Goal: Task Accomplishment & Management: Complete application form

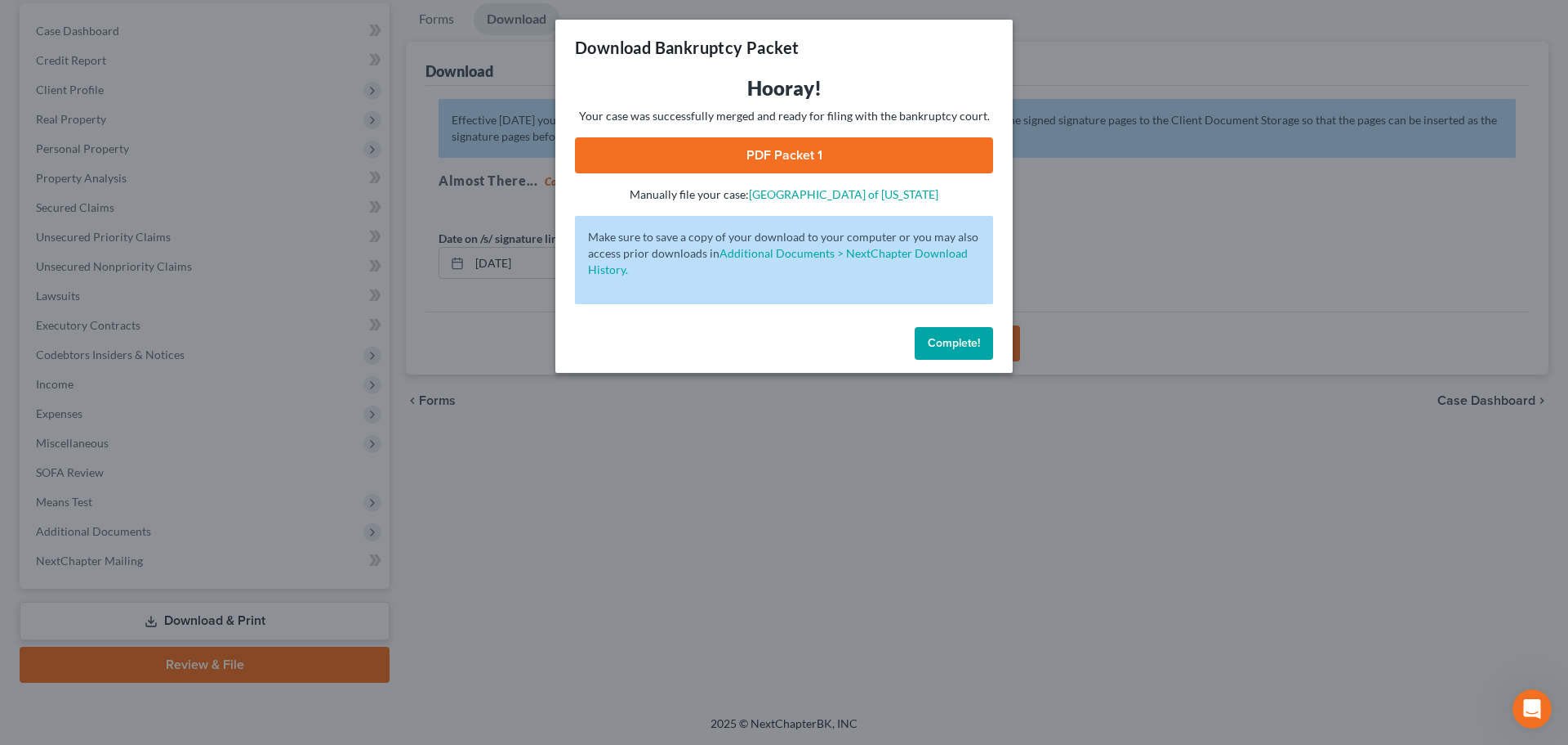
scroll to position [2, 0]
drag, startPoint x: 947, startPoint y: 348, endPoint x: 699, endPoint y: 319, distance: 249.7
click at [947, 348] on span "Complete!" at bounding box center [954, 343] width 52 height 14
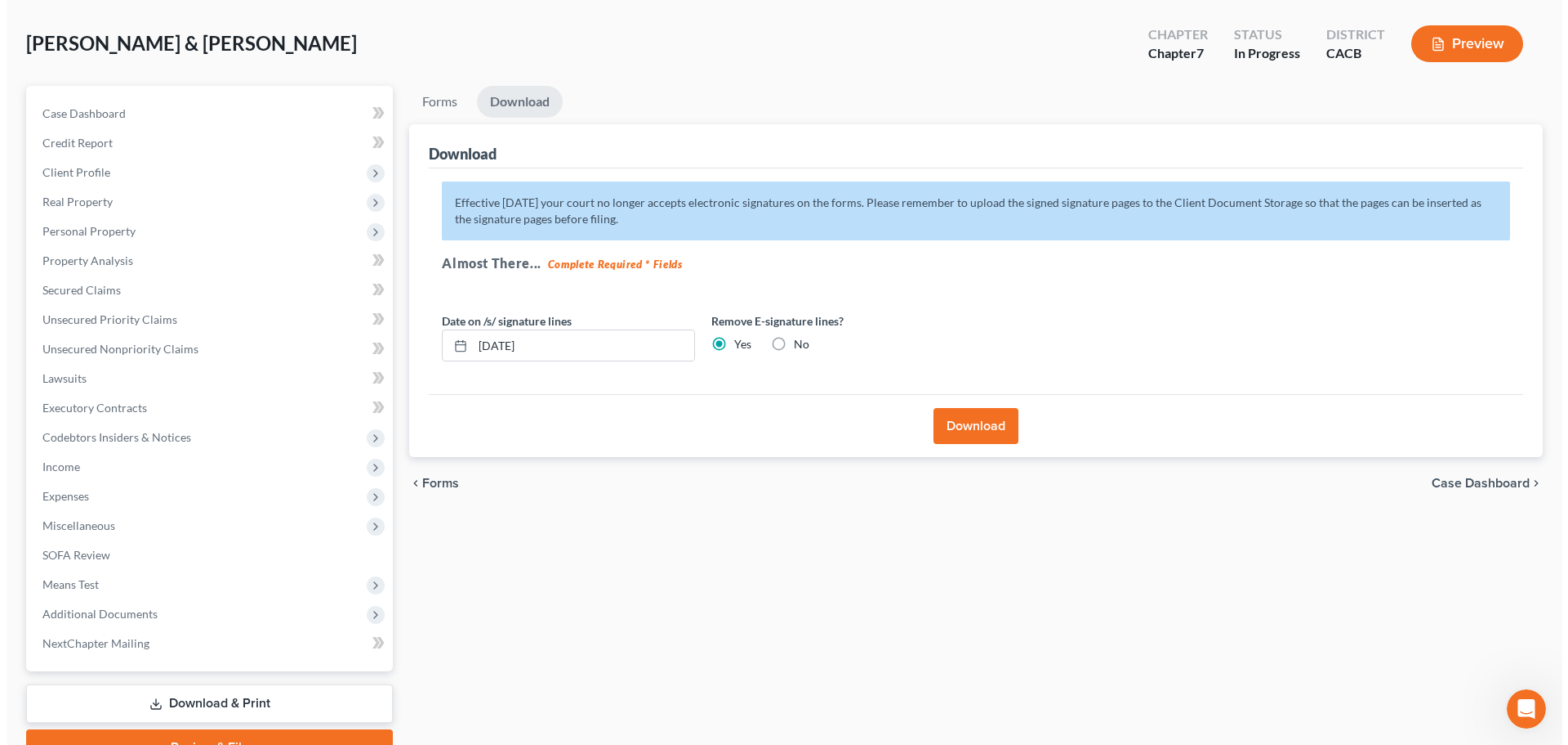
scroll to position [0, 0]
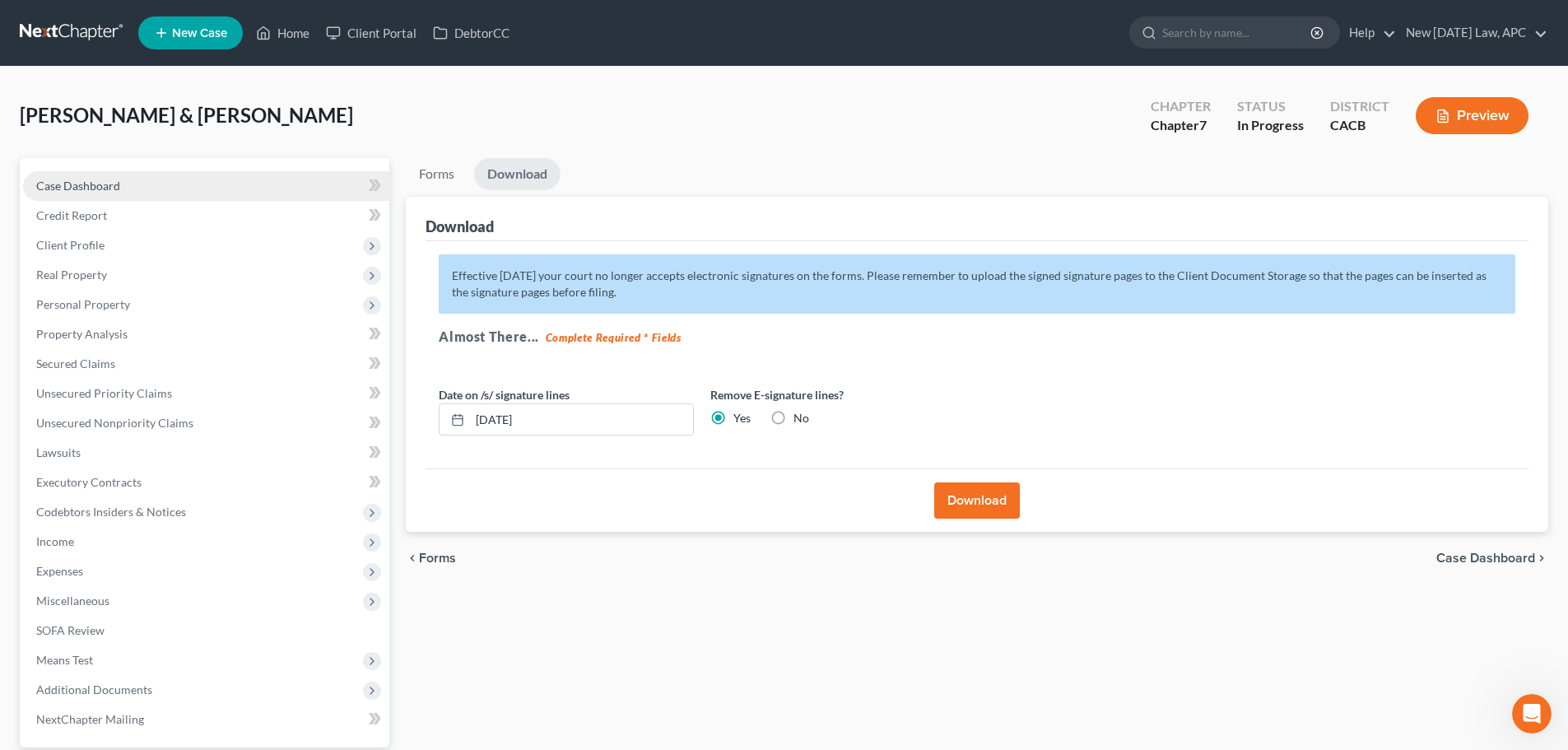
click at [109, 178] on span "Case Dashboard" at bounding box center [78, 185] width 84 height 14
select select "6"
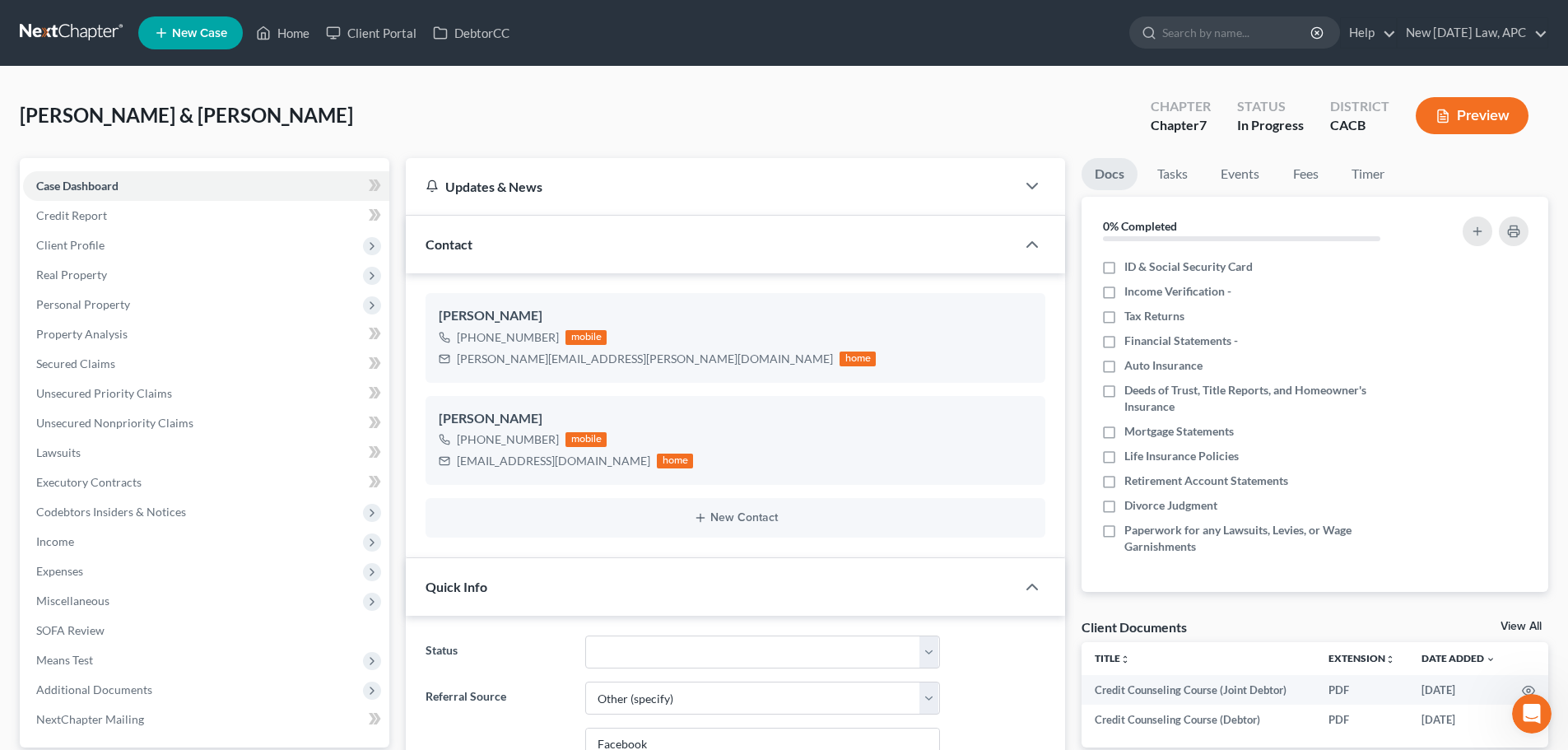
click at [1510, 121] on button "Preview" at bounding box center [1471, 115] width 112 height 37
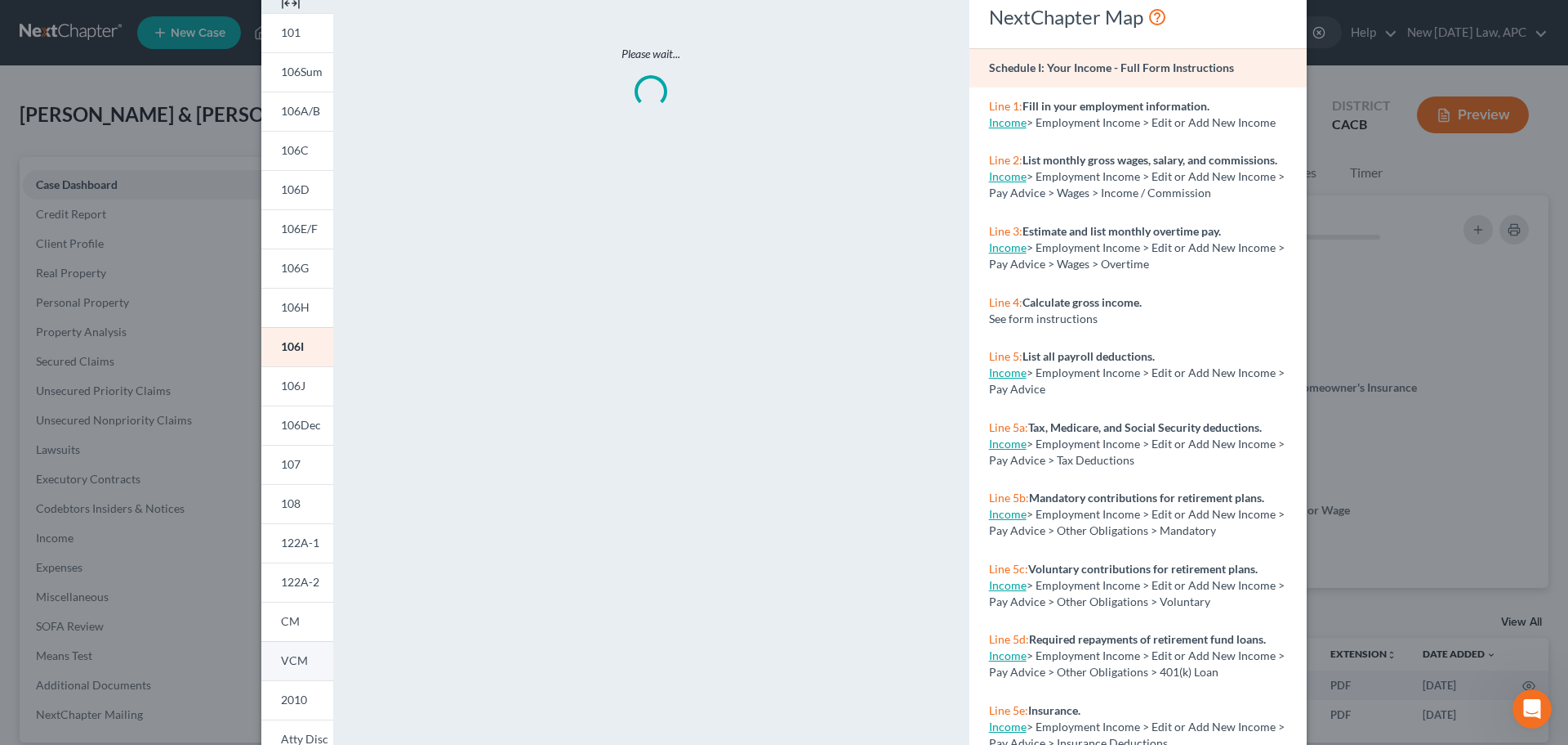
scroll to position [162, 0]
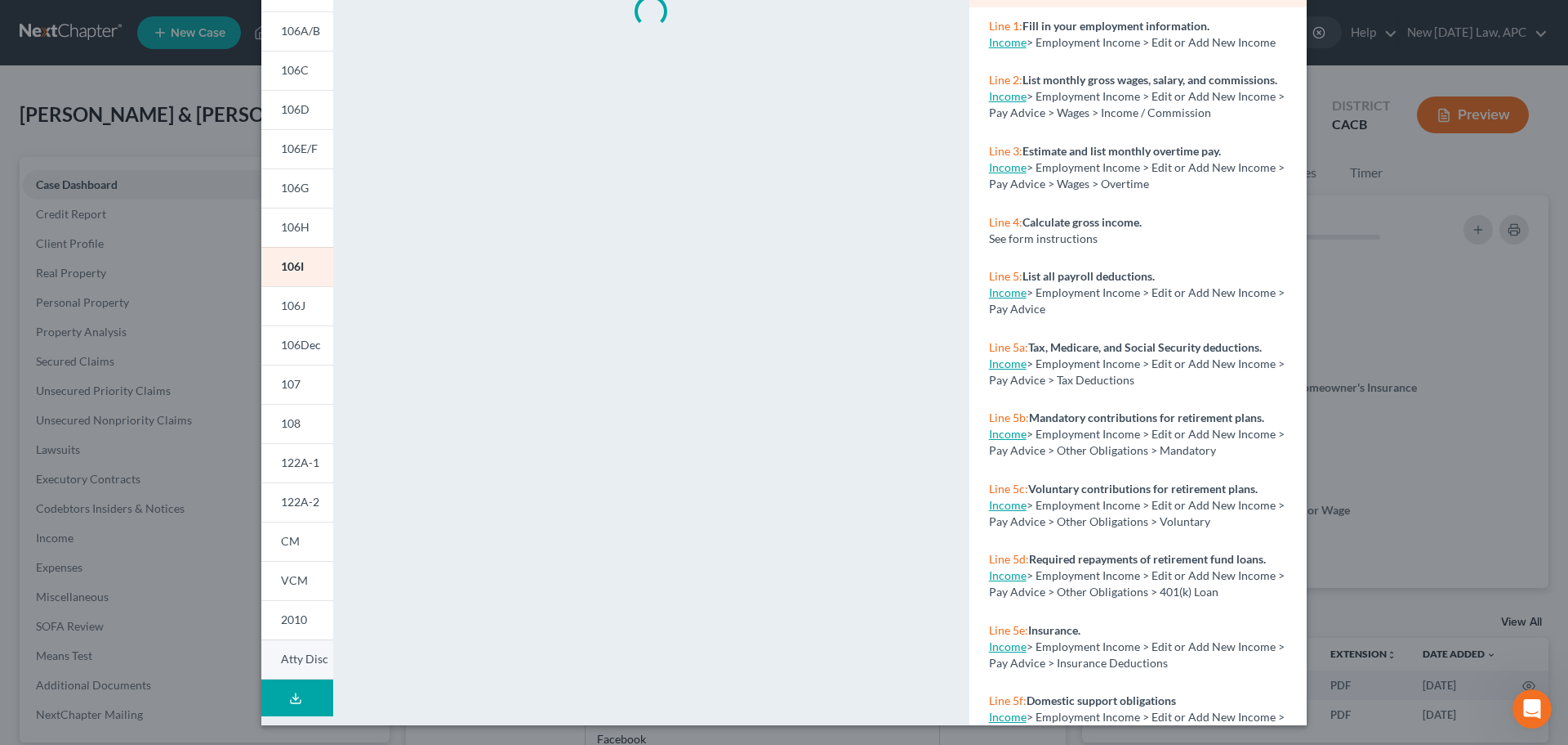
click at [295, 654] on span "Atty Disc" at bounding box center [305, 658] width 47 height 14
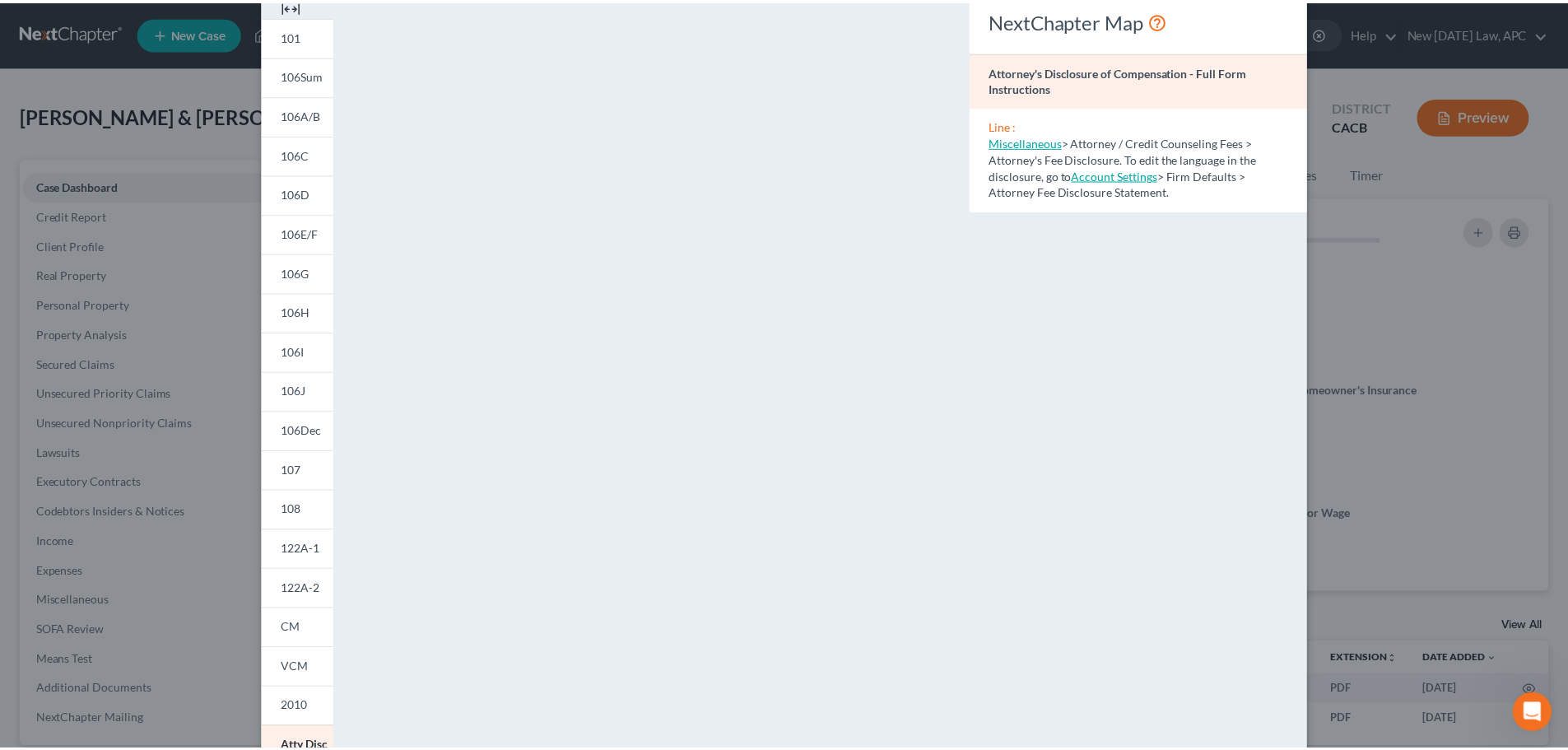
scroll to position [0, 0]
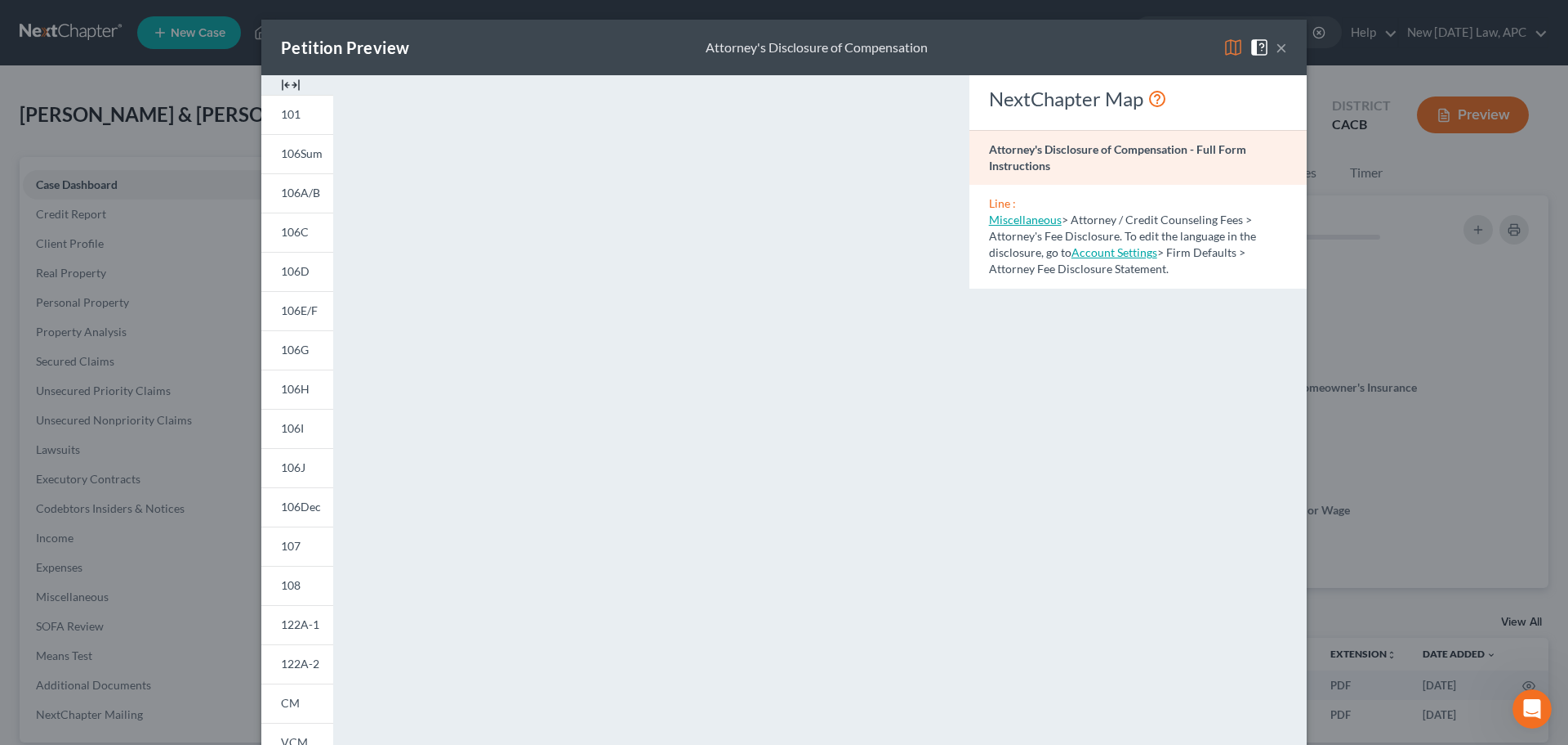
drag, startPoint x: 1279, startPoint y: 41, endPoint x: 1544, endPoint y: 192, distance: 305.0
click at [1279, 41] on button "×" at bounding box center [1282, 47] width 12 height 20
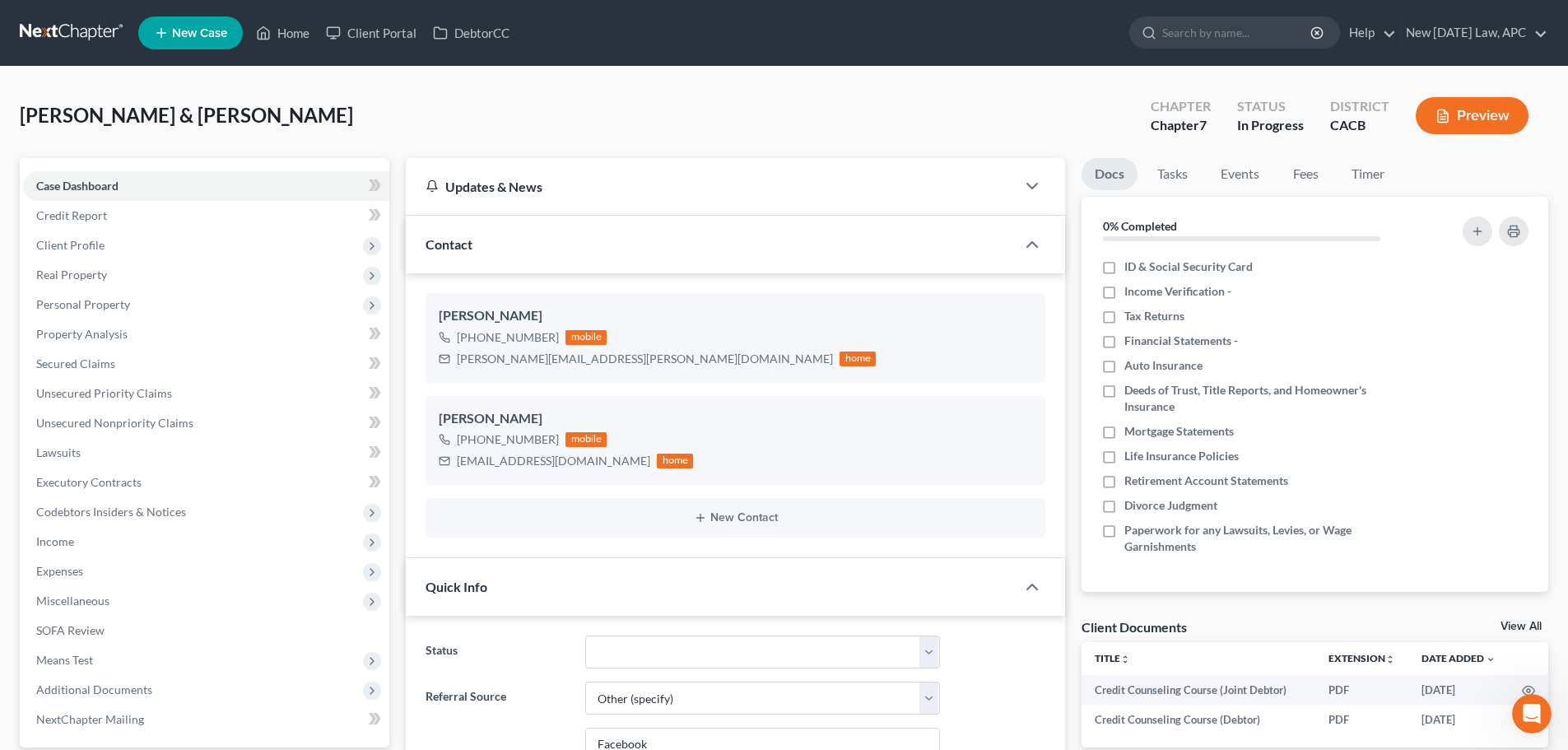
click at [90, 23] on link at bounding box center [73, 33] width 105 height 30
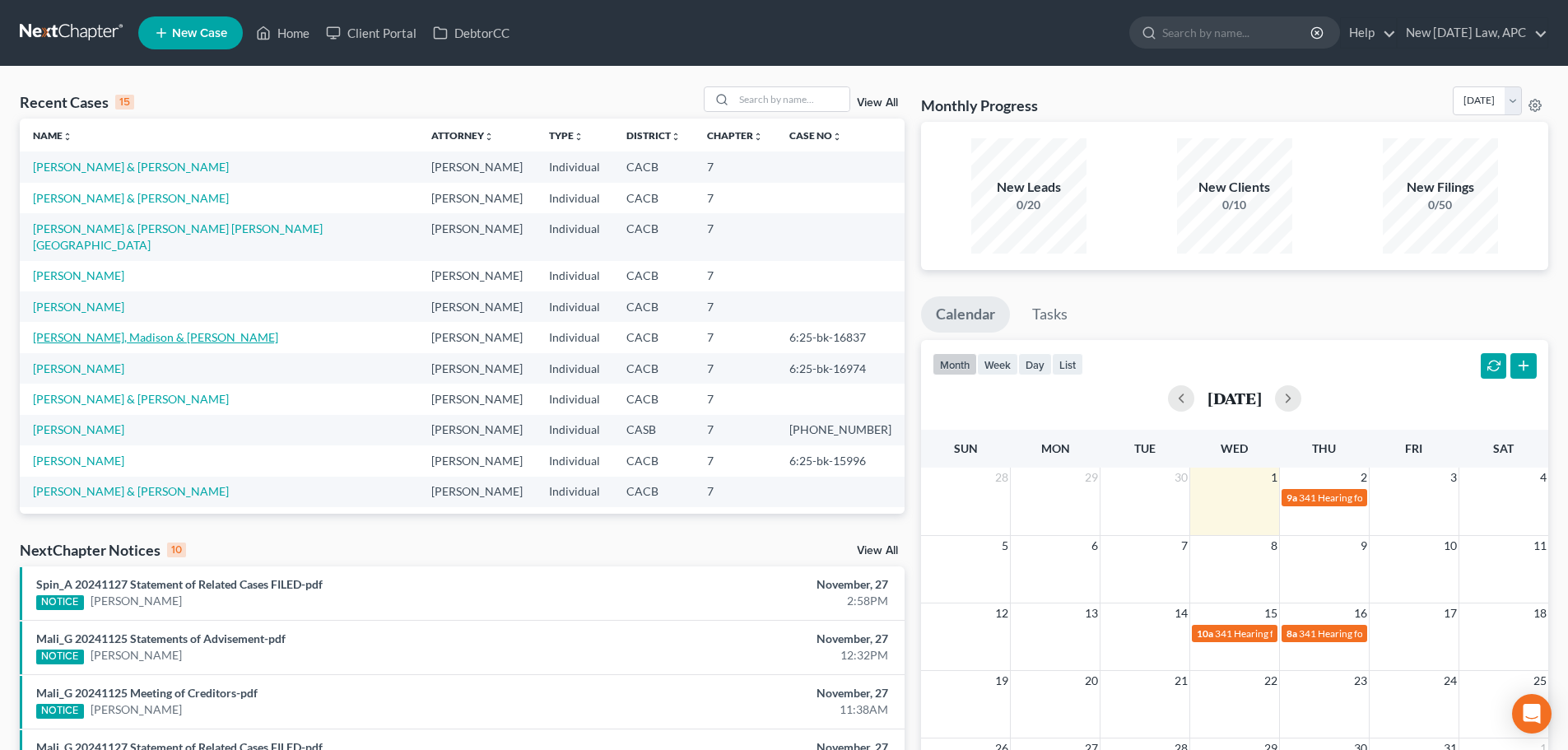
click at [131, 330] on link "[PERSON_NAME], Madison & [PERSON_NAME]" at bounding box center [155, 337] width 245 height 14
select select "4"
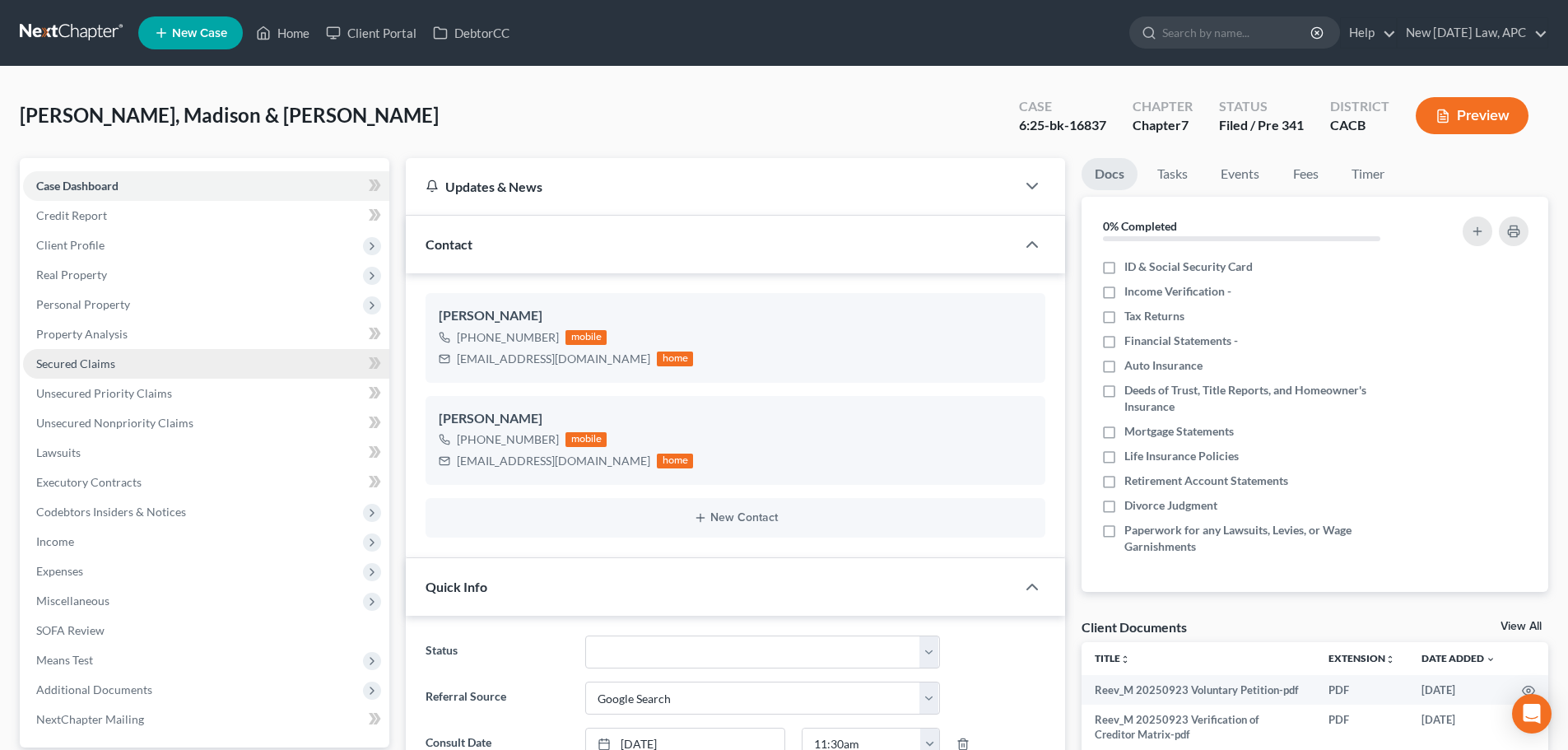
scroll to position [753, 0]
click at [110, 366] on span "Secured Claims" at bounding box center [75, 363] width 79 height 14
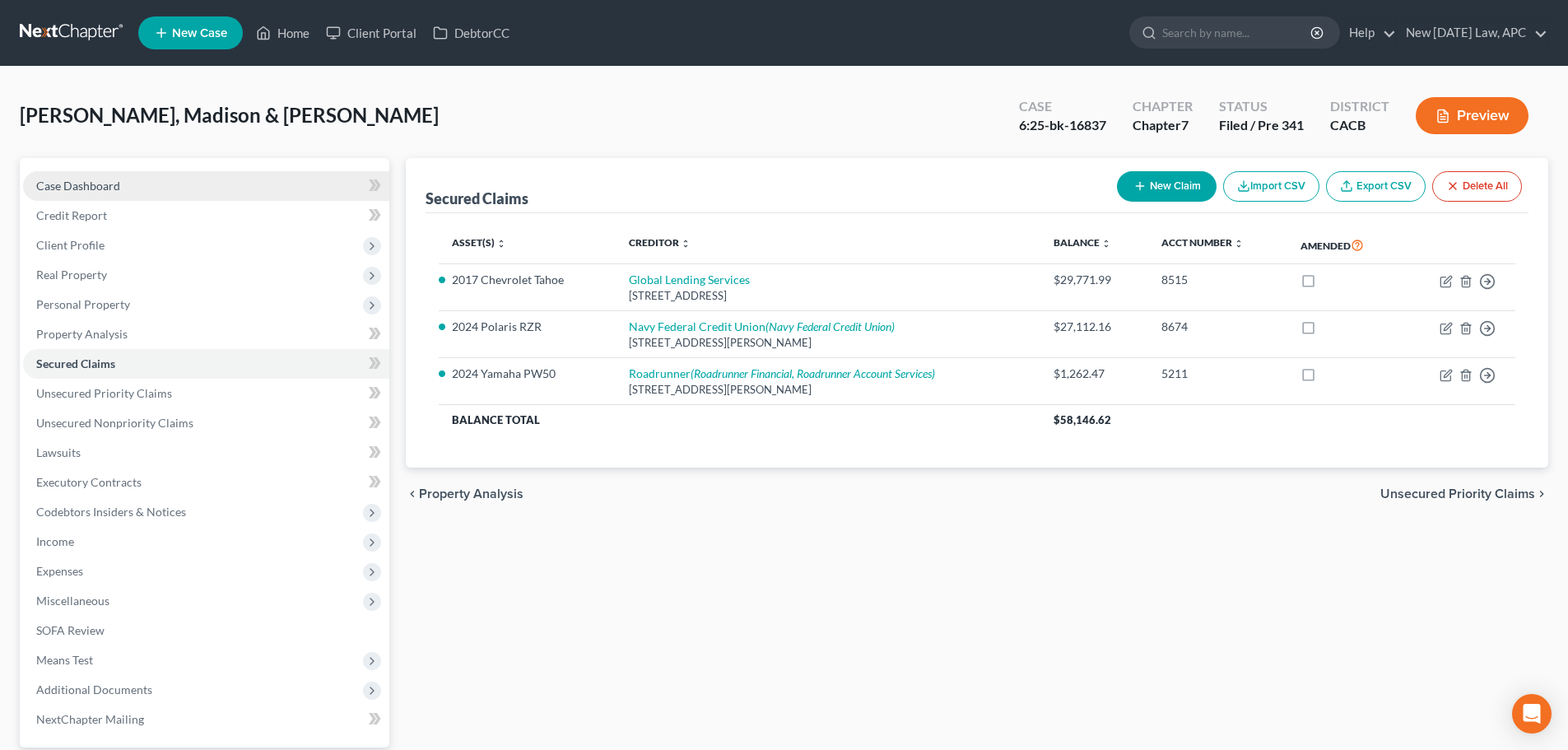
click at [72, 190] on span "Case Dashboard" at bounding box center [78, 185] width 84 height 14
select select "4"
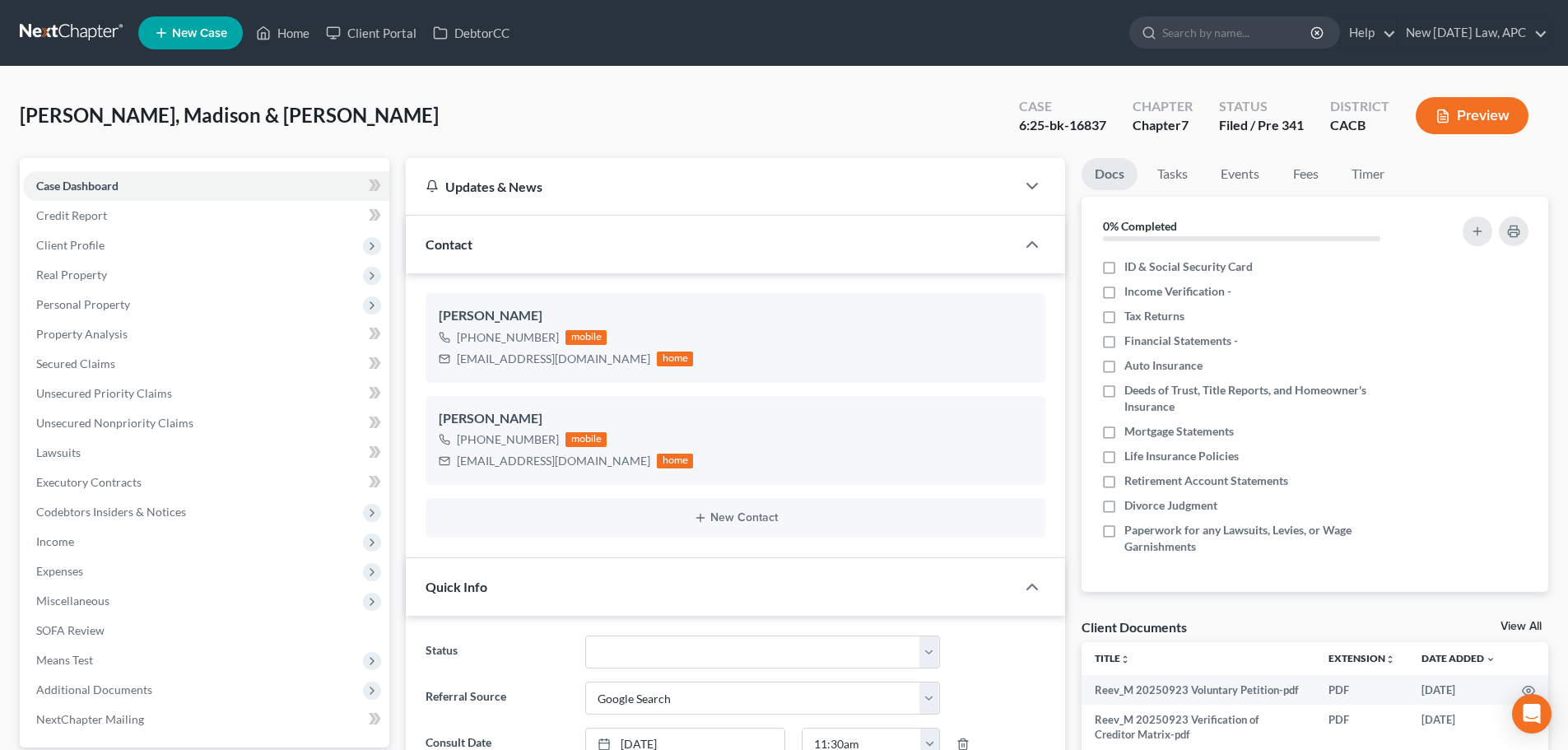
scroll to position [753, 0]
click at [83, 333] on span "Property Analysis" at bounding box center [82, 333] width 92 height 14
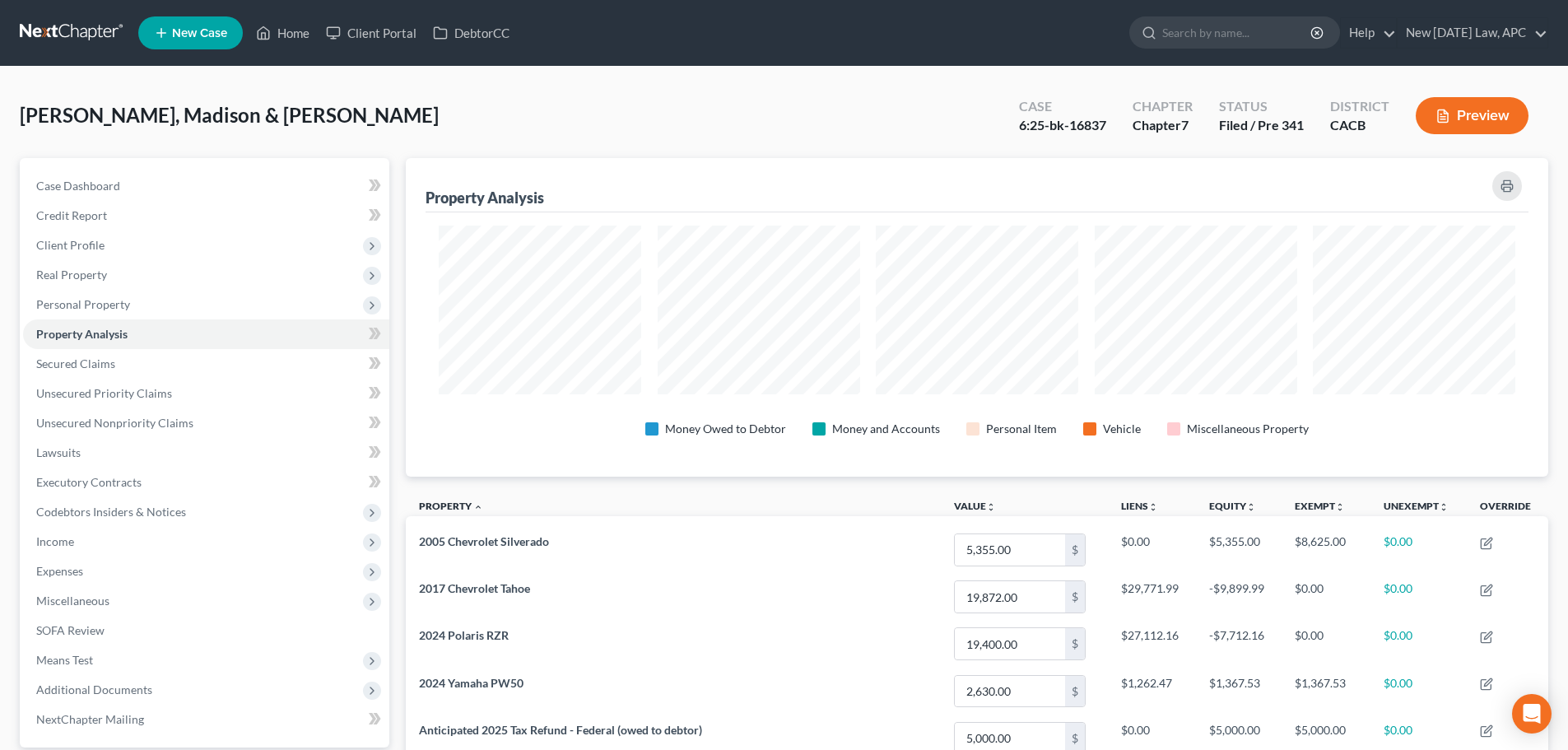
click at [64, 34] on link at bounding box center [73, 33] width 105 height 30
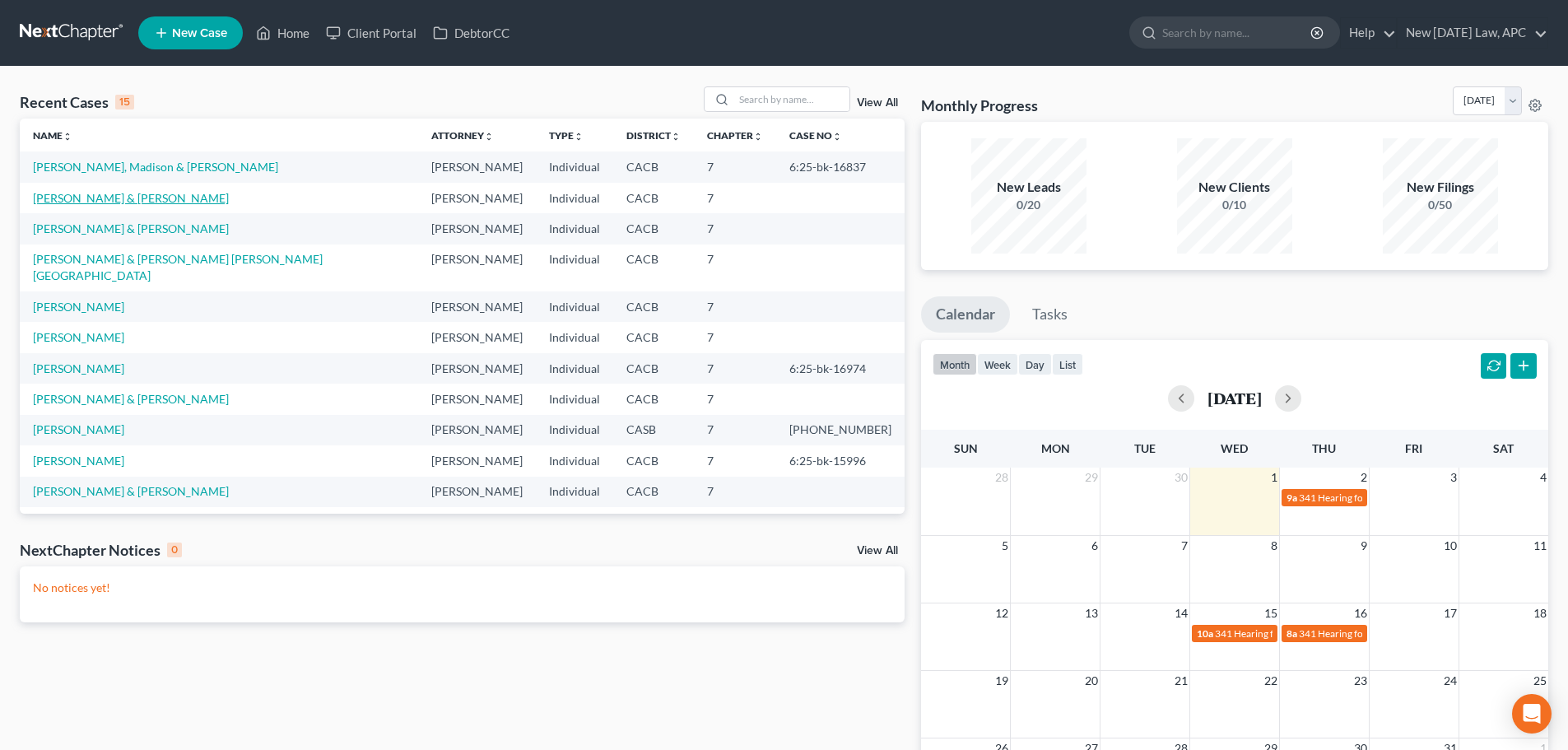
click at [55, 198] on link "[PERSON_NAME] & [PERSON_NAME]" at bounding box center [130, 198] width 196 height 14
select select "6"
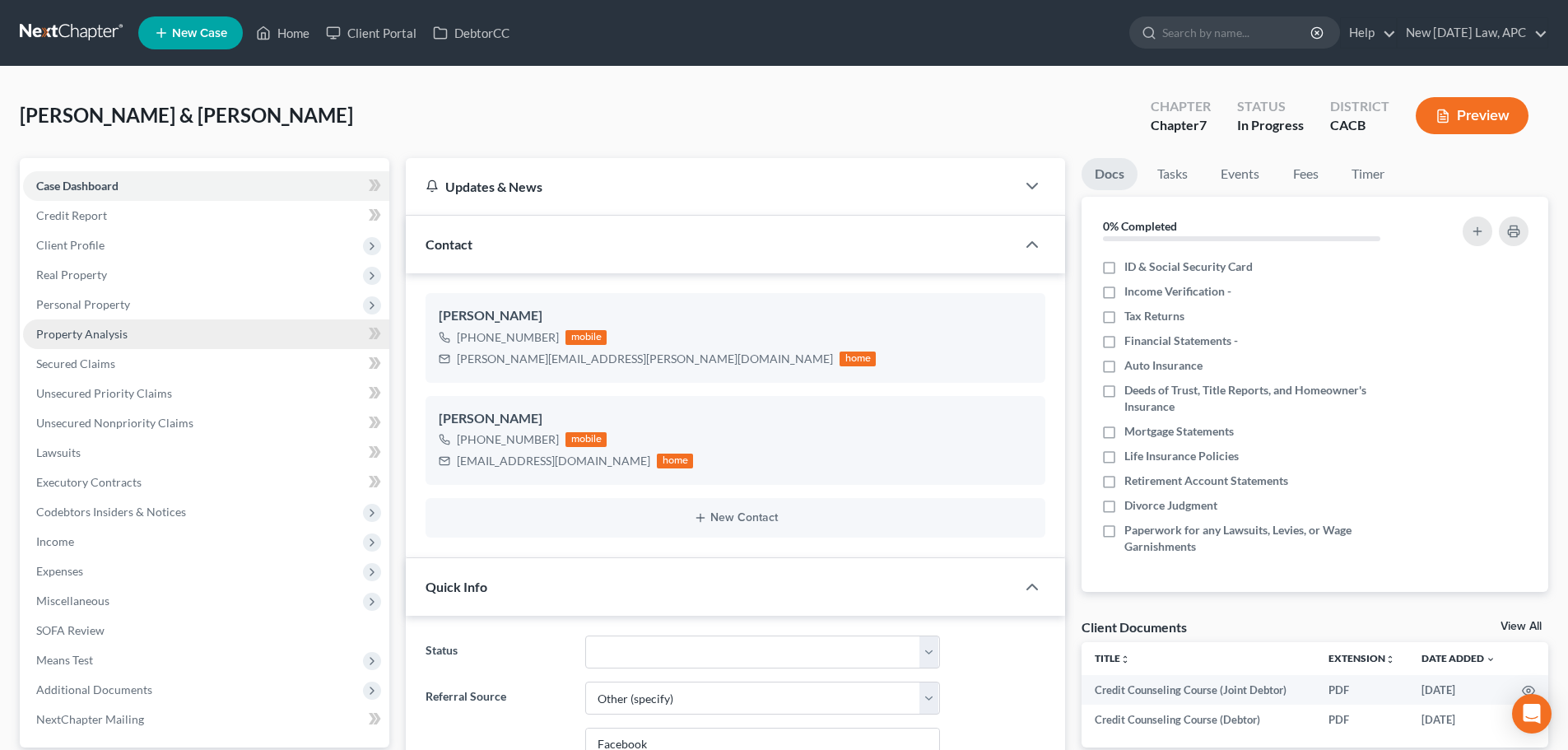
click at [103, 335] on span "Property Analysis" at bounding box center [82, 333] width 92 height 14
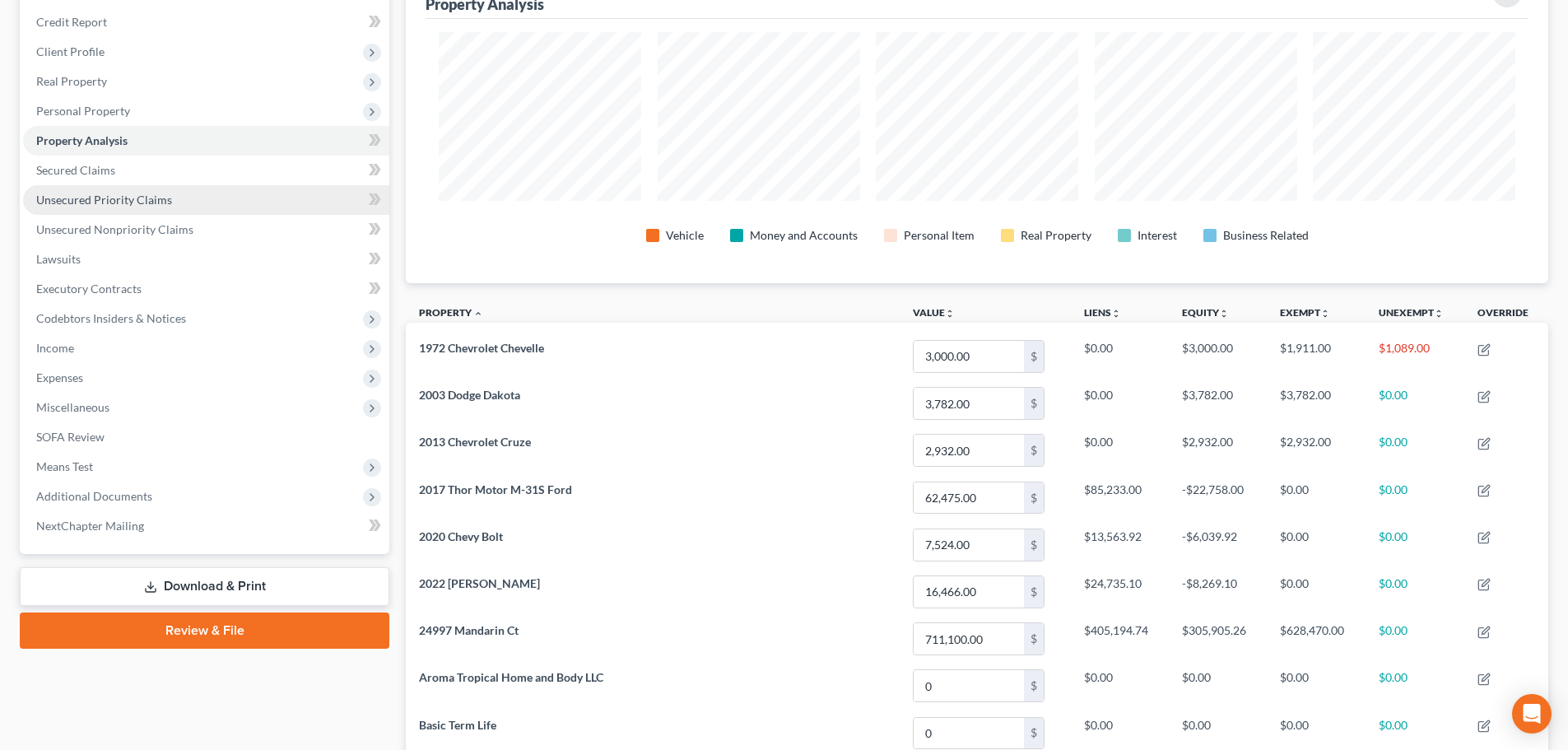
scroll to position [164, 0]
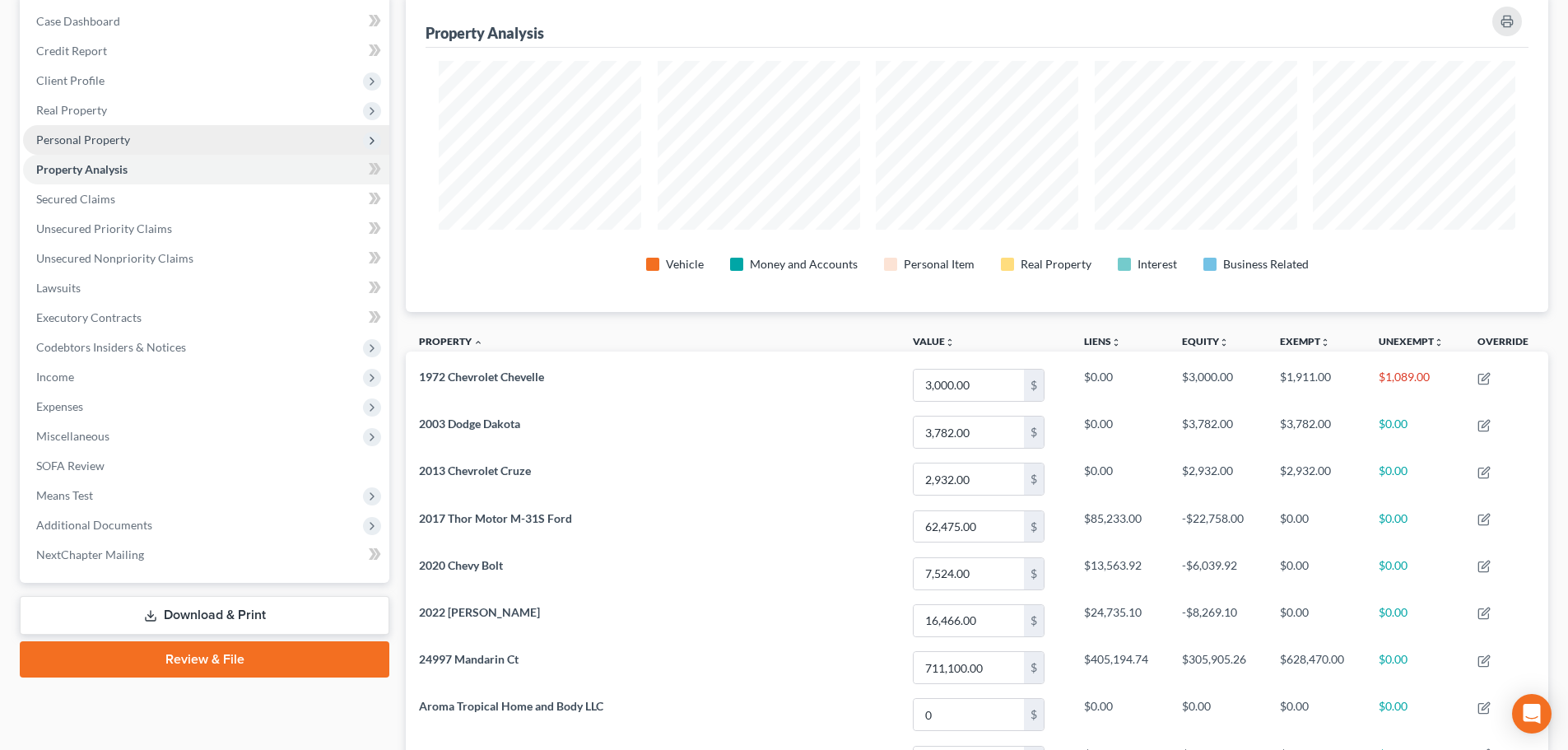
click at [93, 135] on span "Personal Property" at bounding box center [83, 139] width 94 height 14
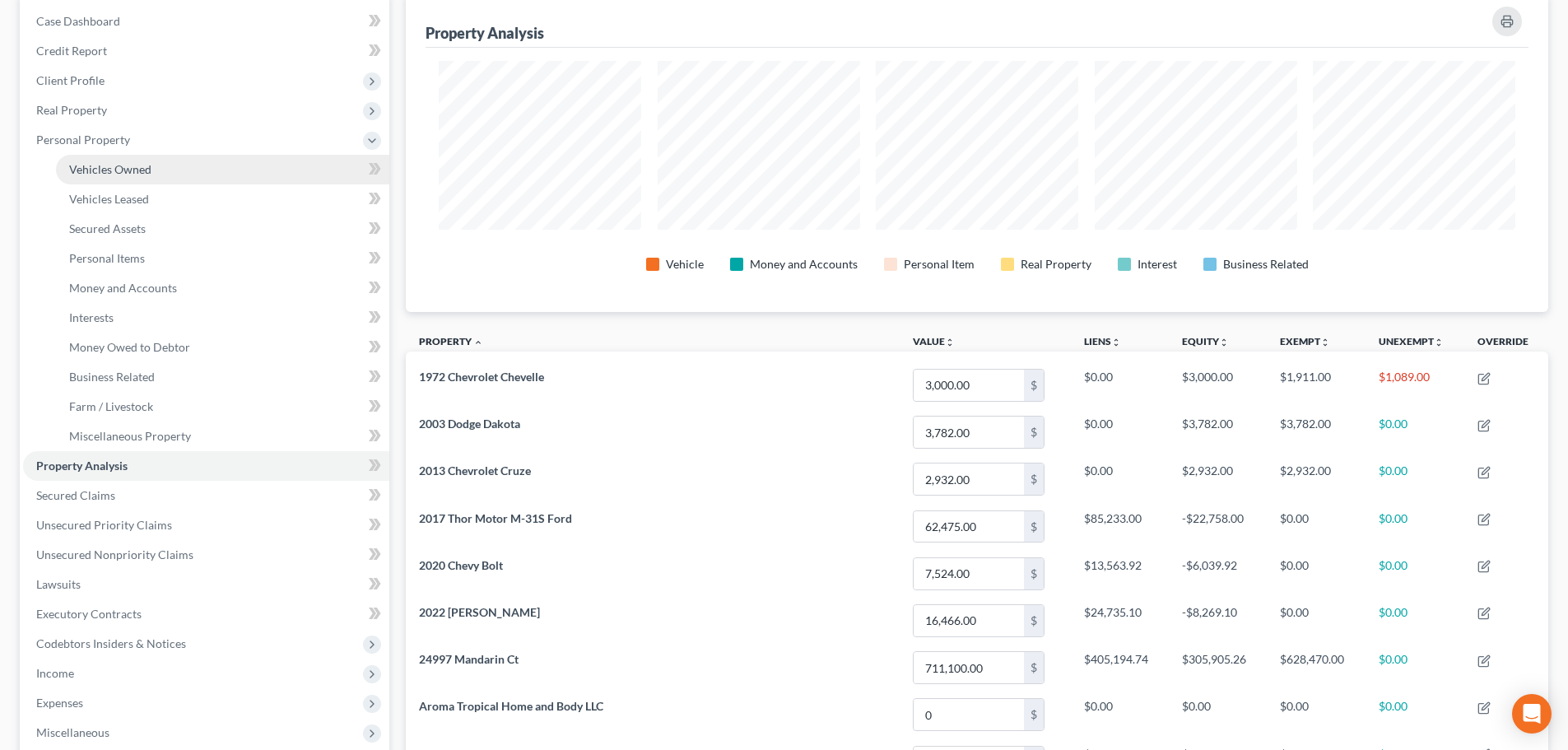
click at [126, 173] on span "Vehicles Owned" at bounding box center [109, 169] width 83 height 14
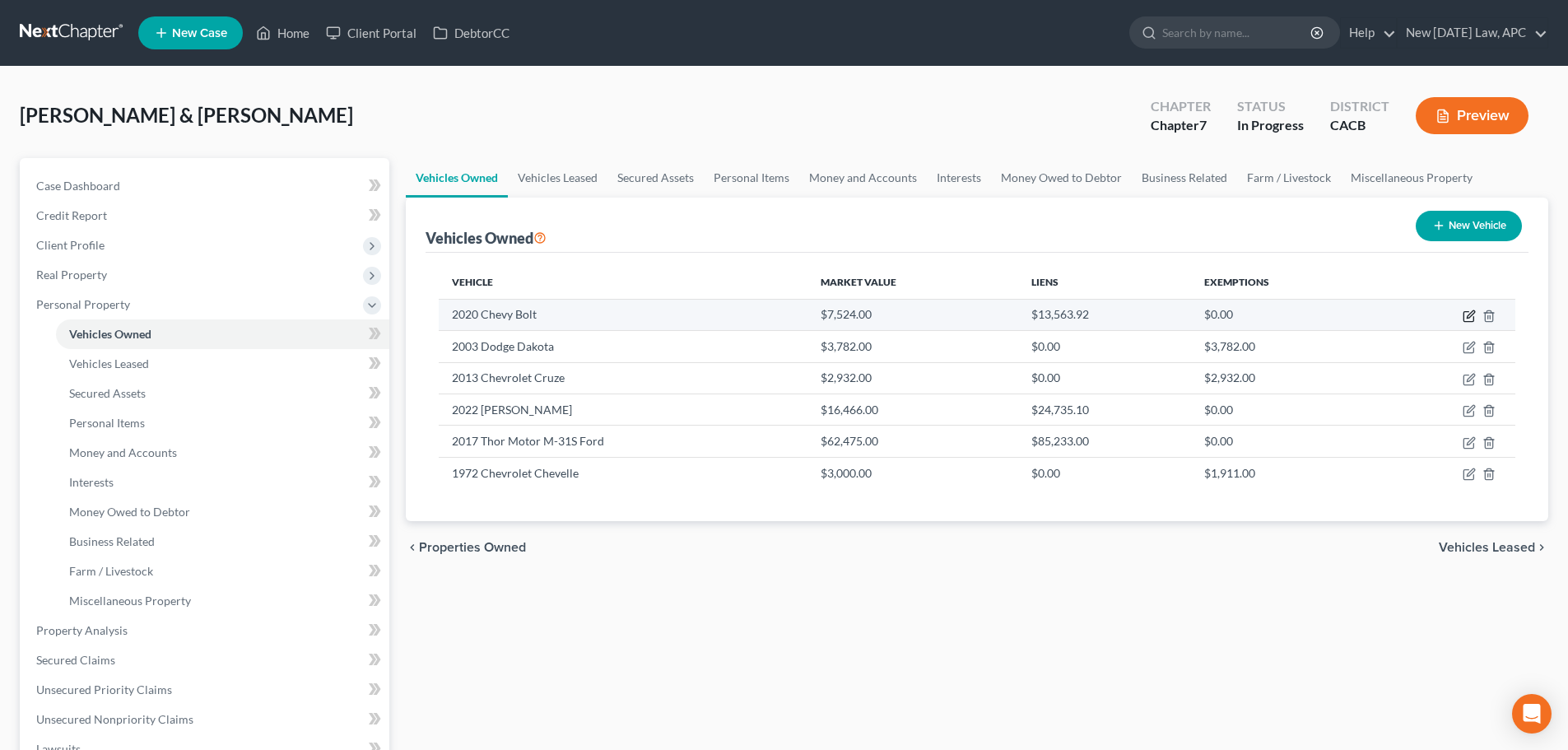
click at [1464, 320] on icon "button" at bounding box center [1469, 316] width 10 height 10
select select "0"
select select "6"
select select "2"
select select "4"
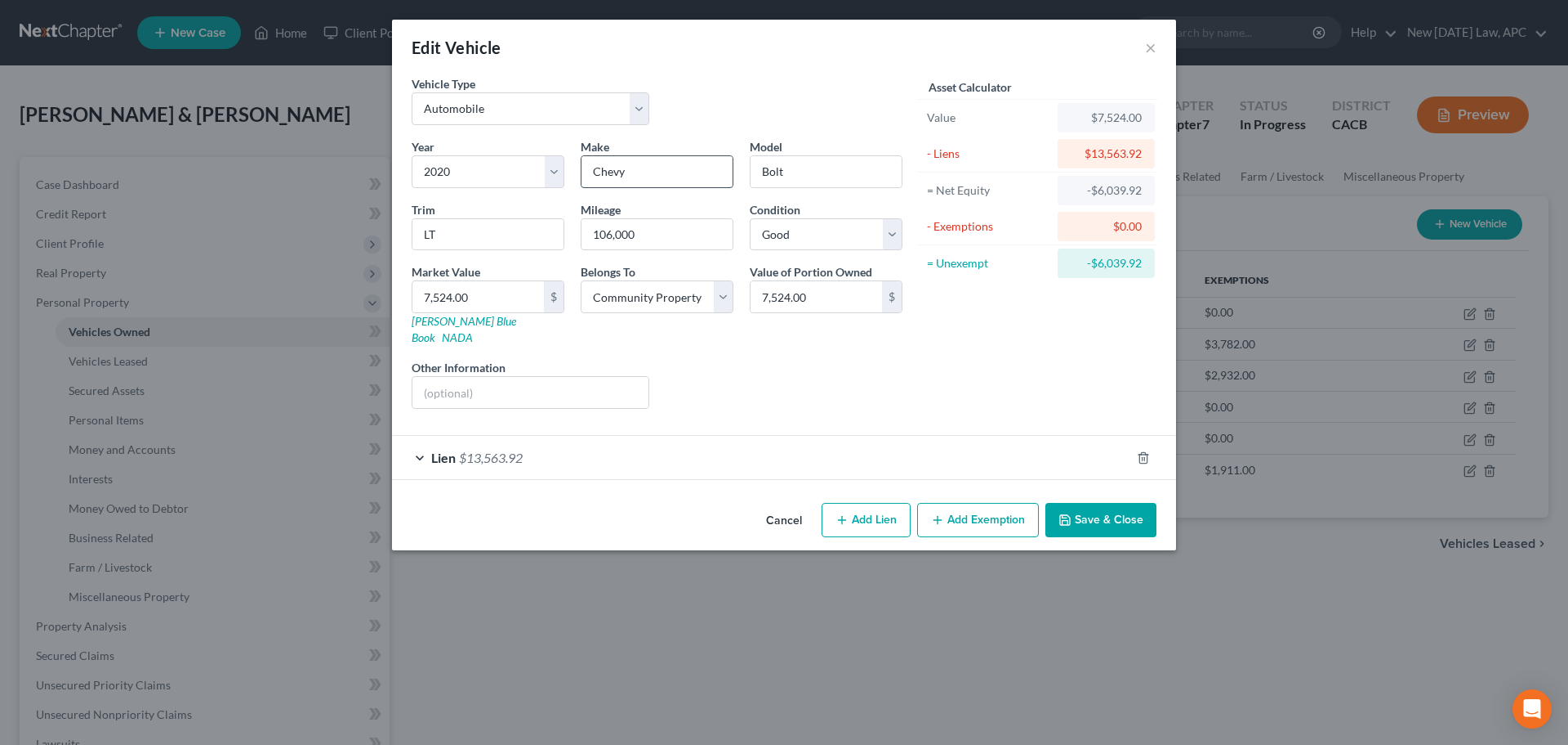
click at [622, 174] on input "Chevy" at bounding box center [657, 171] width 151 height 31
type input "Chevrolet"
click at [1079, 505] on button "Save & Close" at bounding box center [1101, 520] width 111 height 35
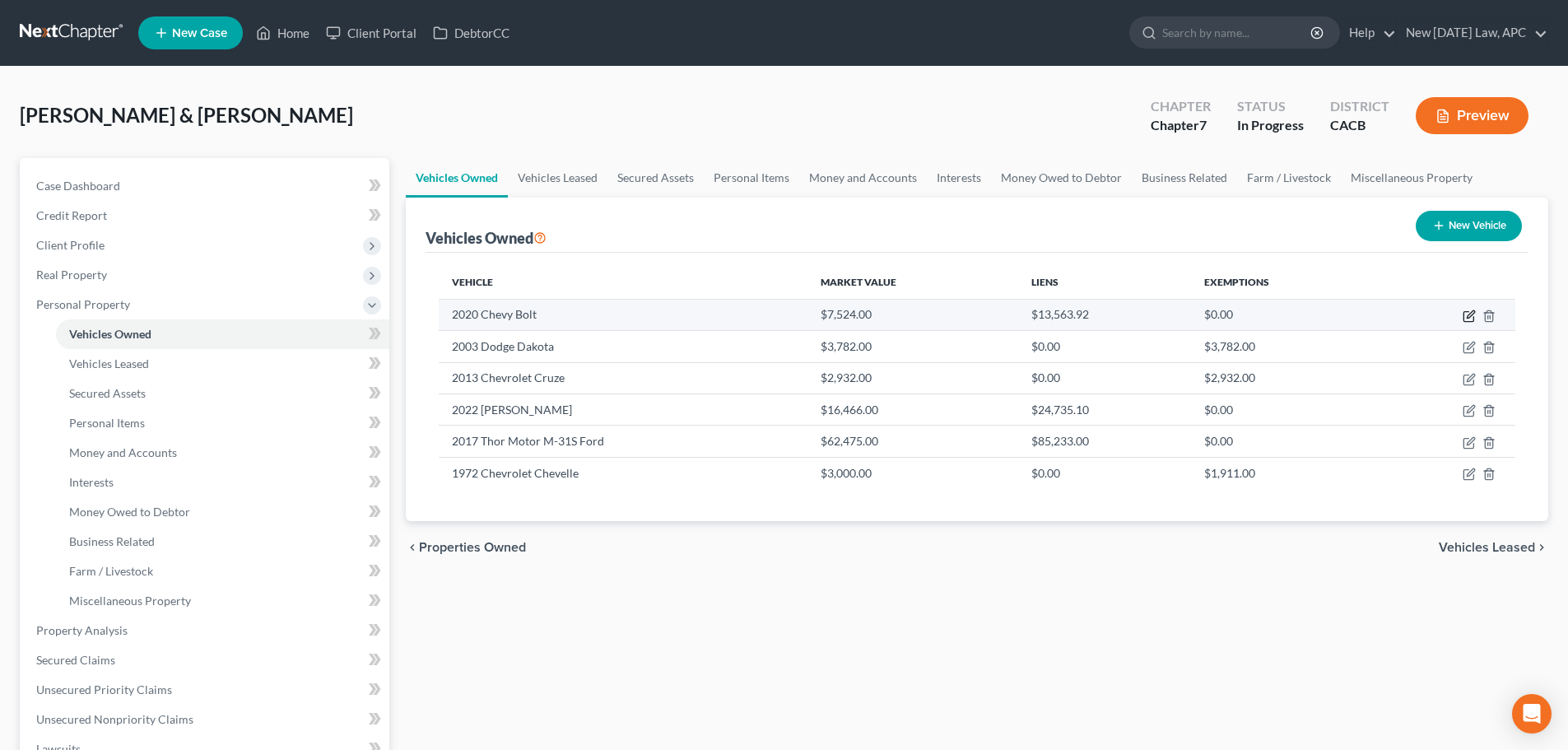
click at [1468, 314] on icon "button" at bounding box center [1469, 315] width 13 height 13
select select "0"
select select "6"
select select "2"
select select "4"
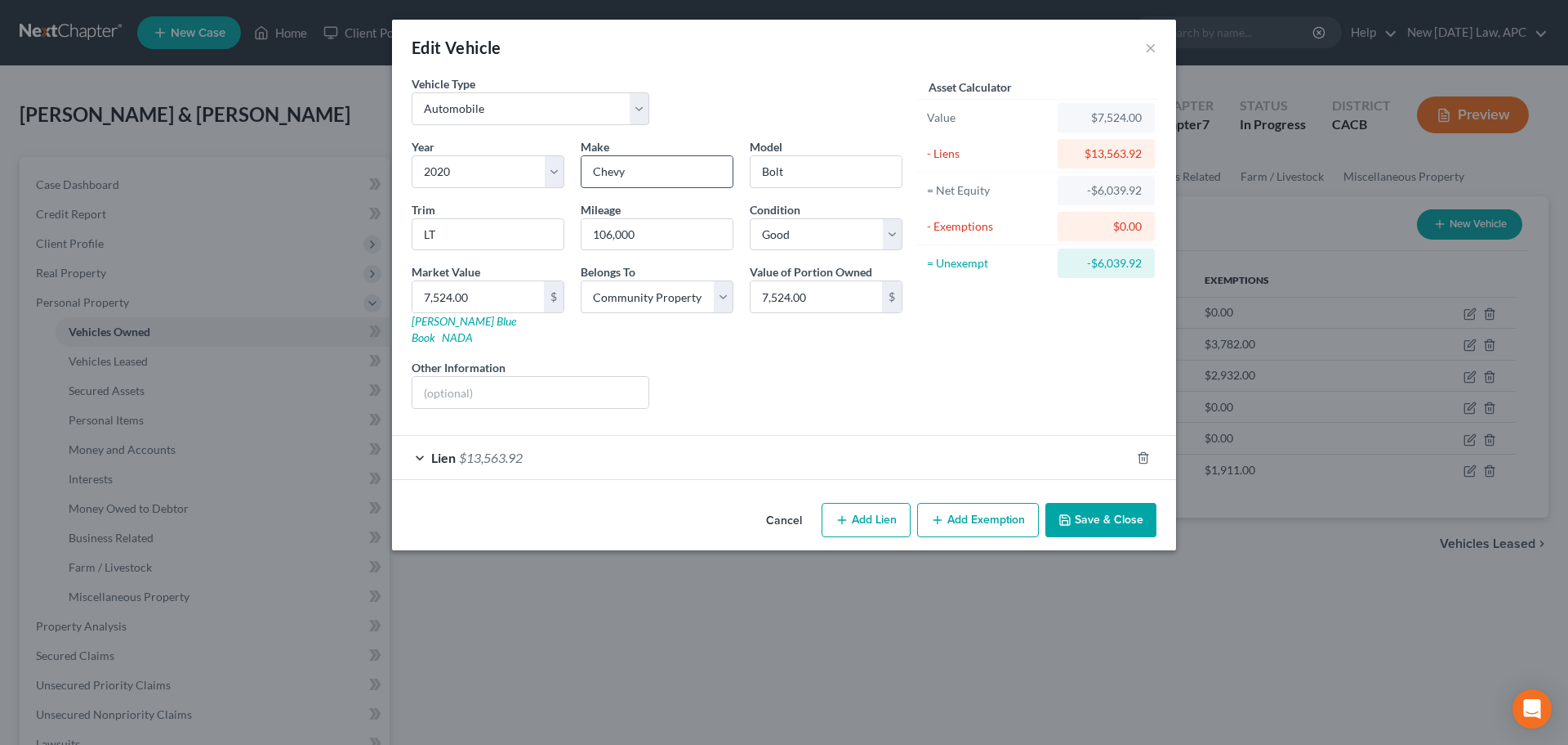
click at [649, 169] on input "Chevy" at bounding box center [657, 171] width 151 height 31
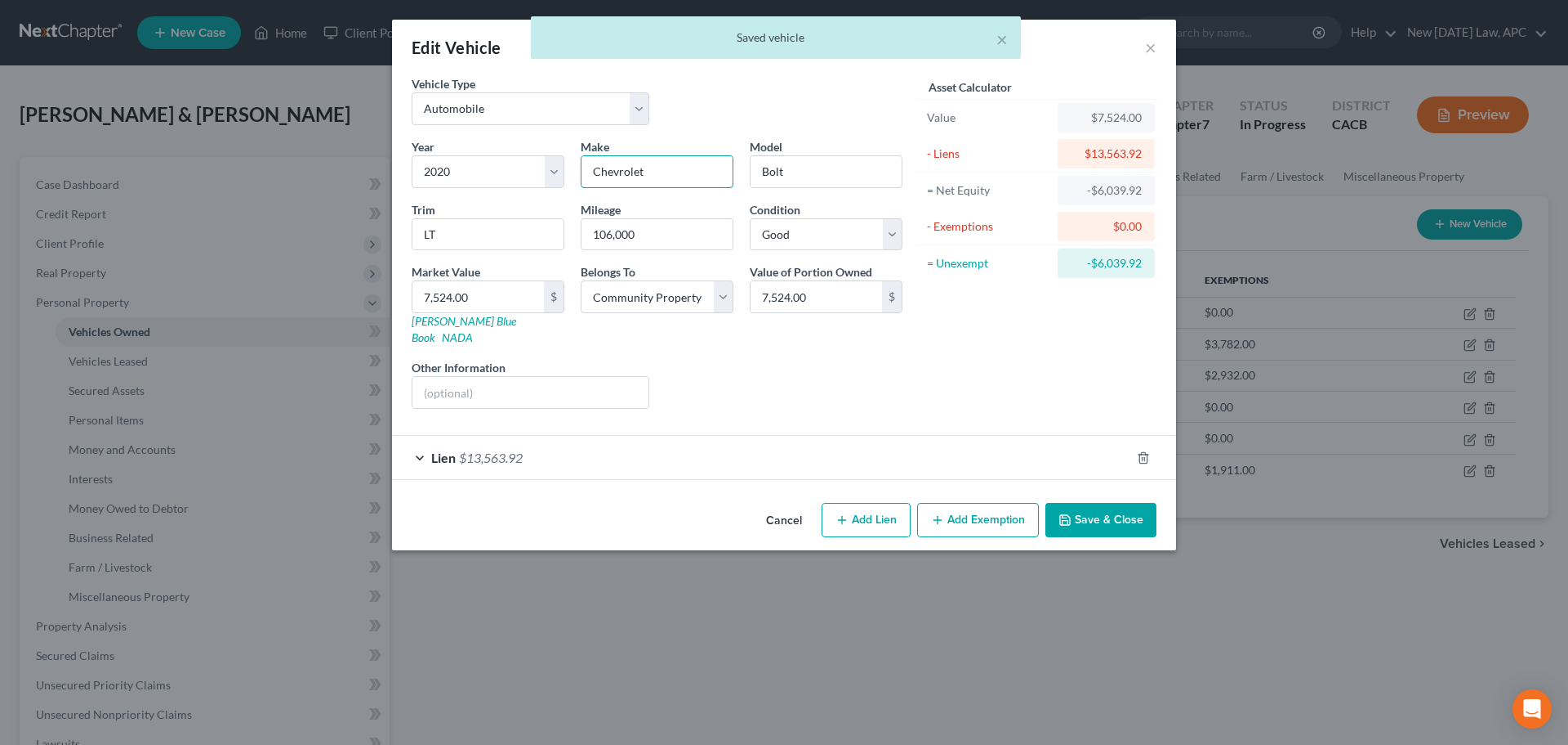
type input "Chevrolet"
click at [1105, 503] on button "Save & Close" at bounding box center [1101, 520] width 111 height 35
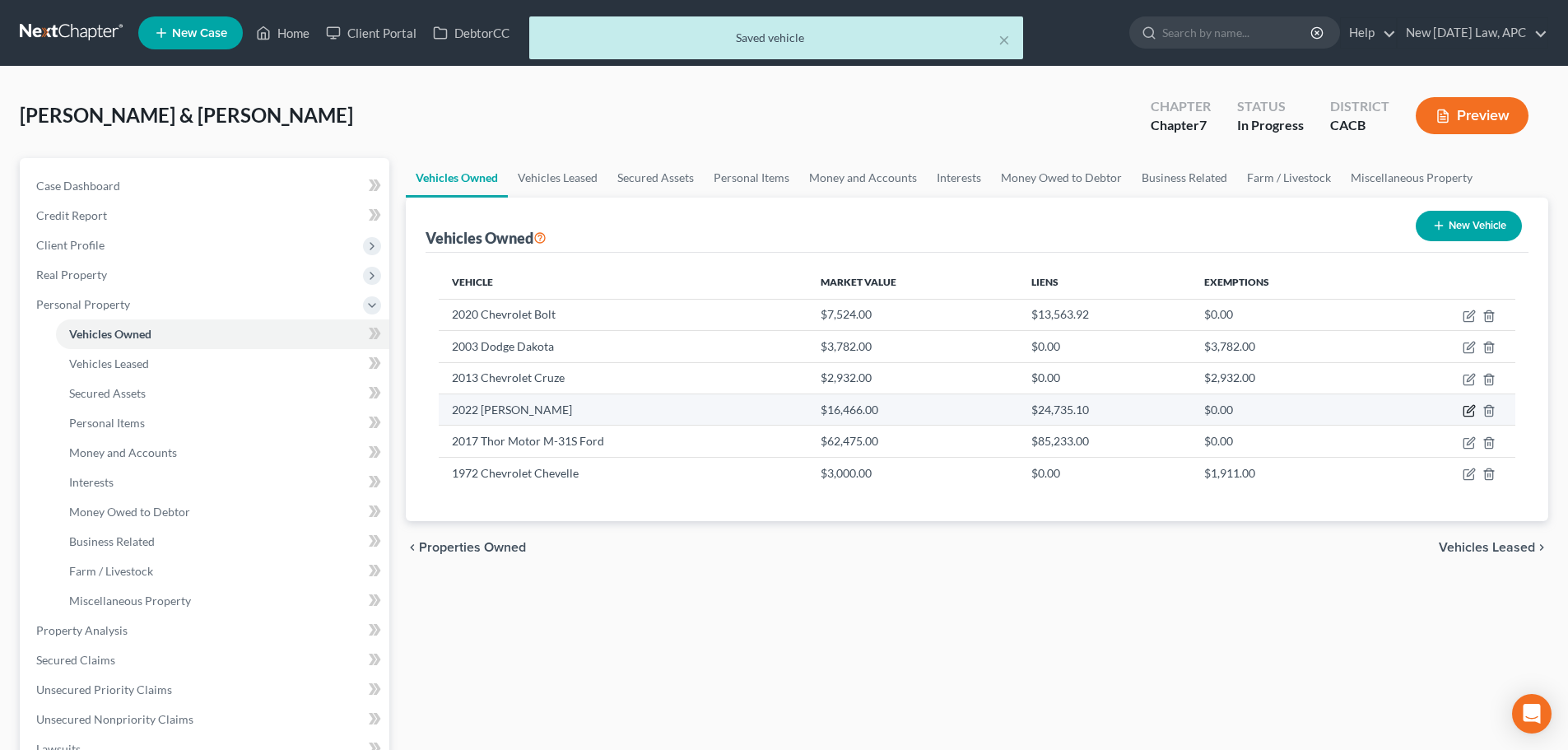
click at [1471, 409] on icon "button" at bounding box center [1469, 410] width 13 height 13
select select "0"
select select "4"
select select "2"
select select "4"
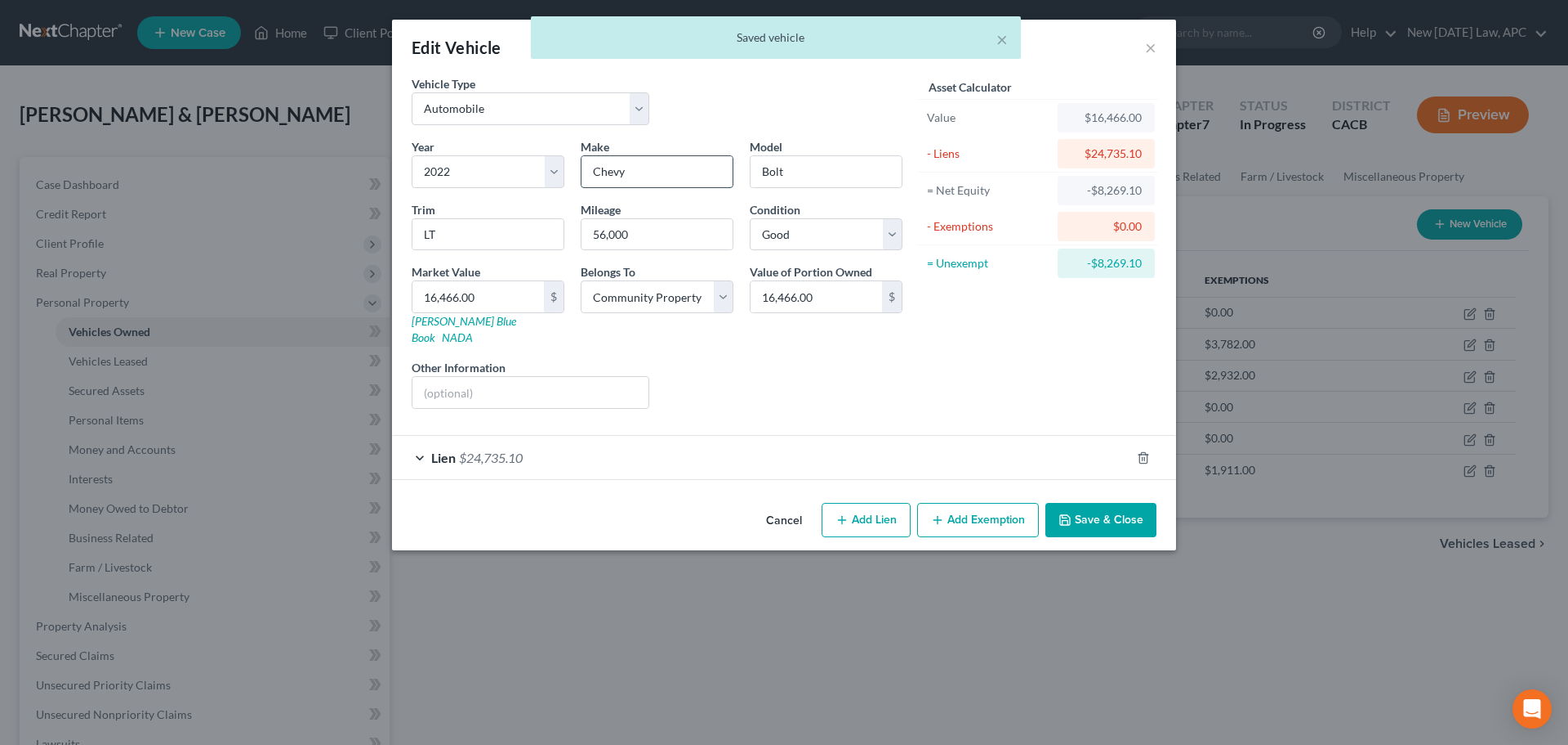
click at [599, 166] on input "Chevy" at bounding box center [657, 171] width 151 height 31
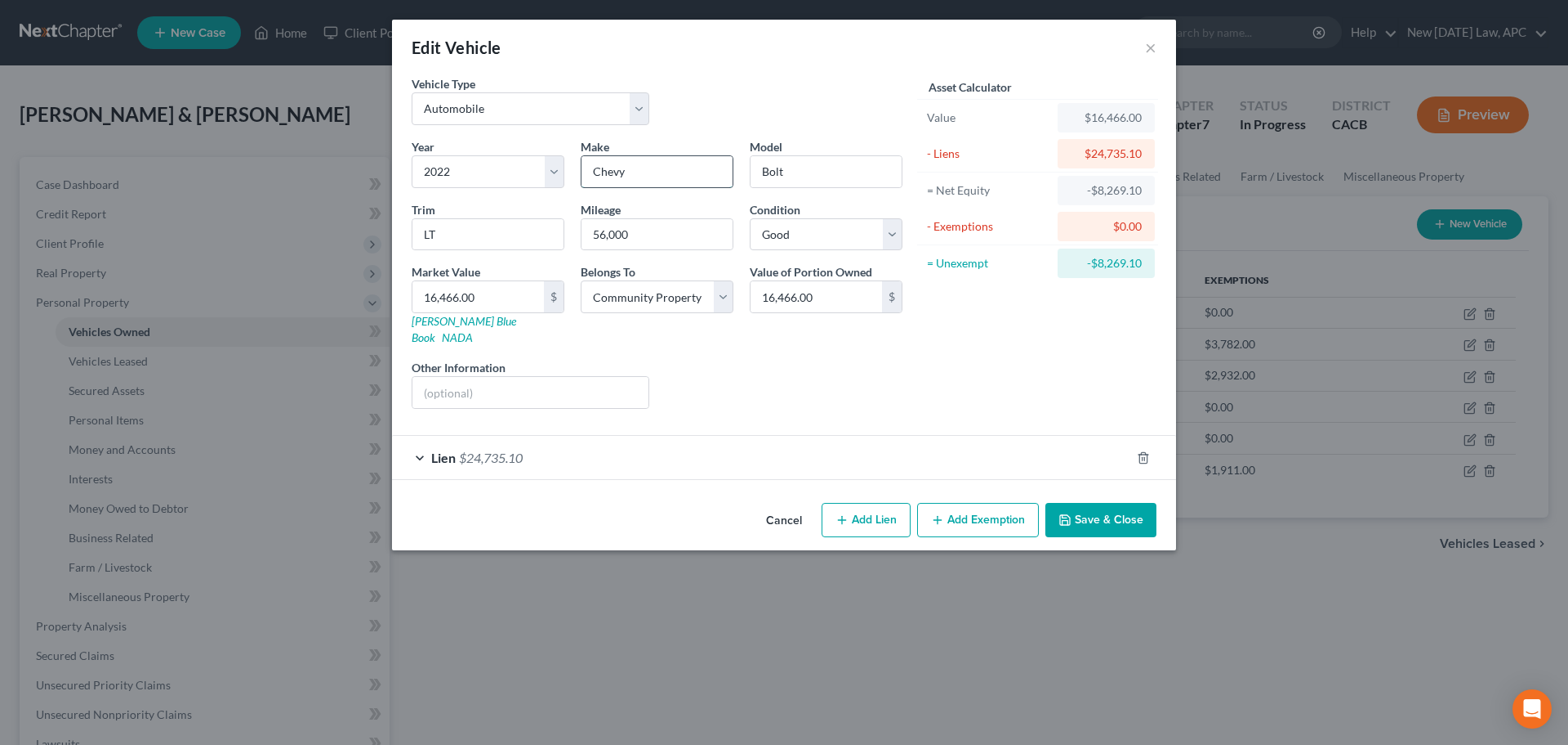
click at [717, 184] on input "Chevy" at bounding box center [657, 171] width 151 height 31
type input "Chevrolet"
click at [1108, 503] on button "Save & Close" at bounding box center [1101, 520] width 111 height 35
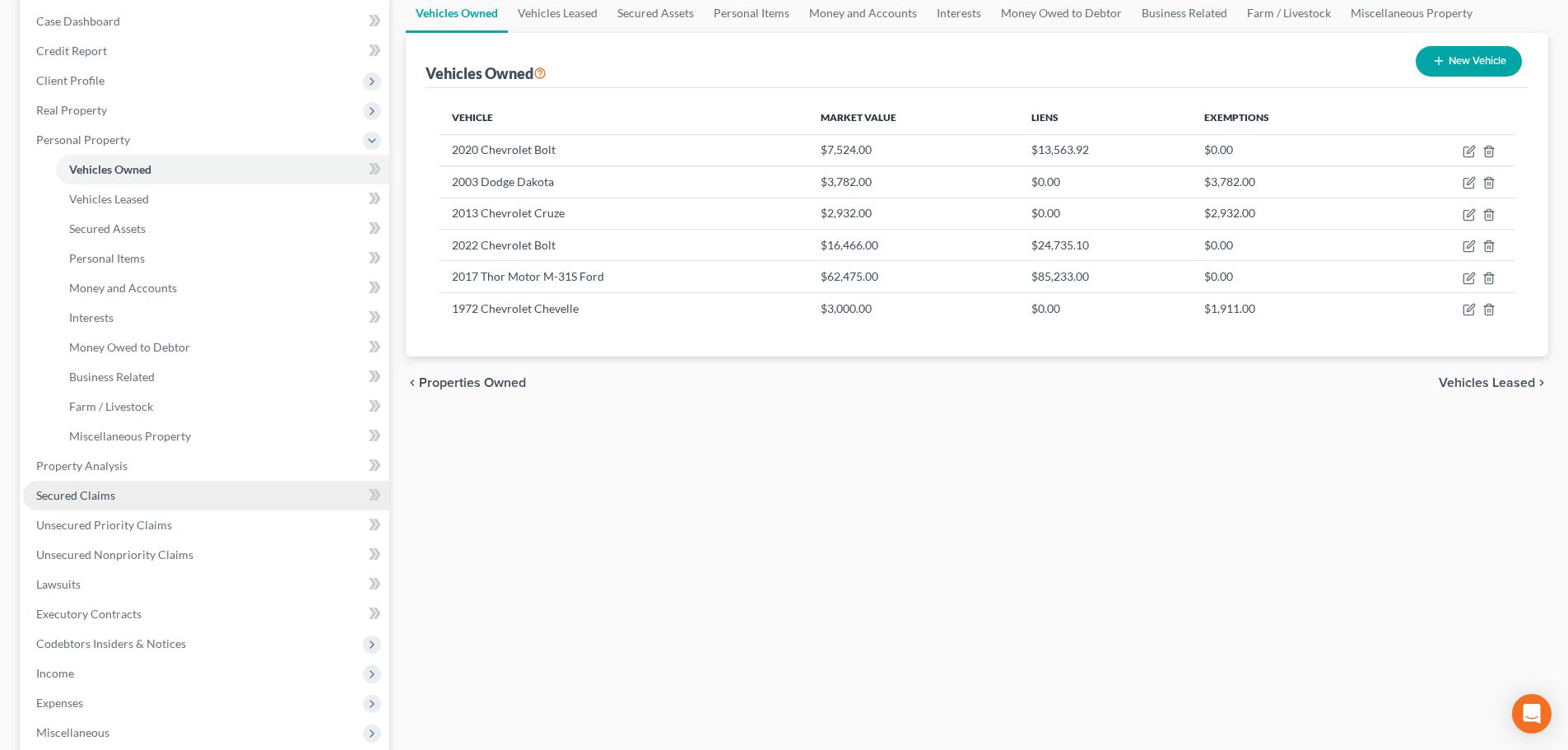
click at [95, 490] on span "Secured Claims" at bounding box center [75, 494] width 79 height 14
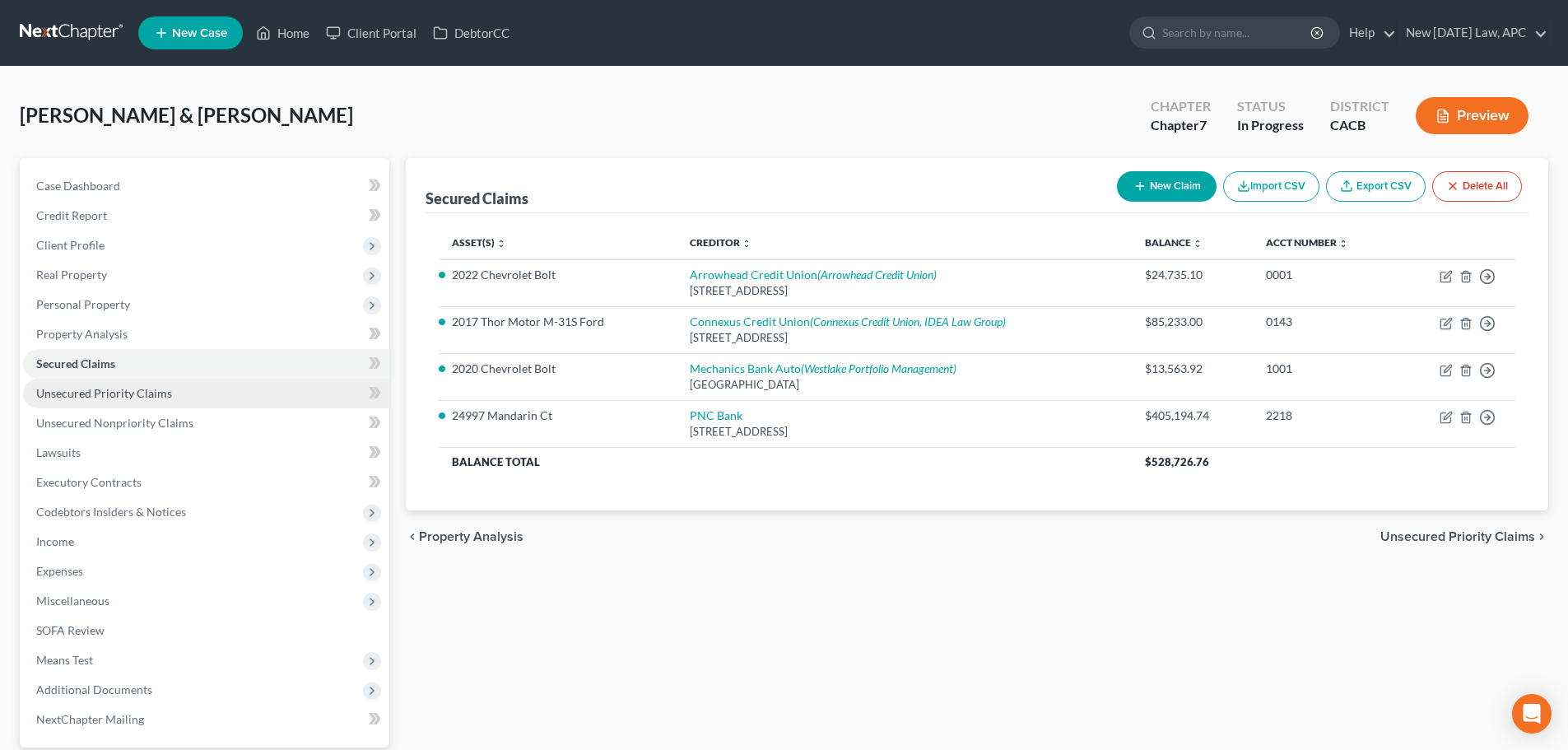
click at [96, 389] on span "Unsecured Priority Claims" at bounding box center [103, 393] width 135 height 14
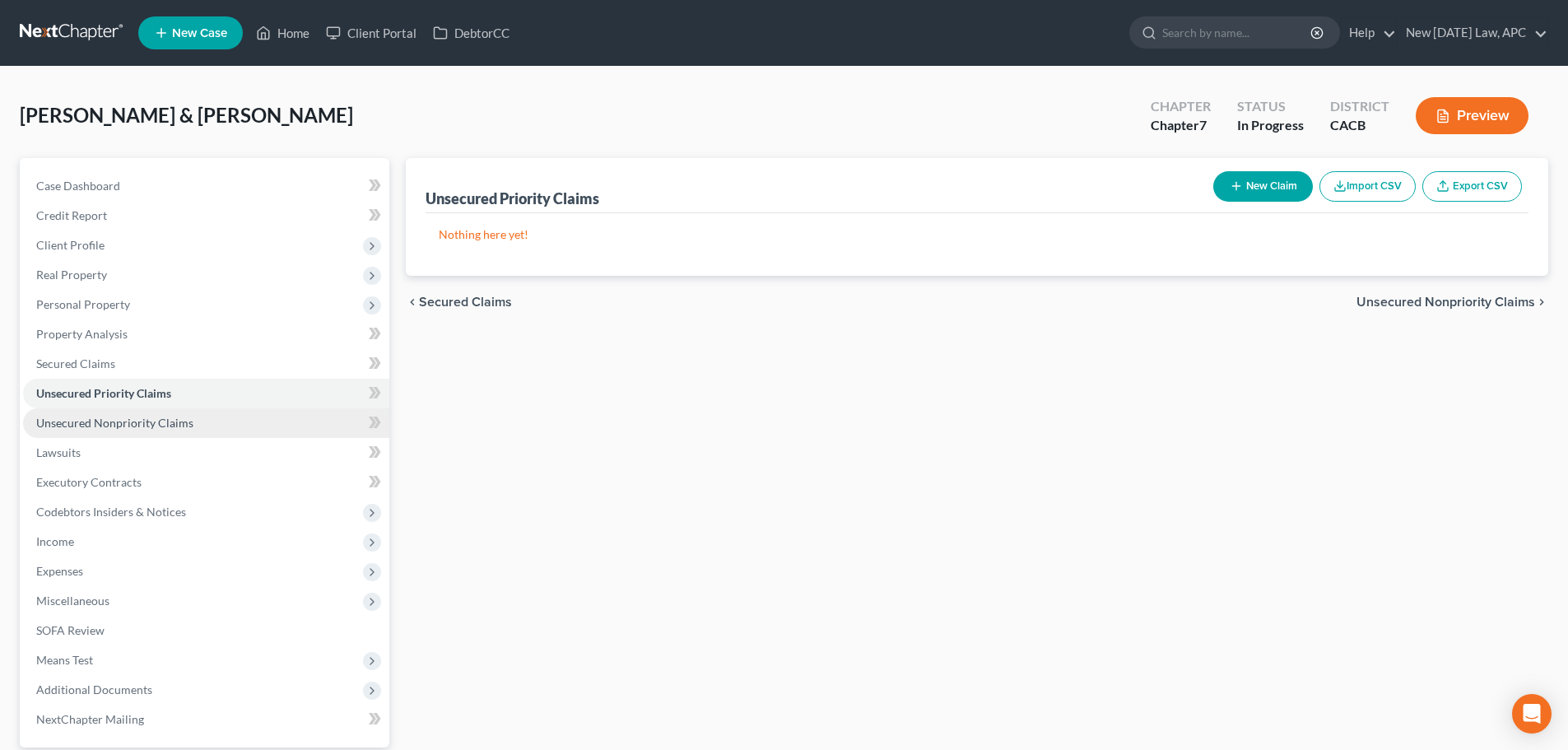
click at [114, 427] on span "Unsecured Nonpriority Claims" at bounding box center [114, 423] width 157 height 14
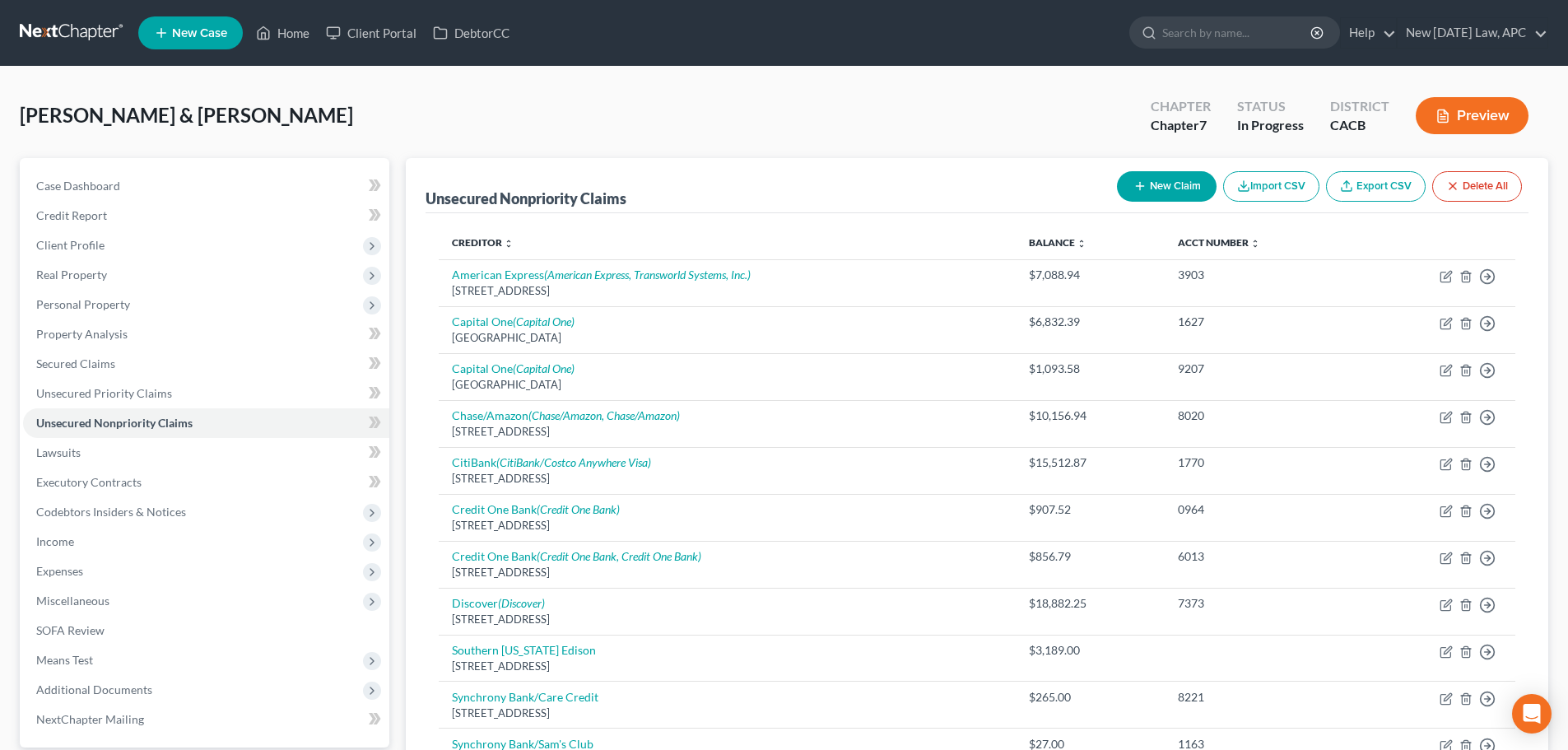
drag, startPoint x: 82, startPoint y: 36, endPoint x: 199, endPoint y: 35, distance: 117.0
click at [82, 35] on link at bounding box center [73, 33] width 105 height 30
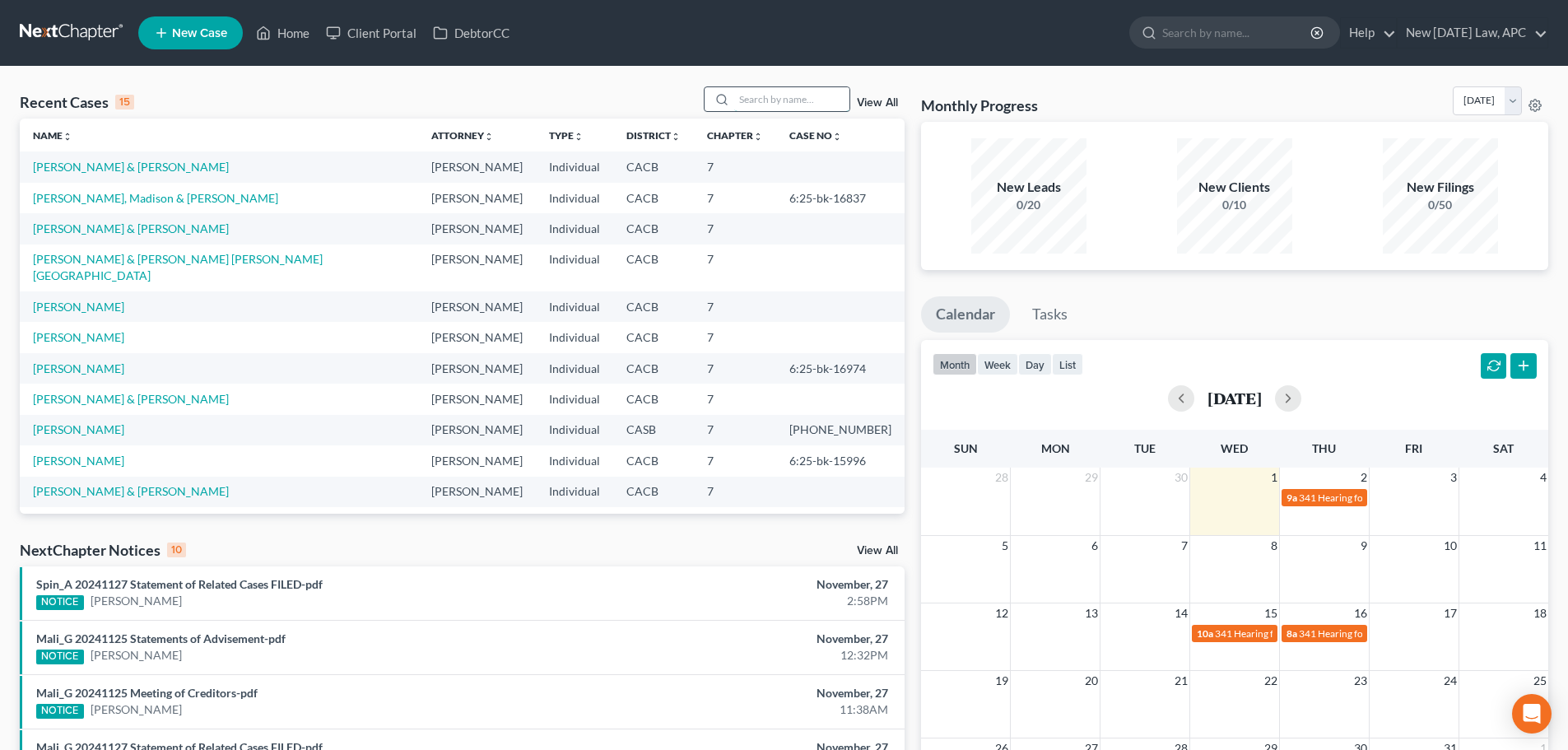
click at [793, 93] on input "search" at bounding box center [792, 99] width 115 height 24
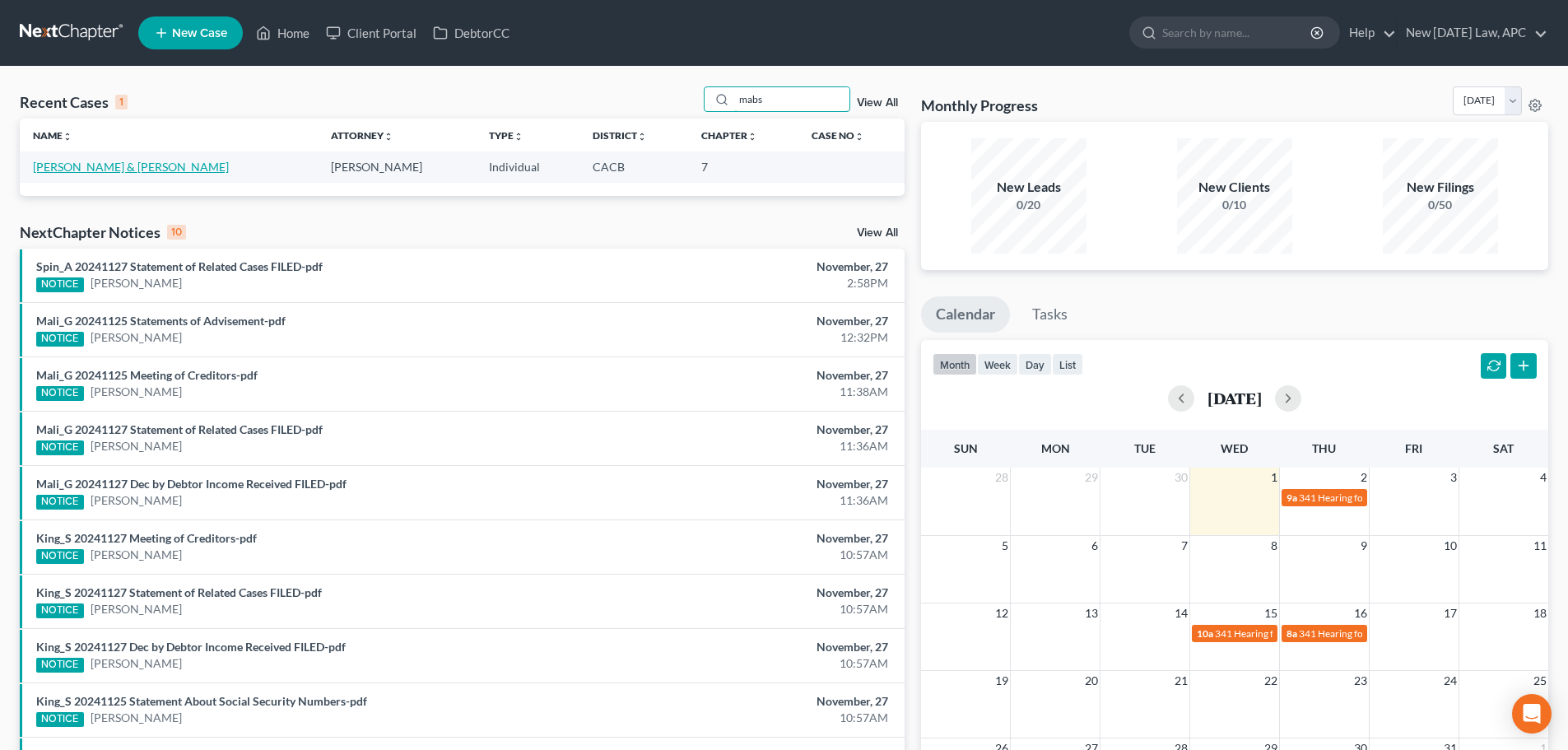
type input "mabs"
click at [117, 171] on link "[PERSON_NAME] & [PERSON_NAME]" at bounding box center [130, 166] width 196 height 14
select select "4"
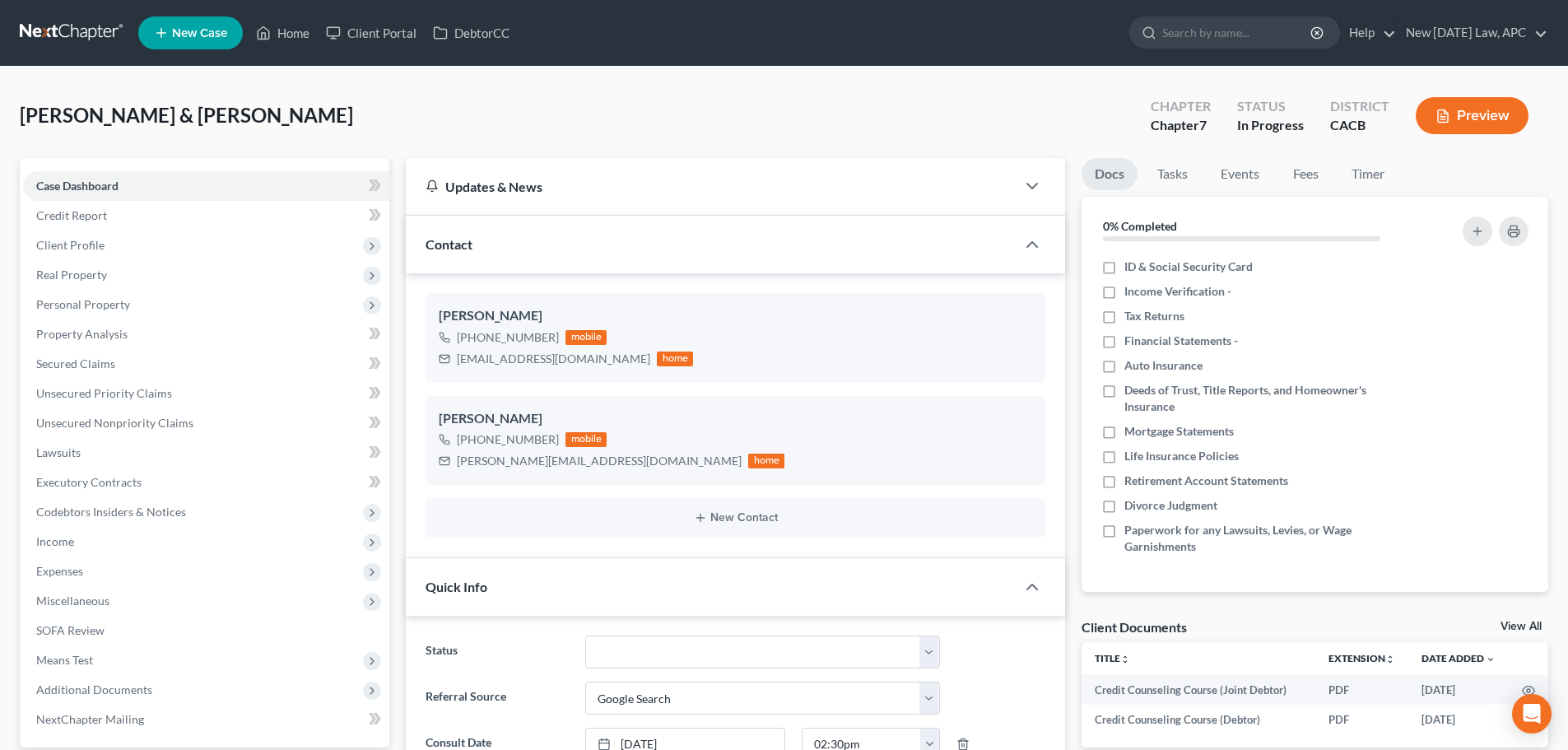
scroll to position [1483, 0]
click at [98, 300] on span "Personal Property" at bounding box center [83, 304] width 94 height 14
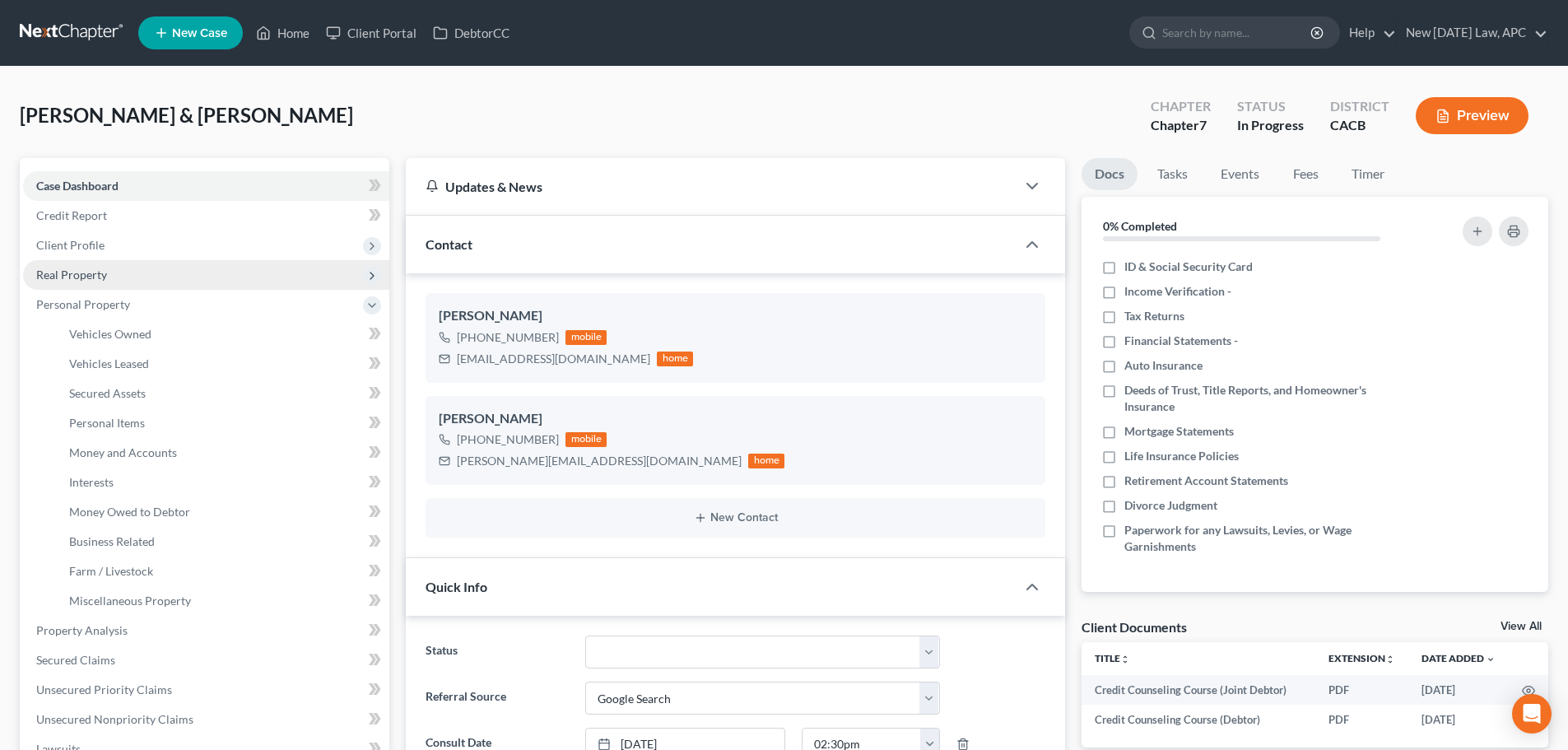
click at [98, 278] on span "Real Property" at bounding box center [71, 275] width 71 height 14
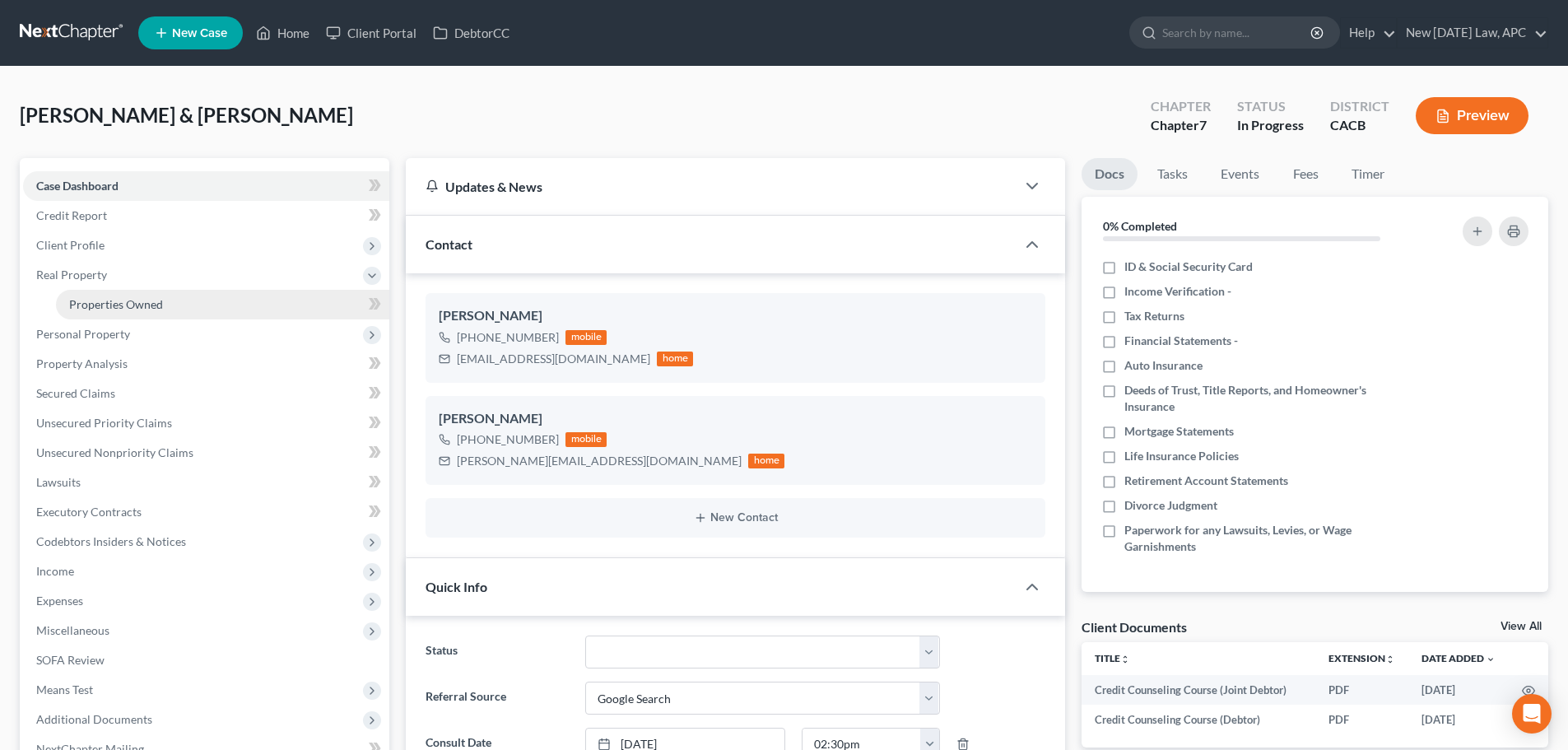
click at [108, 302] on span "Properties Owned" at bounding box center [115, 304] width 94 height 14
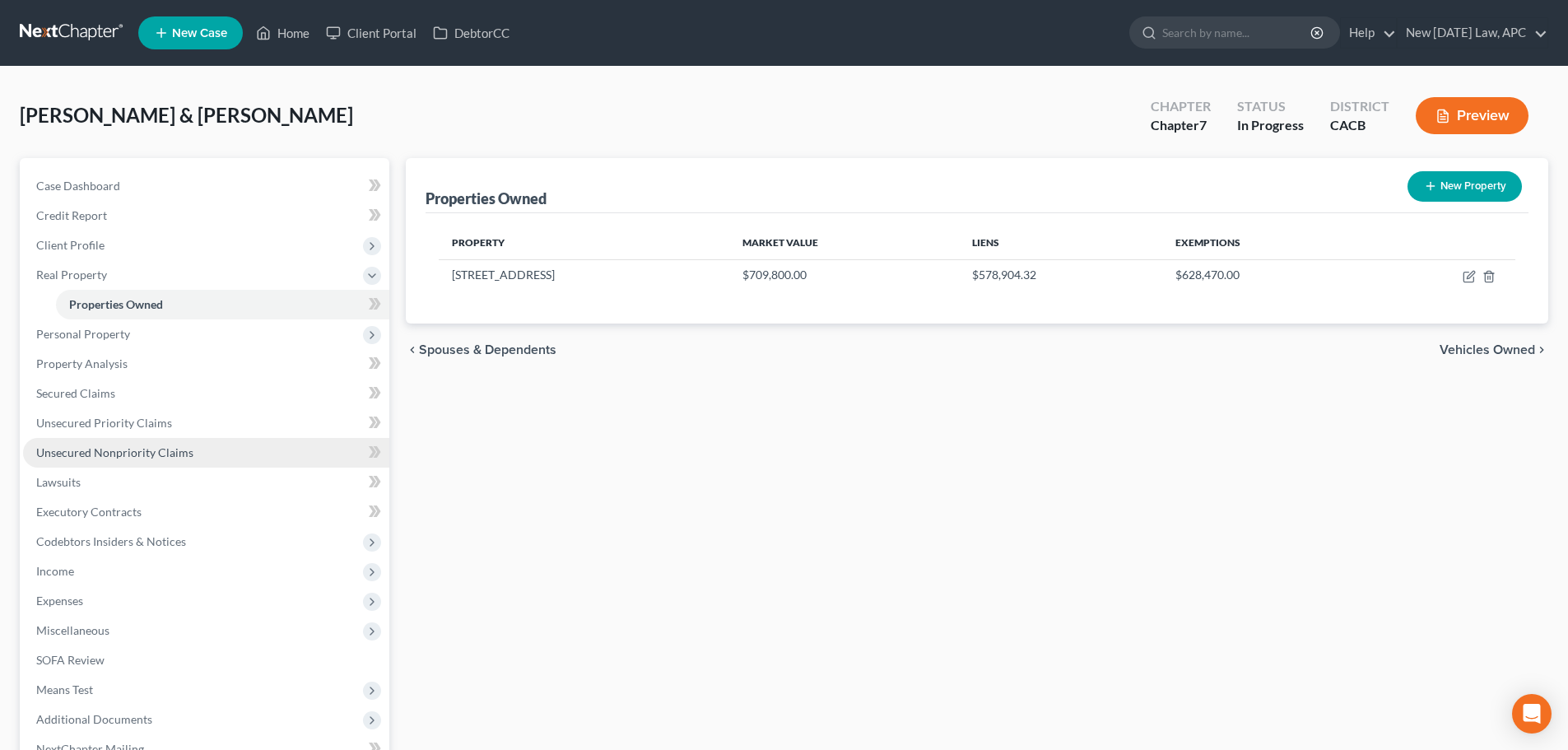
click at [123, 443] on link "Unsecured Nonpriority Claims" at bounding box center [206, 453] width 366 height 30
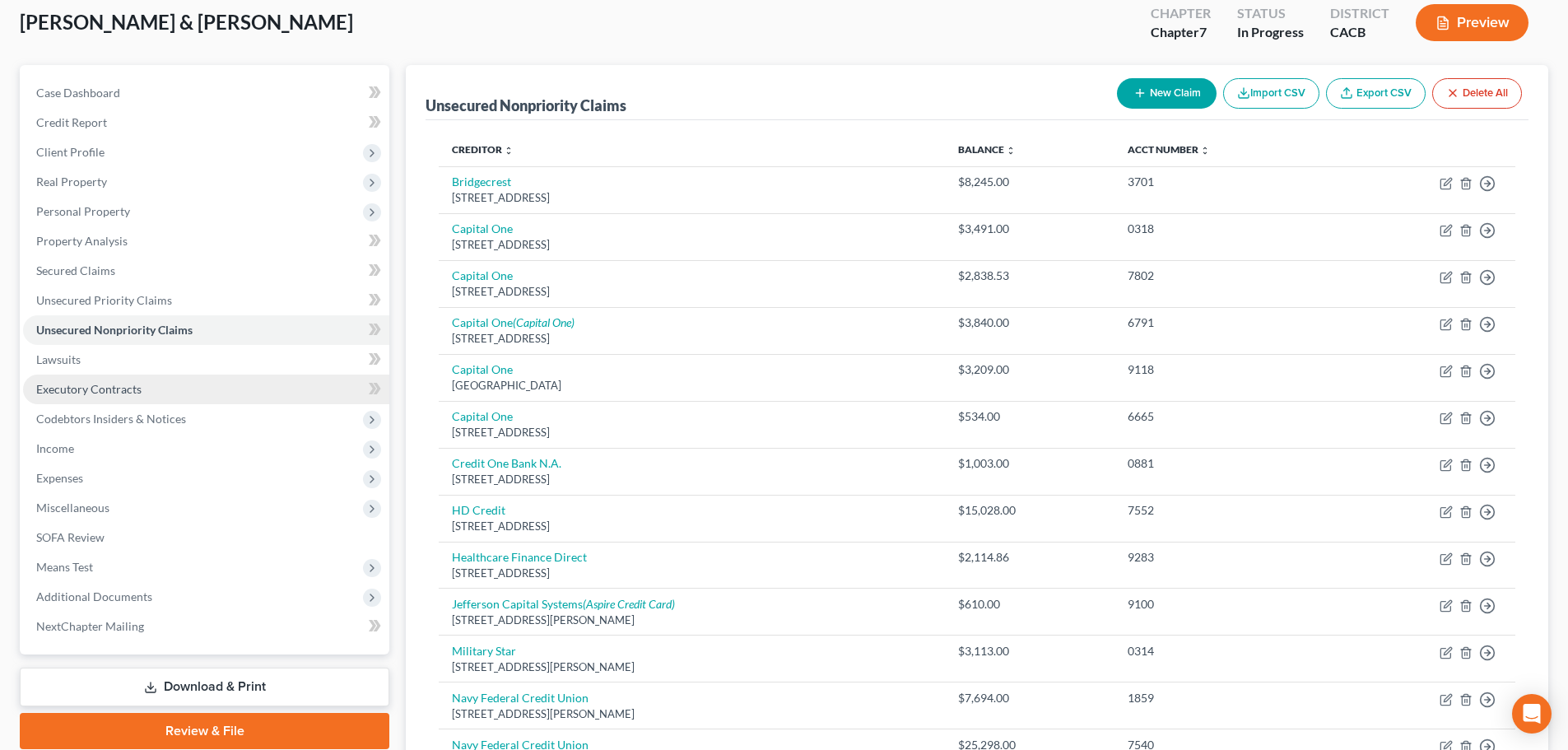
scroll to position [14, 0]
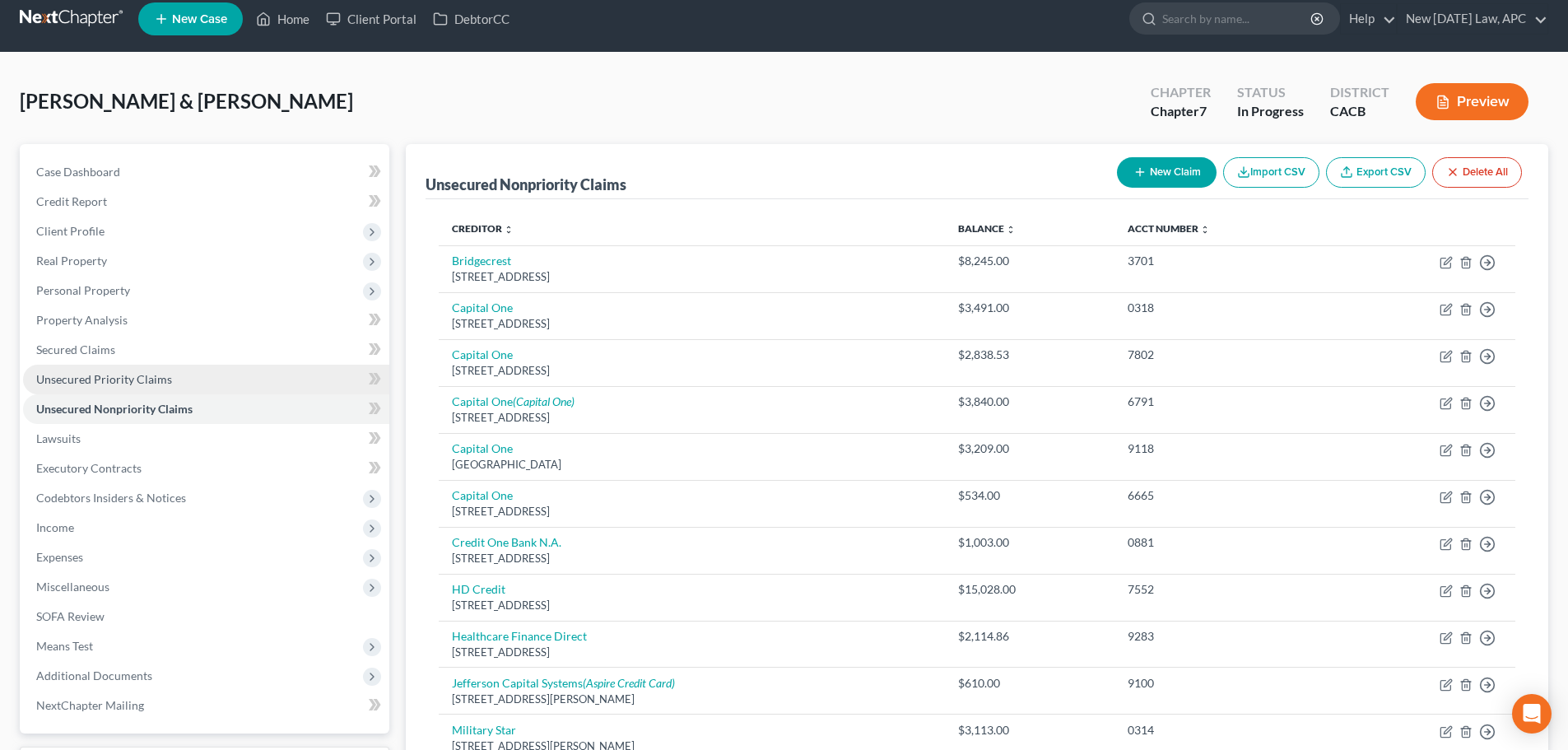
click at [116, 374] on span "Unsecured Priority Claims" at bounding box center [103, 379] width 135 height 14
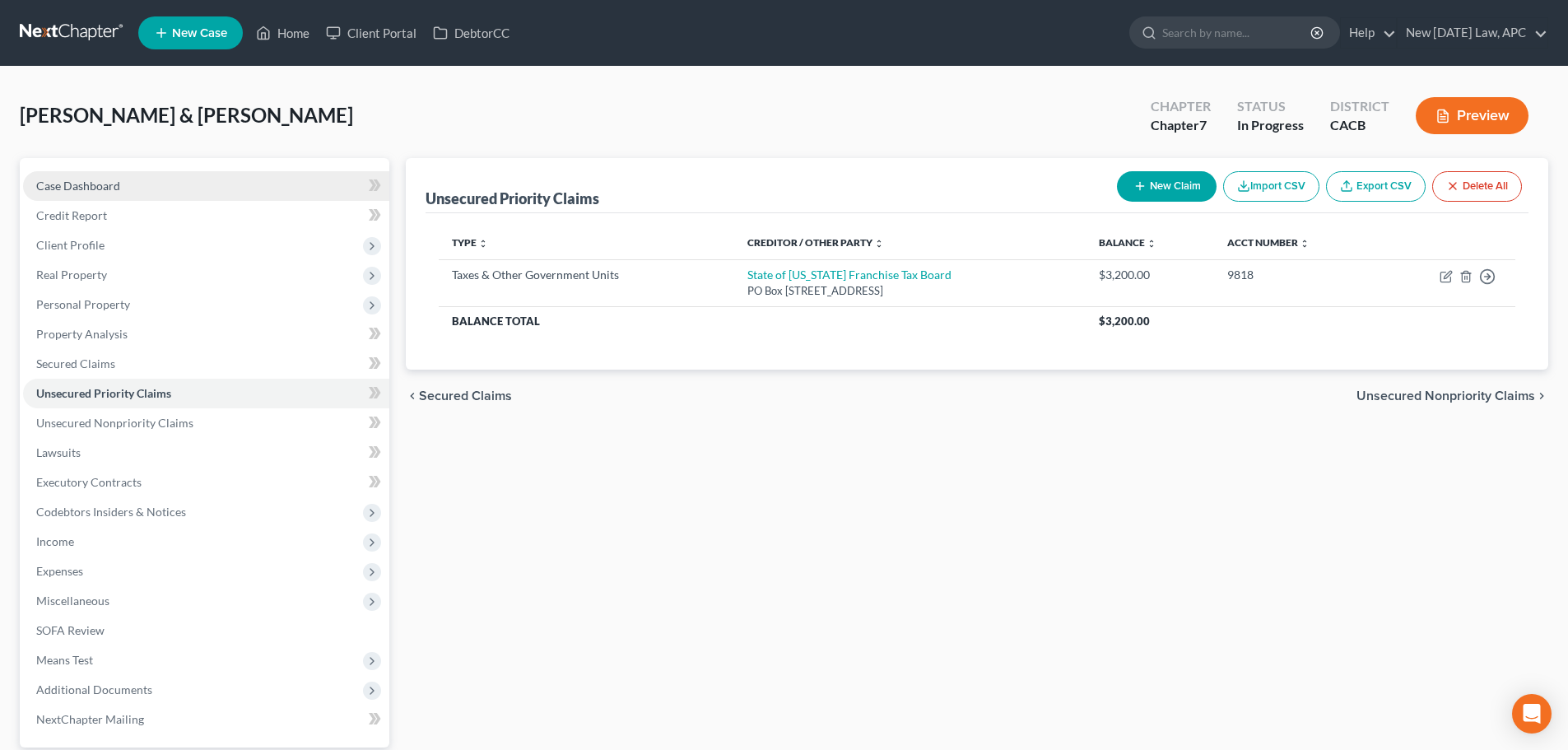
click at [100, 183] on span "Case Dashboard" at bounding box center [78, 185] width 84 height 14
select select "4"
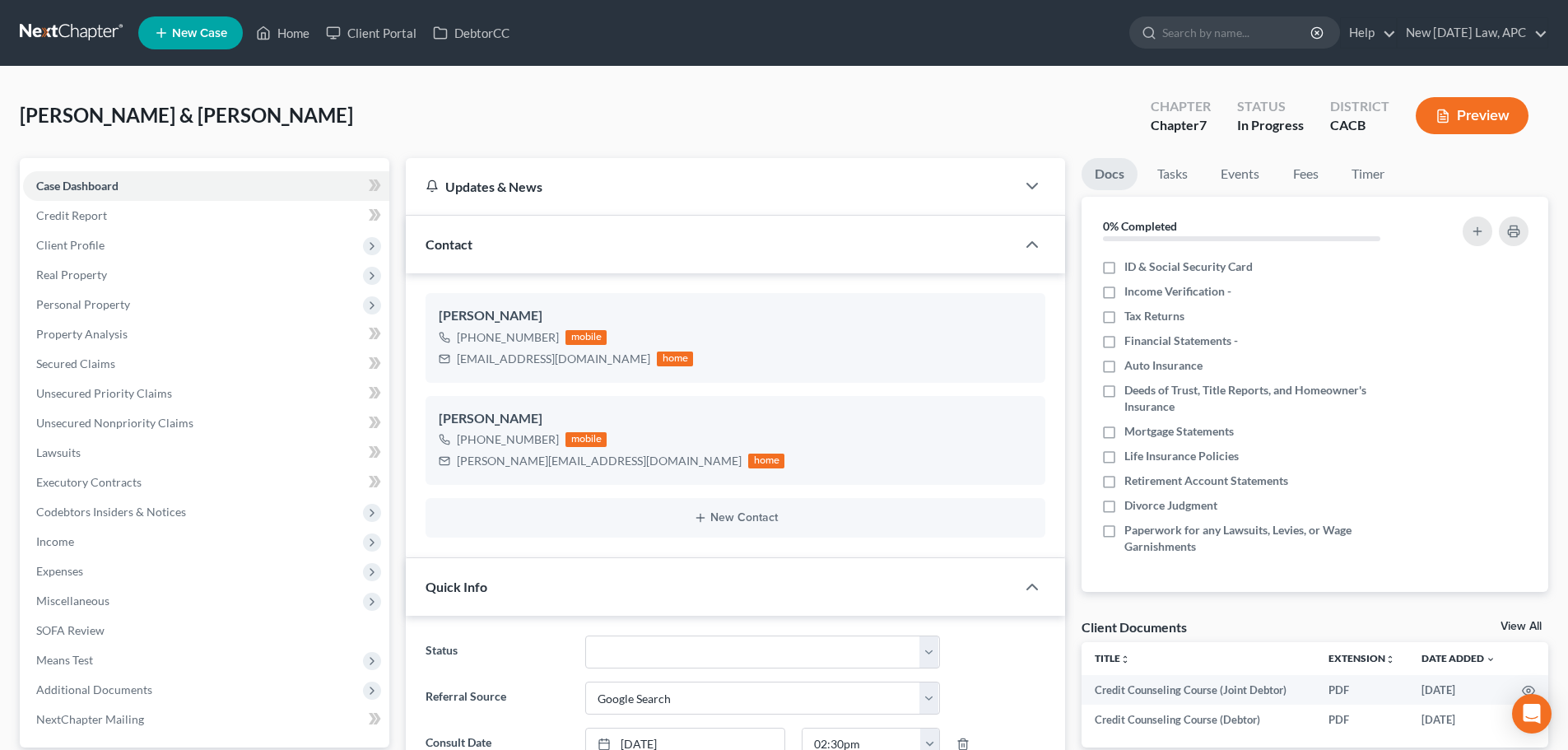
scroll to position [1483, 0]
click at [92, 38] on link at bounding box center [73, 33] width 105 height 30
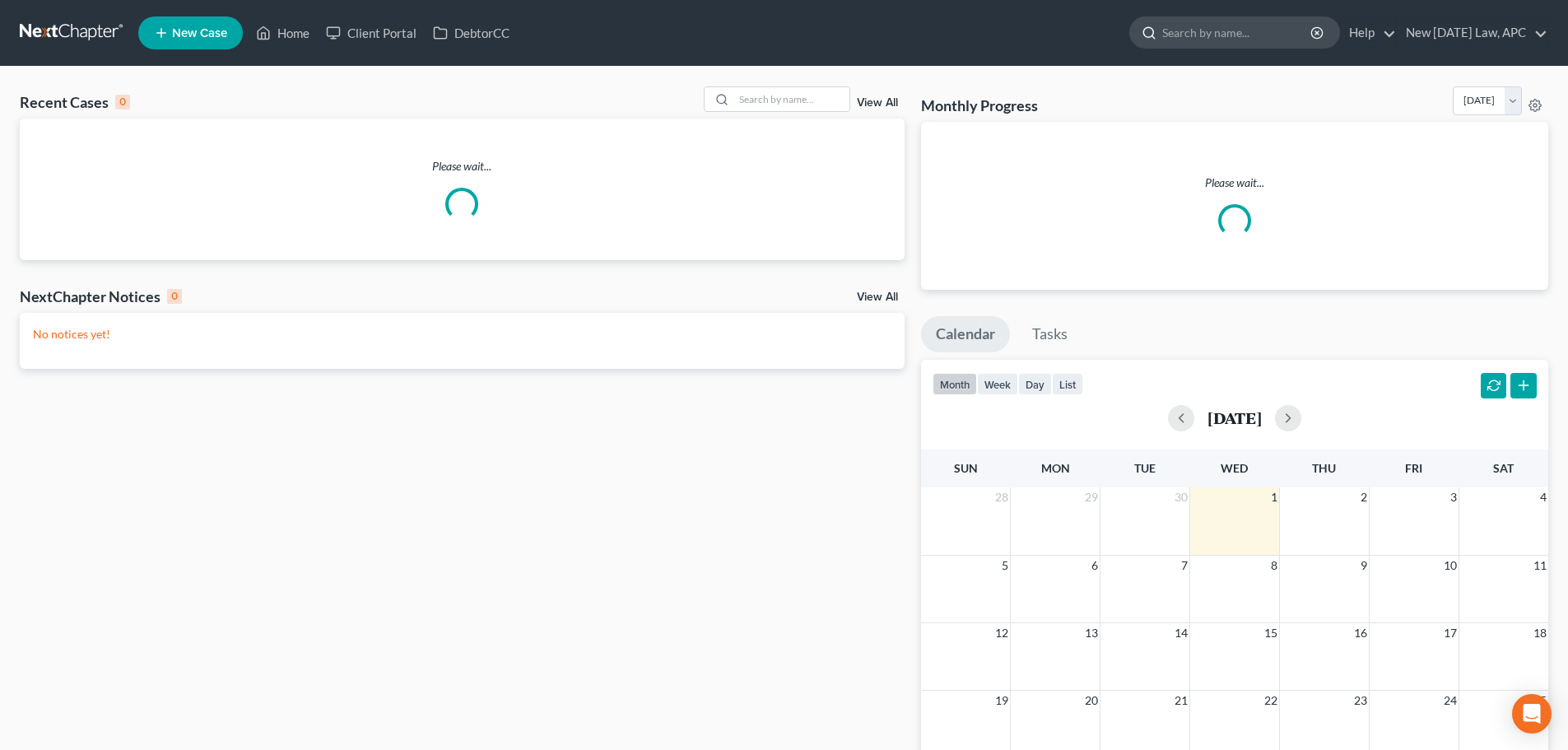
click at [1205, 41] on input "search" at bounding box center [1237, 32] width 150 height 31
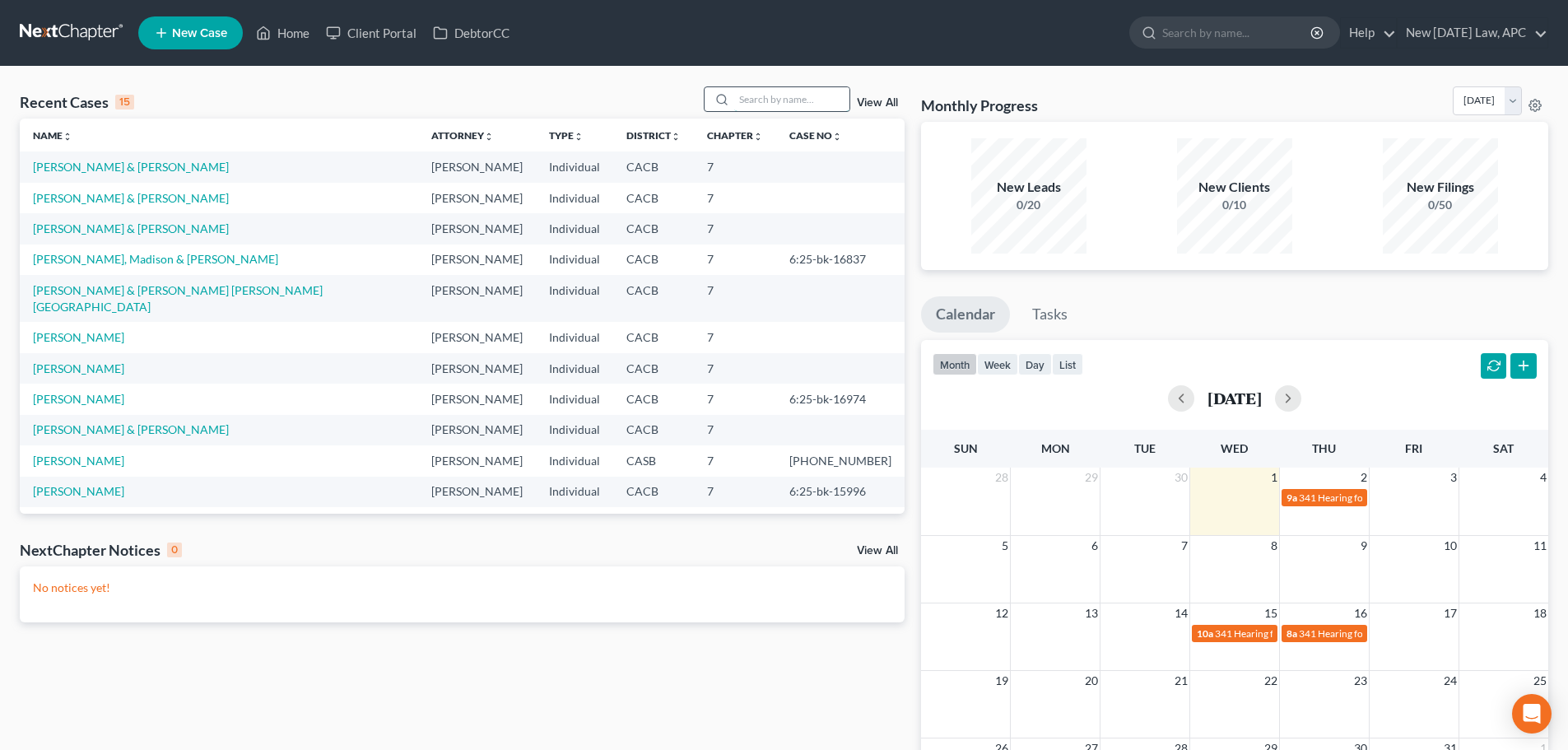
click at [798, 109] on input "search" at bounding box center [792, 99] width 115 height 24
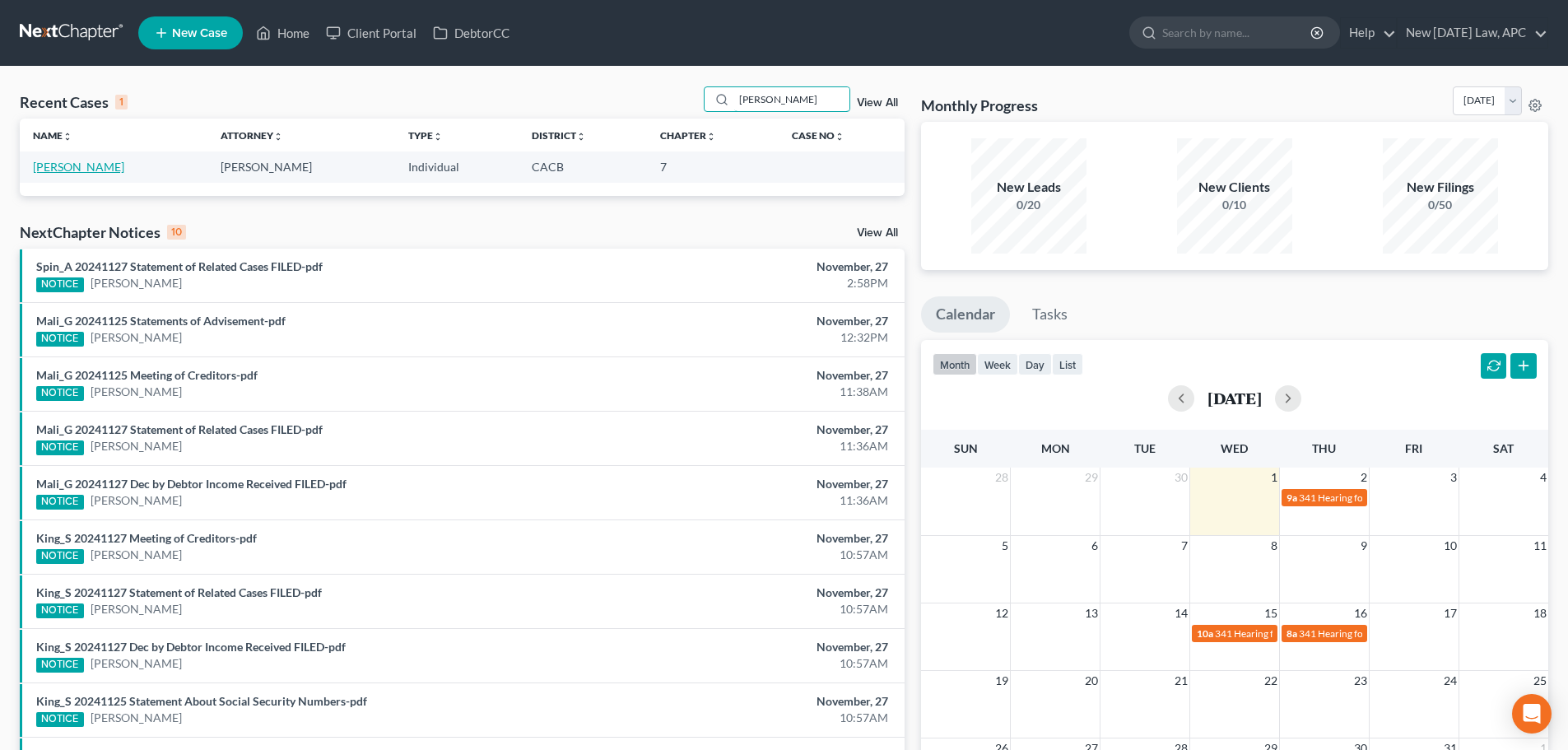
type input "[PERSON_NAME]"
click at [71, 169] on link "[PERSON_NAME]" at bounding box center [79, 166] width 92 height 14
select select "6"
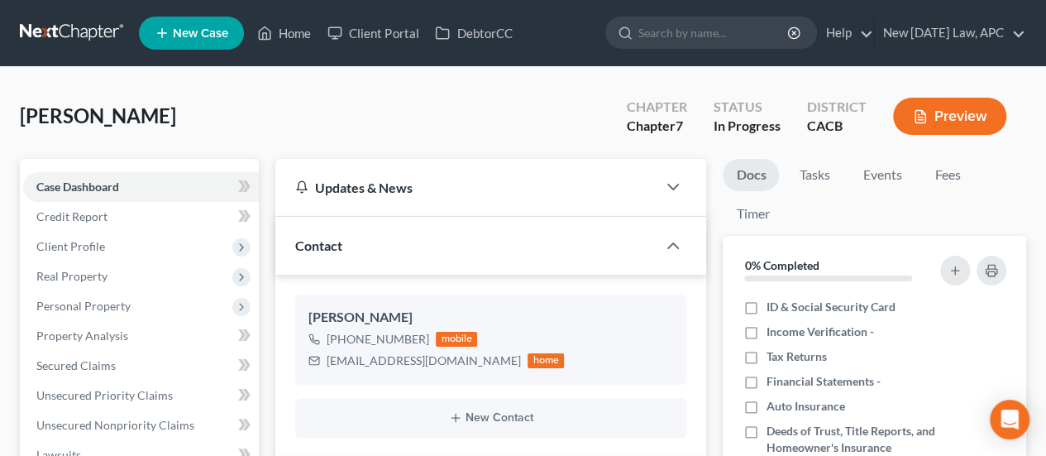
click at [65, 26] on link at bounding box center [73, 33] width 106 height 30
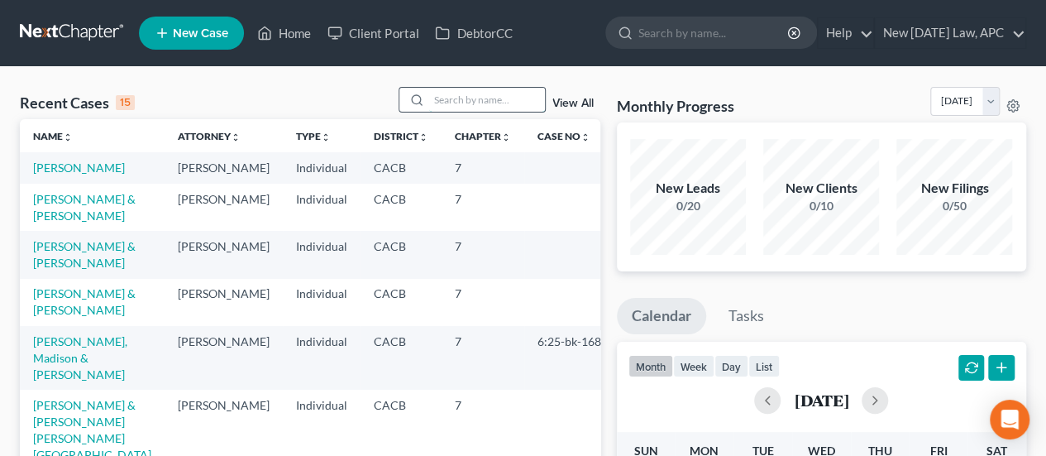
click at [471, 96] on input "search" at bounding box center [487, 100] width 116 height 24
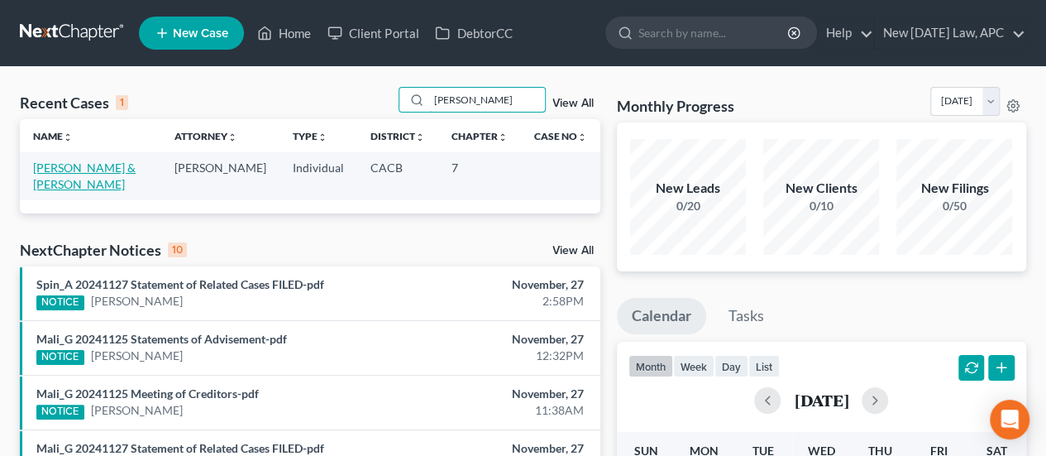
type input "danley"
click at [118, 168] on link "[PERSON_NAME] & [PERSON_NAME]" at bounding box center [84, 175] width 103 height 31
select select "6"
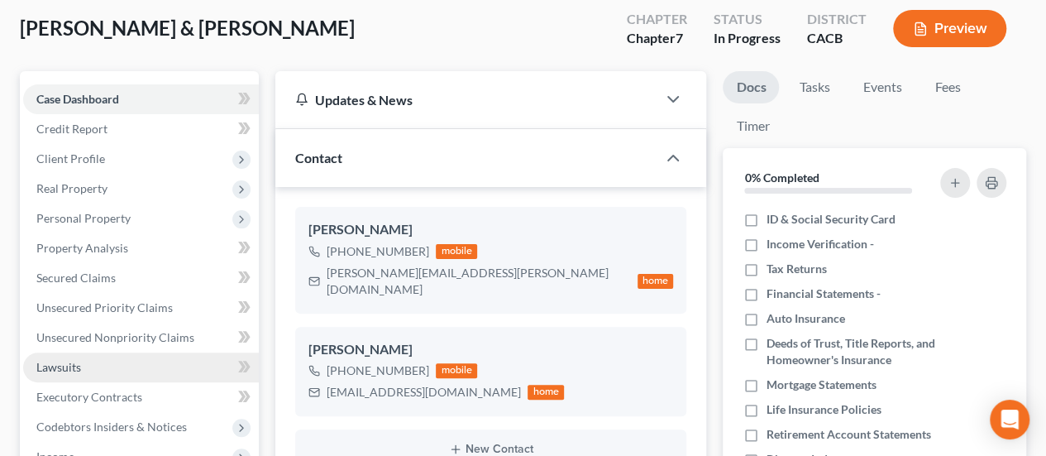
scroll to position [248, 0]
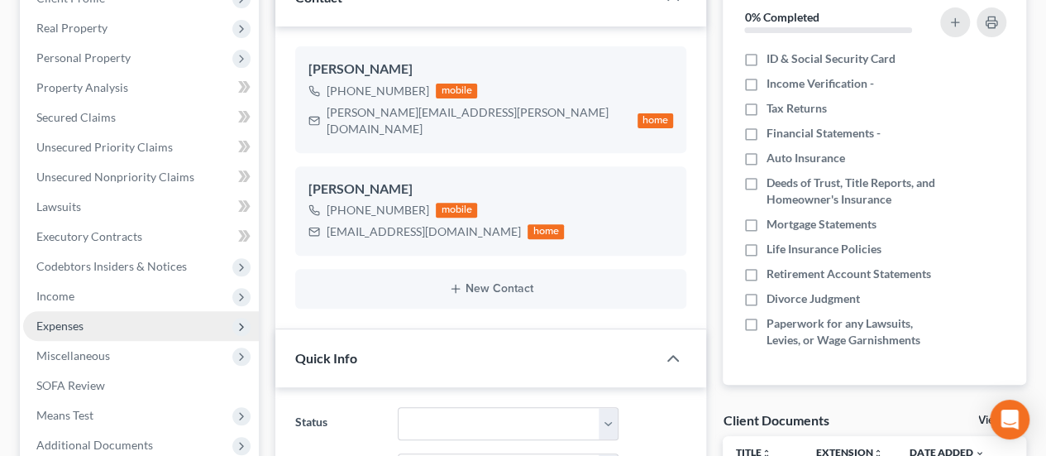
click at [65, 318] on span "Expenses" at bounding box center [59, 325] width 47 height 14
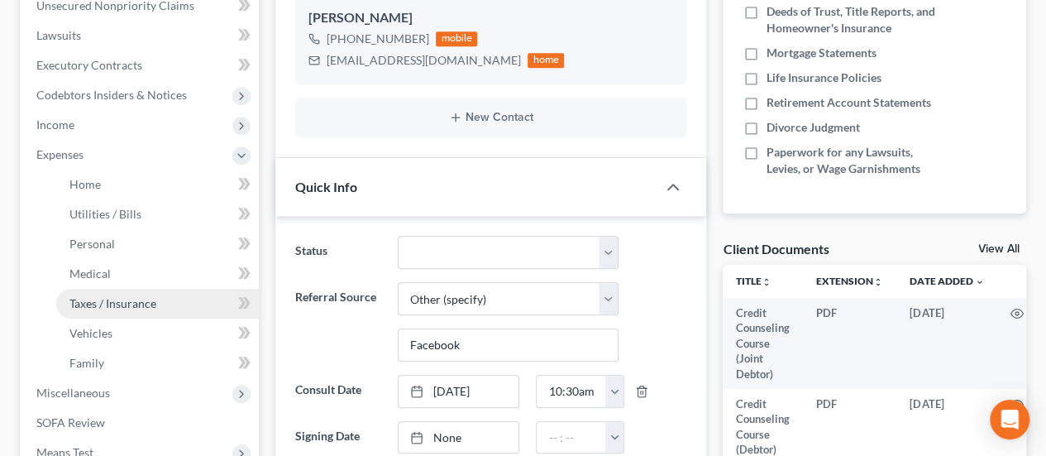
scroll to position [496, 0]
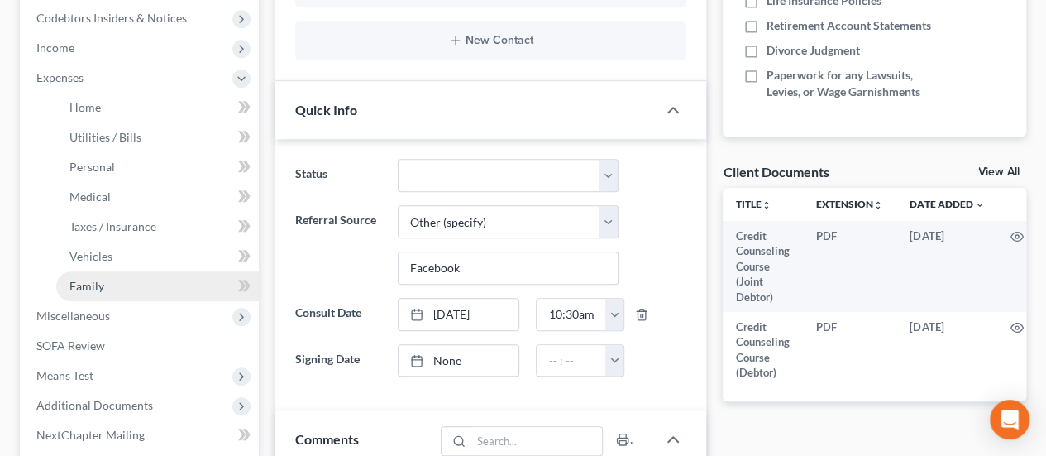
click at [102, 285] on span "Family" at bounding box center [86, 286] width 35 height 14
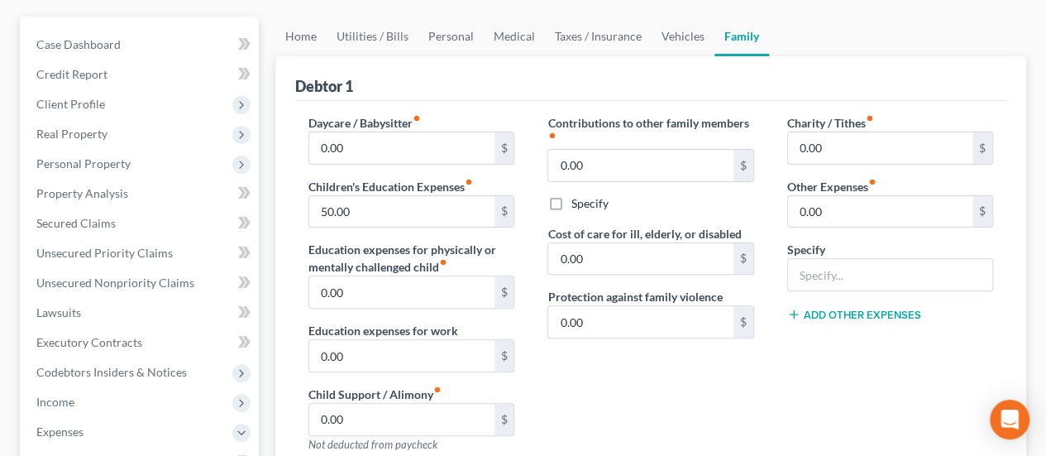
scroll to position [165, 0]
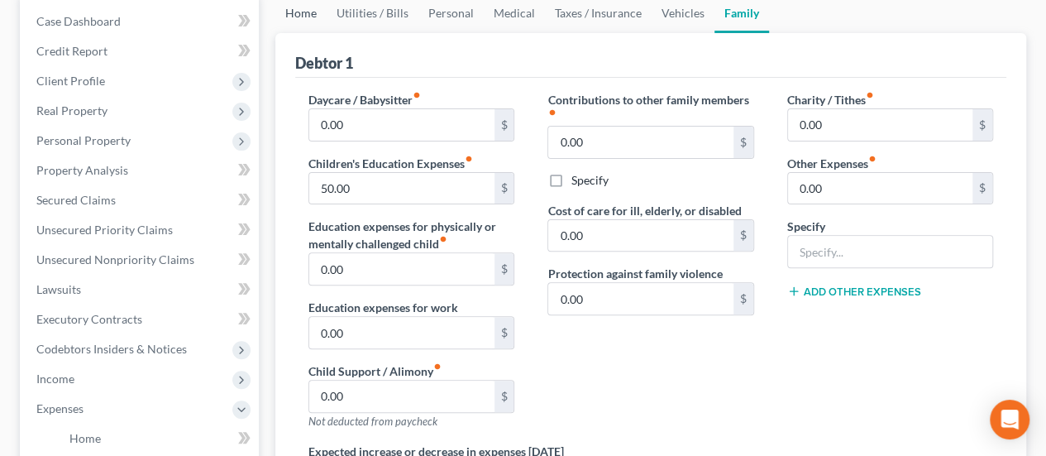
click at [311, 11] on link "Home" at bounding box center [300, 13] width 51 height 40
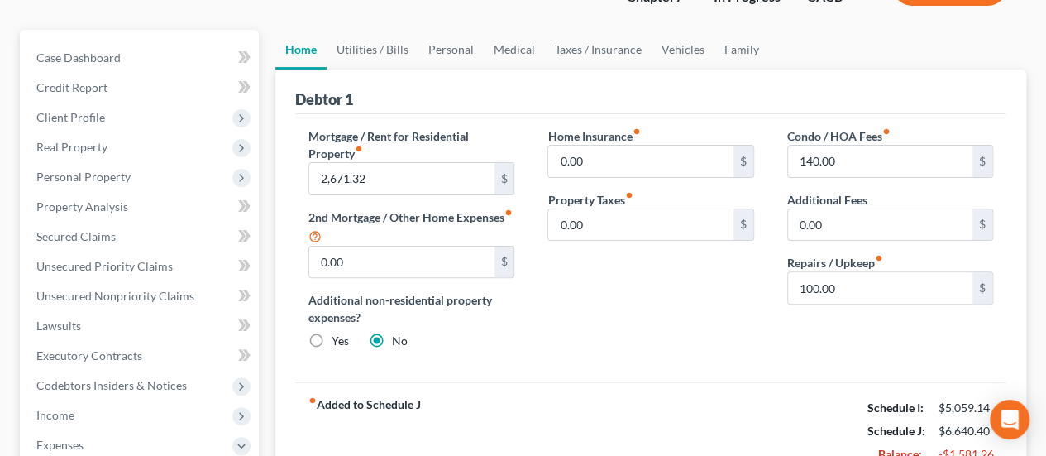
scroll to position [165, 0]
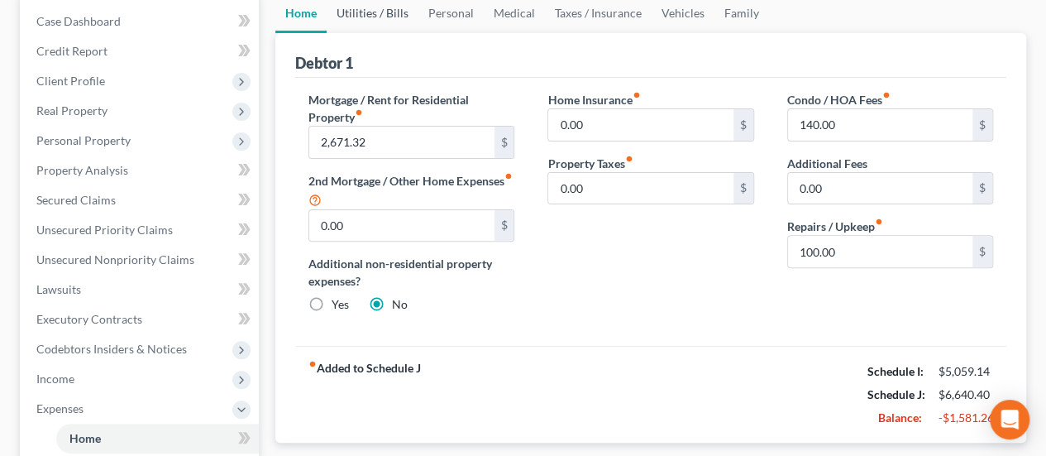
click at [361, 17] on link "Utilities / Bills" at bounding box center [373, 13] width 92 height 40
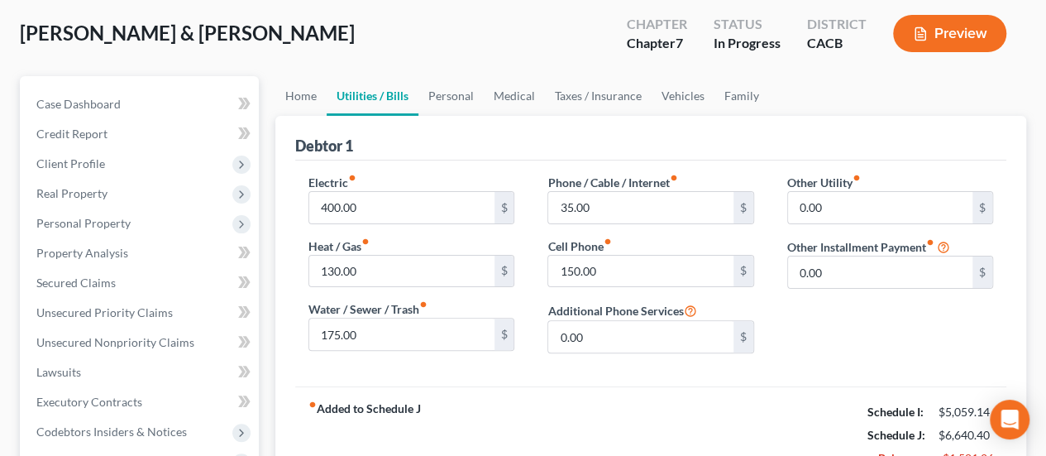
scroll to position [165, 0]
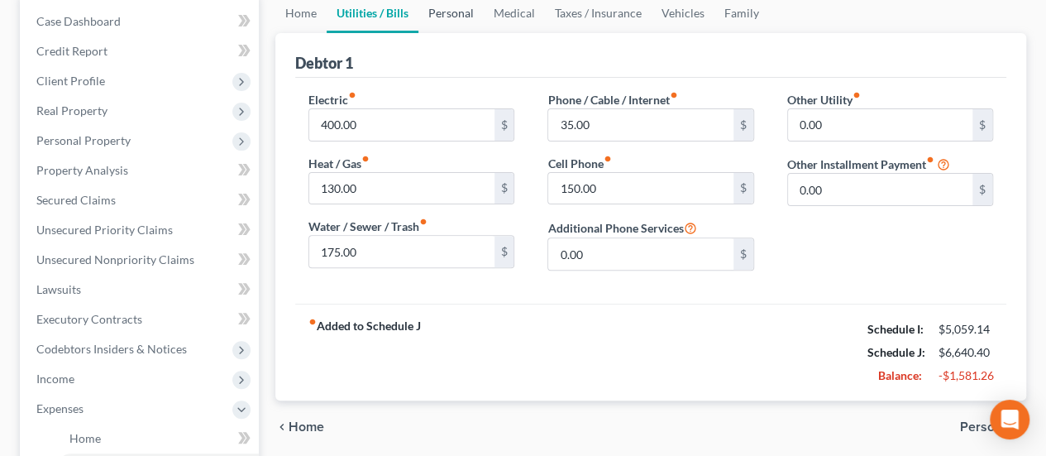
click at [446, 14] on link "Personal" at bounding box center [451, 13] width 65 height 40
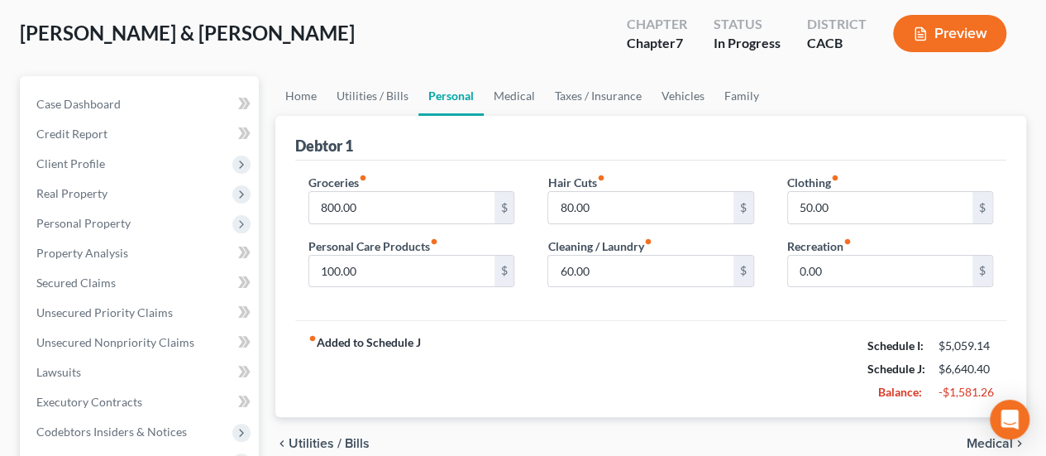
scroll to position [165, 0]
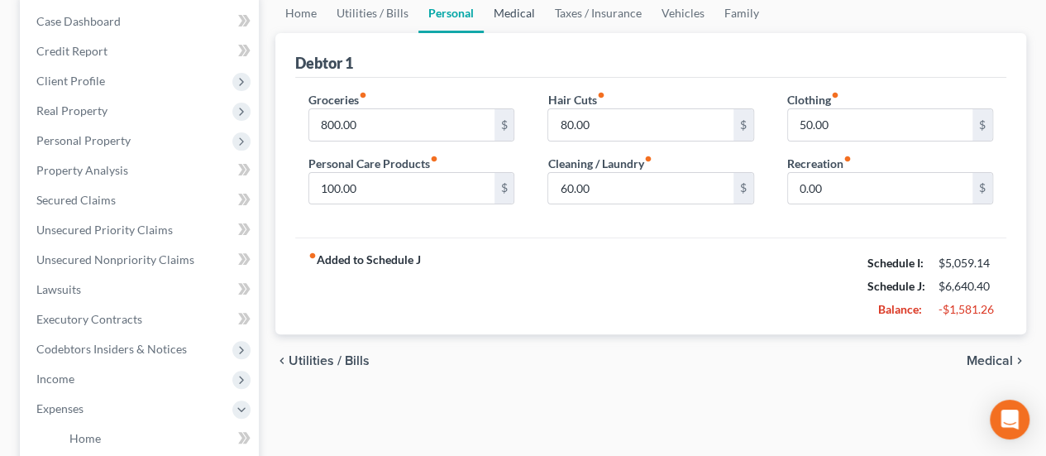
click at [500, 14] on link "Medical" at bounding box center [514, 13] width 61 height 40
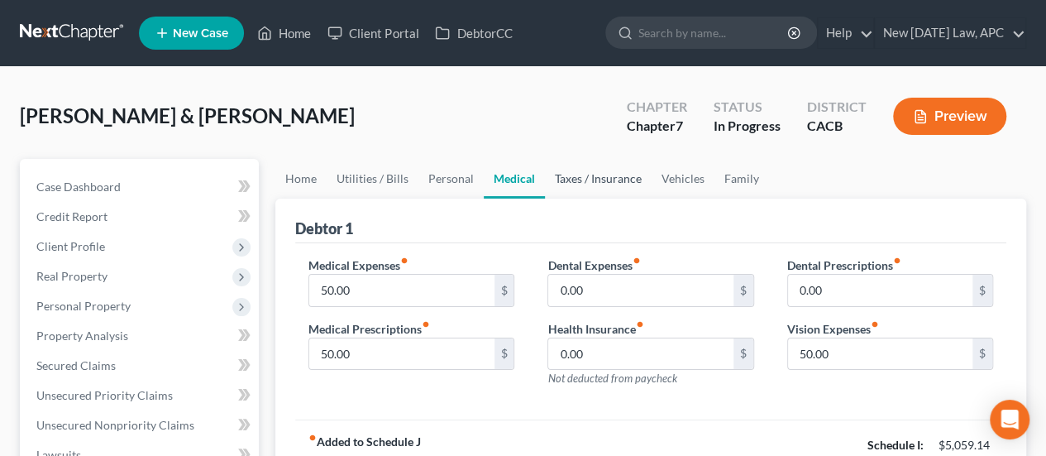
click at [573, 185] on link "Taxes / Insurance" at bounding box center [598, 179] width 107 height 40
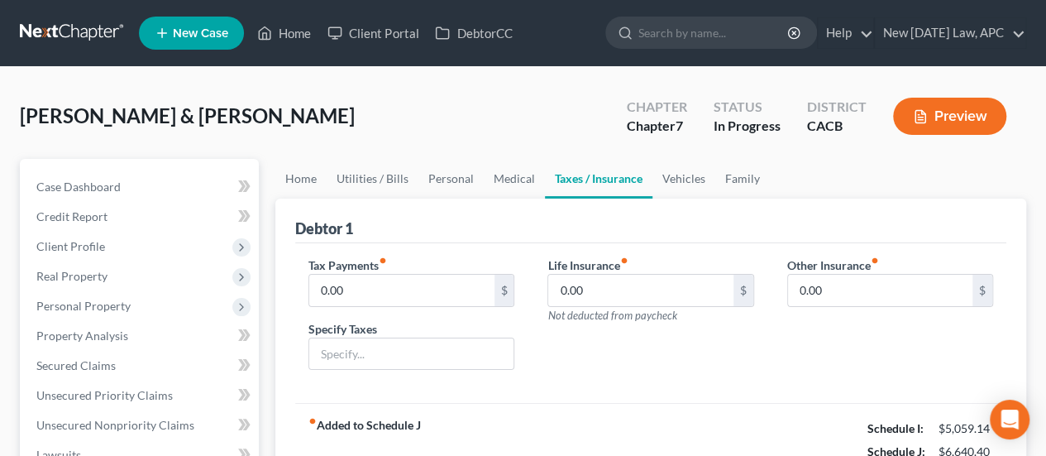
scroll to position [83, 0]
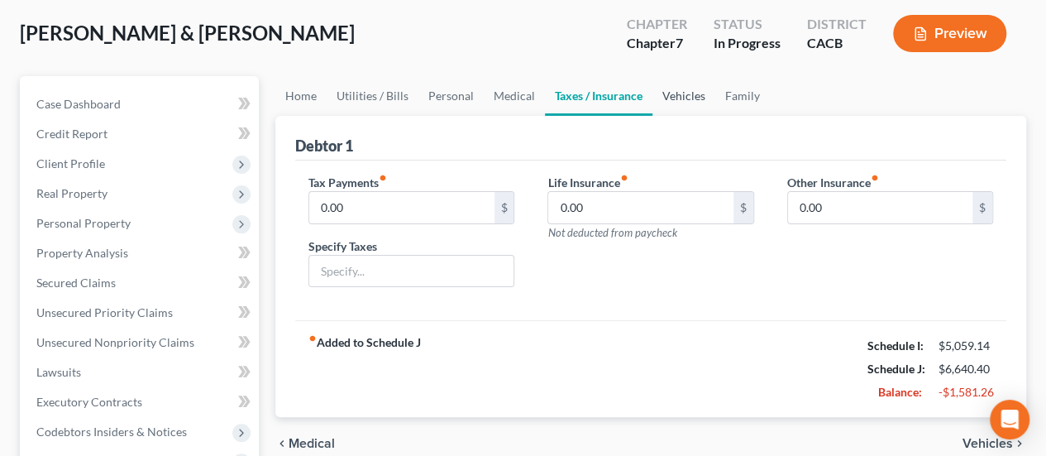
click at [670, 92] on link "Vehicles" at bounding box center [684, 96] width 63 height 40
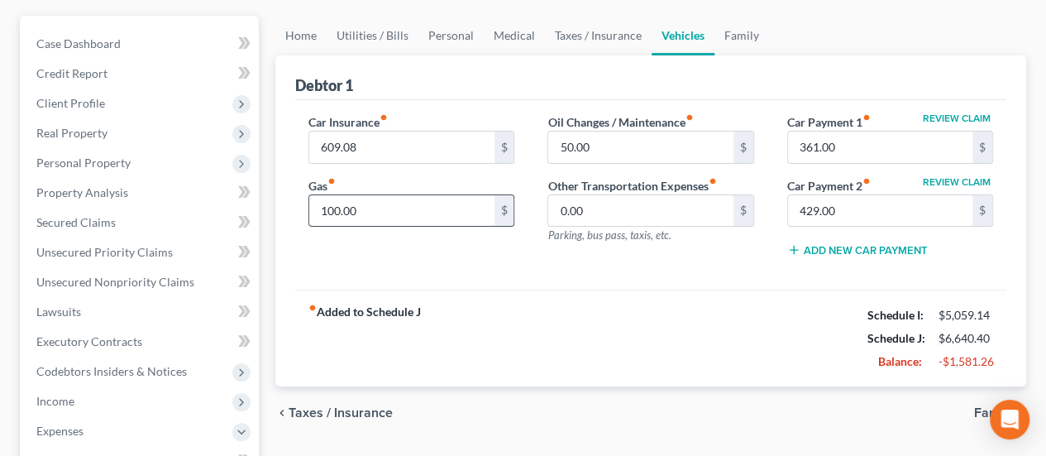
scroll to position [83, 0]
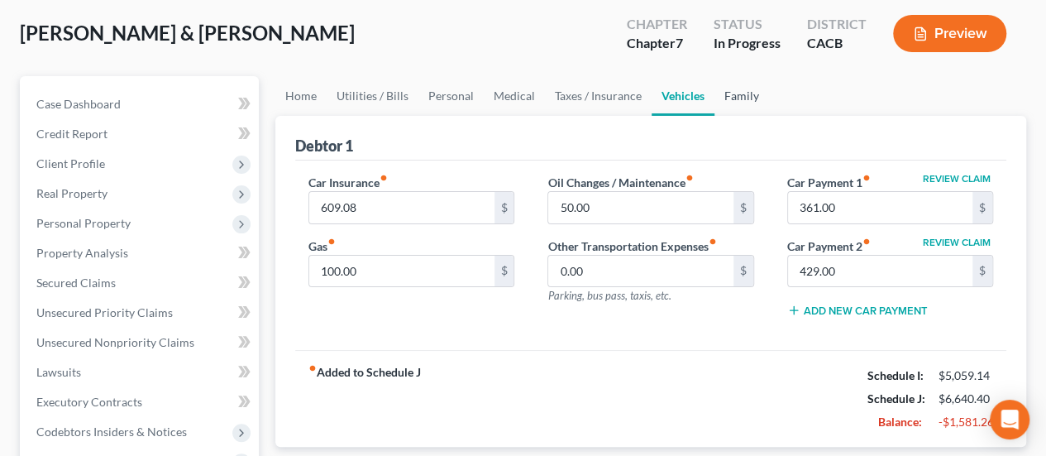
click at [736, 84] on link "Family" at bounding box center [742, 96] width 55 height 40
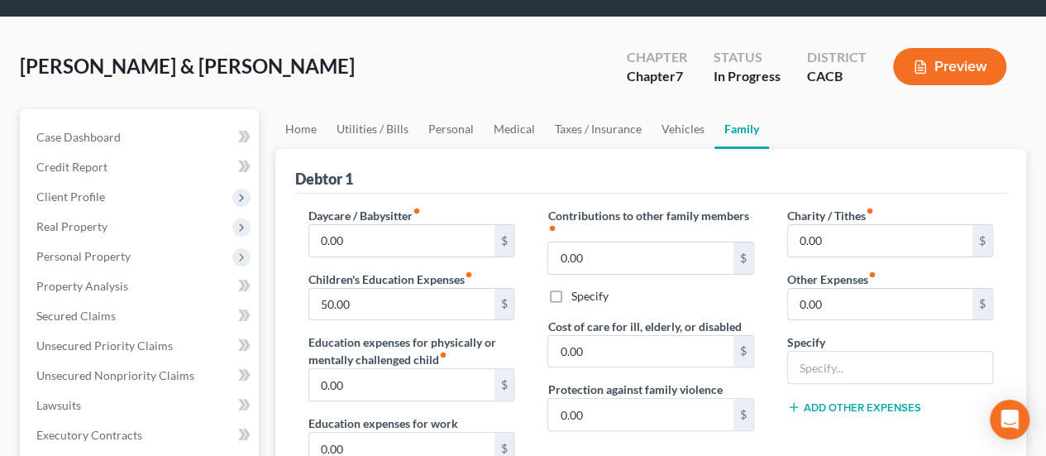
scroll to position [83, 0]
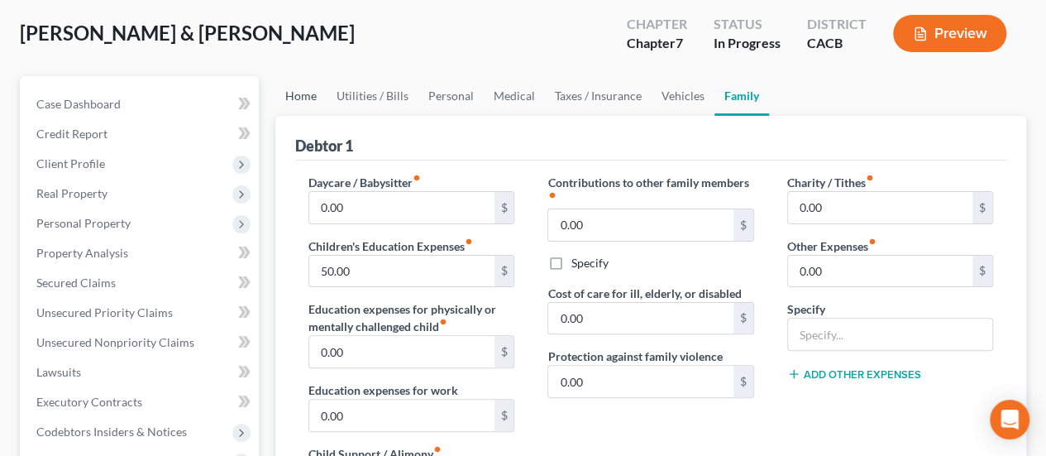
click at [314, 87] on link "Home" at bounding box center [300, 96] width 51 height 40
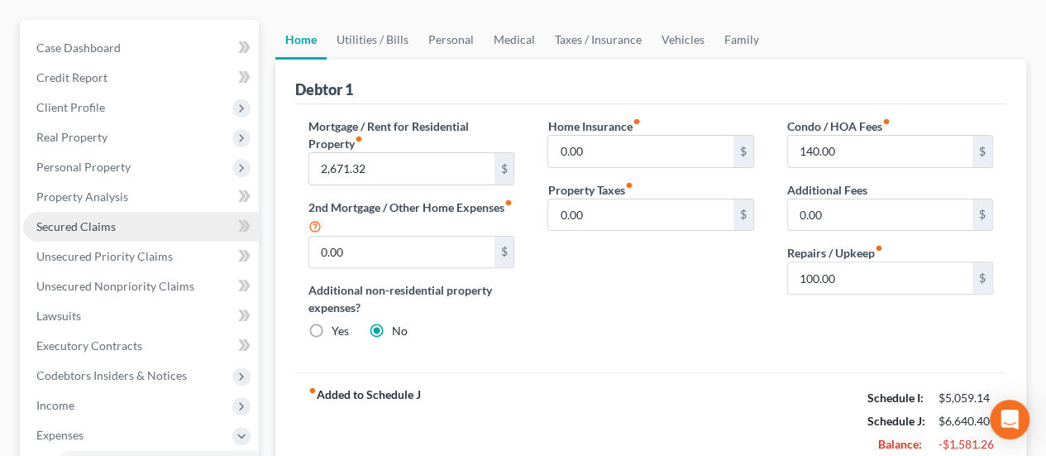
scroll to position [165, 0]
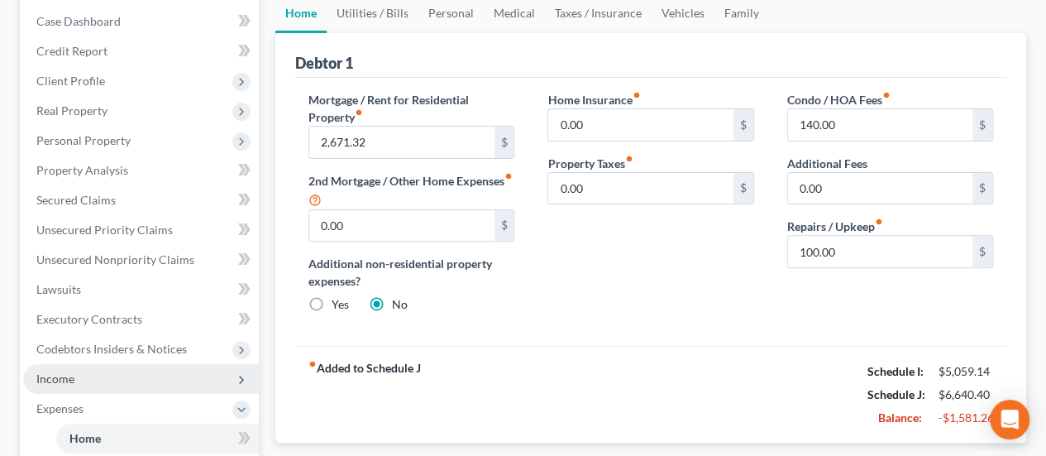
click at [90, 378] on span "Income" at bounding box center [141, 379] width 236 height 30
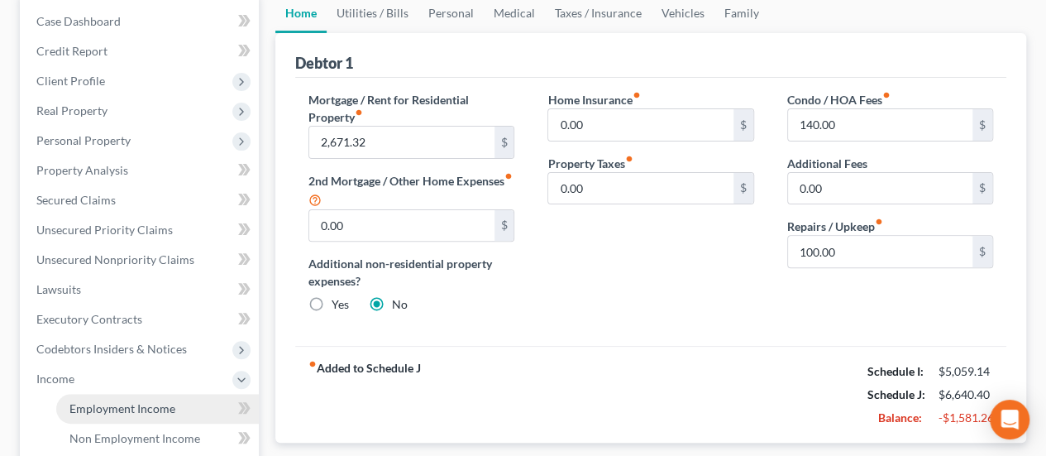
click at [124, 401] on span "Employment Income" at bounding box center [122, 408] width 106 height 14
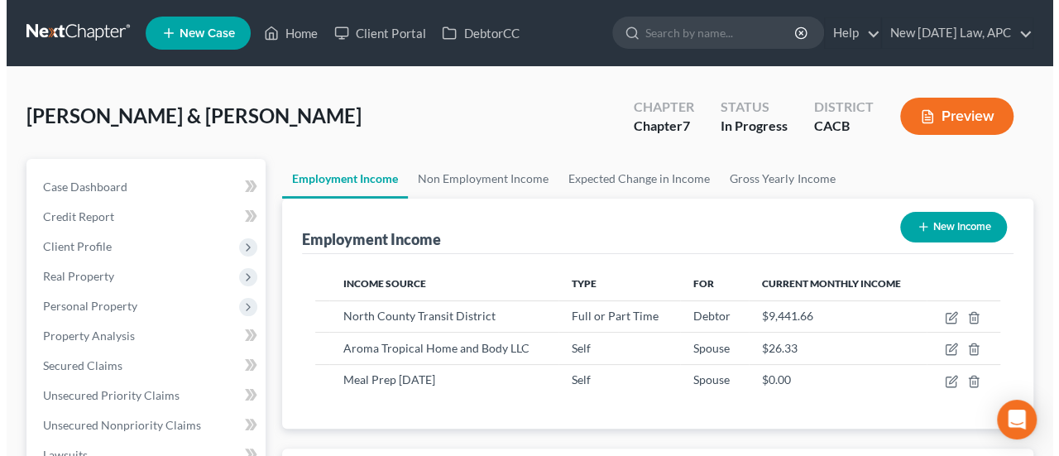
scroll to position [83, 0]
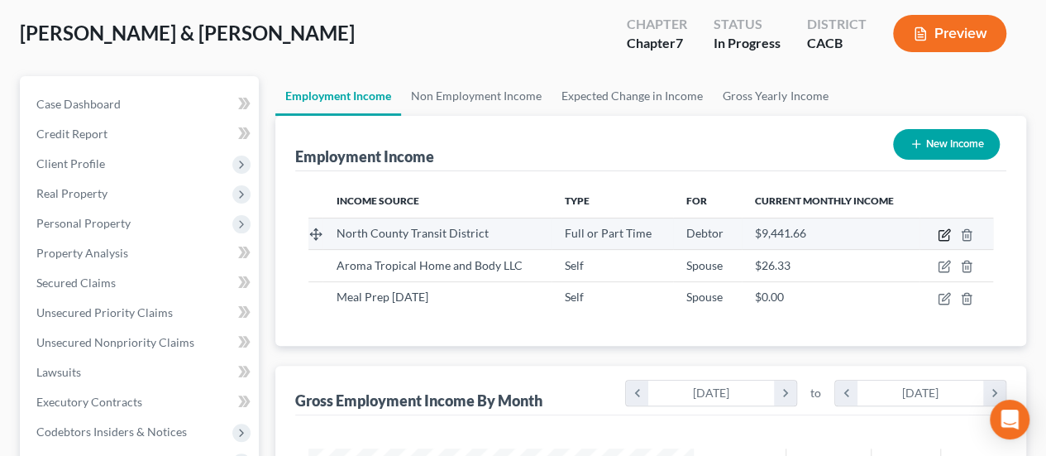
click at [944, 232] on icon "button" at bounding box center [945, 232] width 7 height 7
select select "0"
select select "4"
select select "2"
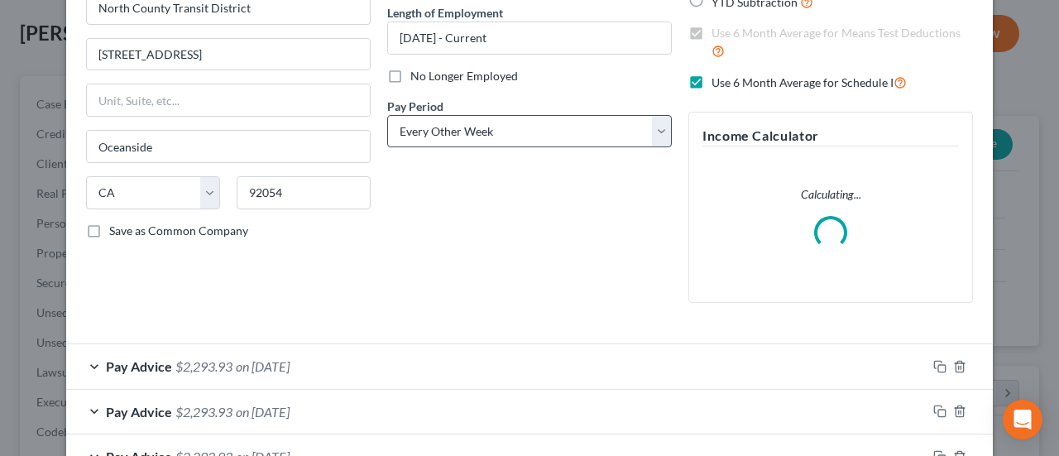
scroll to position [331, 0]
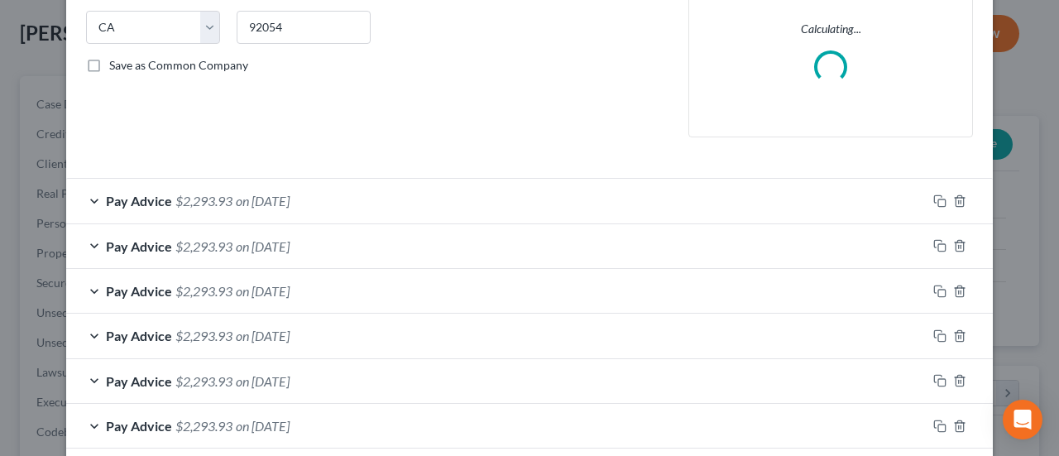
click at [289, 194] on span "on 09/19/2025" at bounding box center [263, 201] width 54 height 16
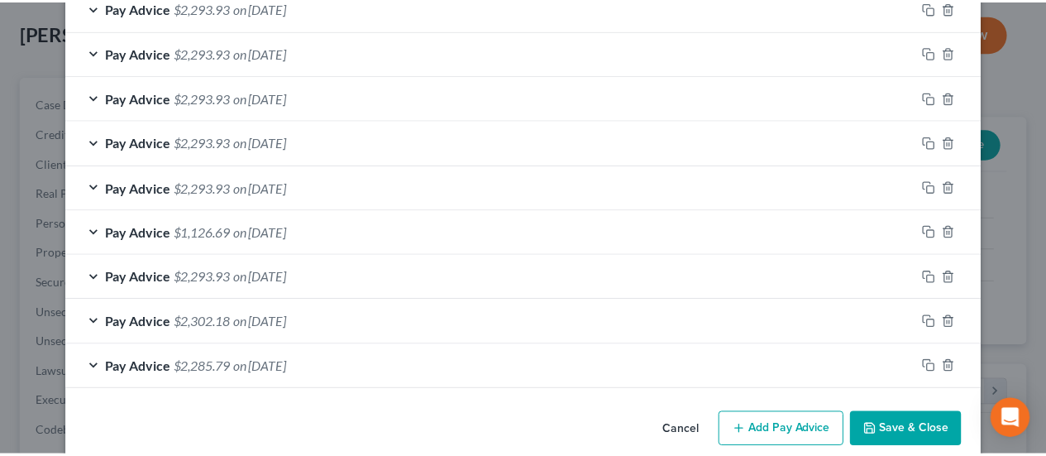
scroll to position [1686, 0]
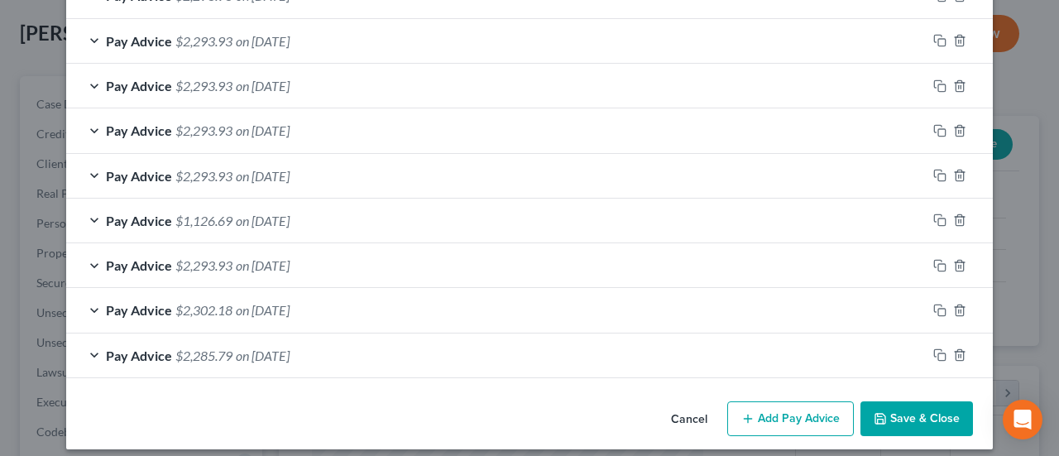
click at [682, 408] on button "Cancel" at bounding box center [689, 419] width 63 height 33
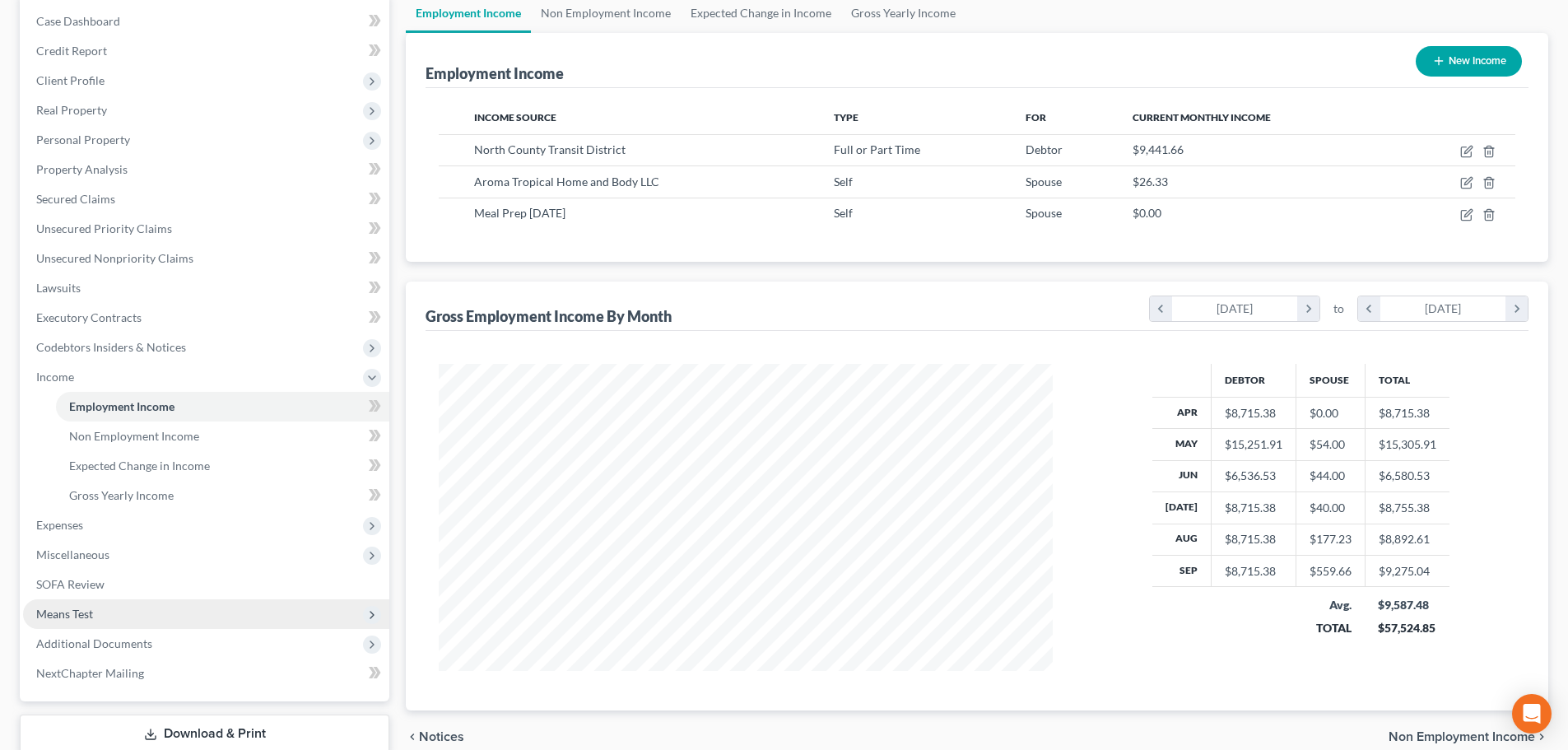
scroll to position [247, 0]
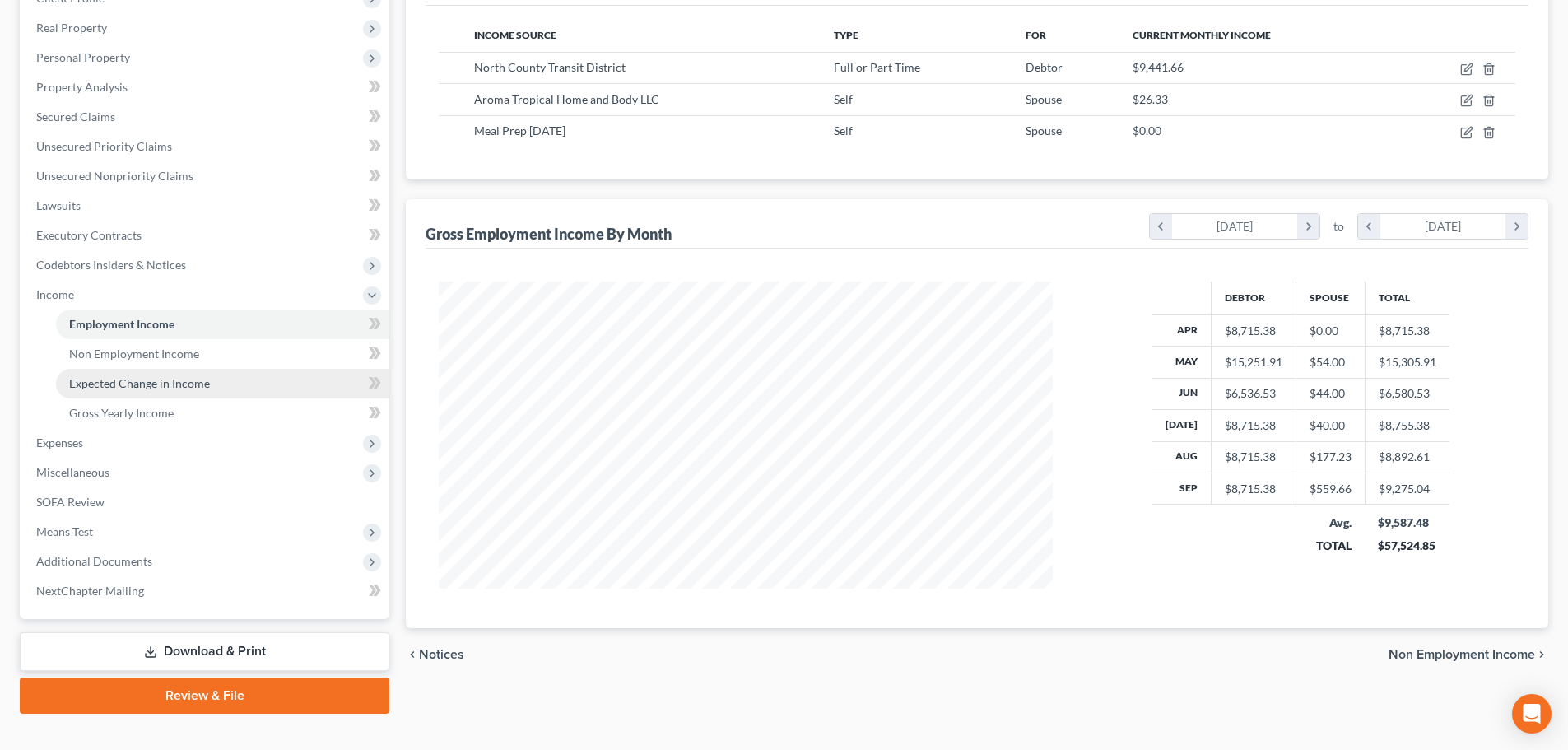
click at [140, 371] on link "Expected Change in Income" at bounding box center [222, 384] width 333 height 30
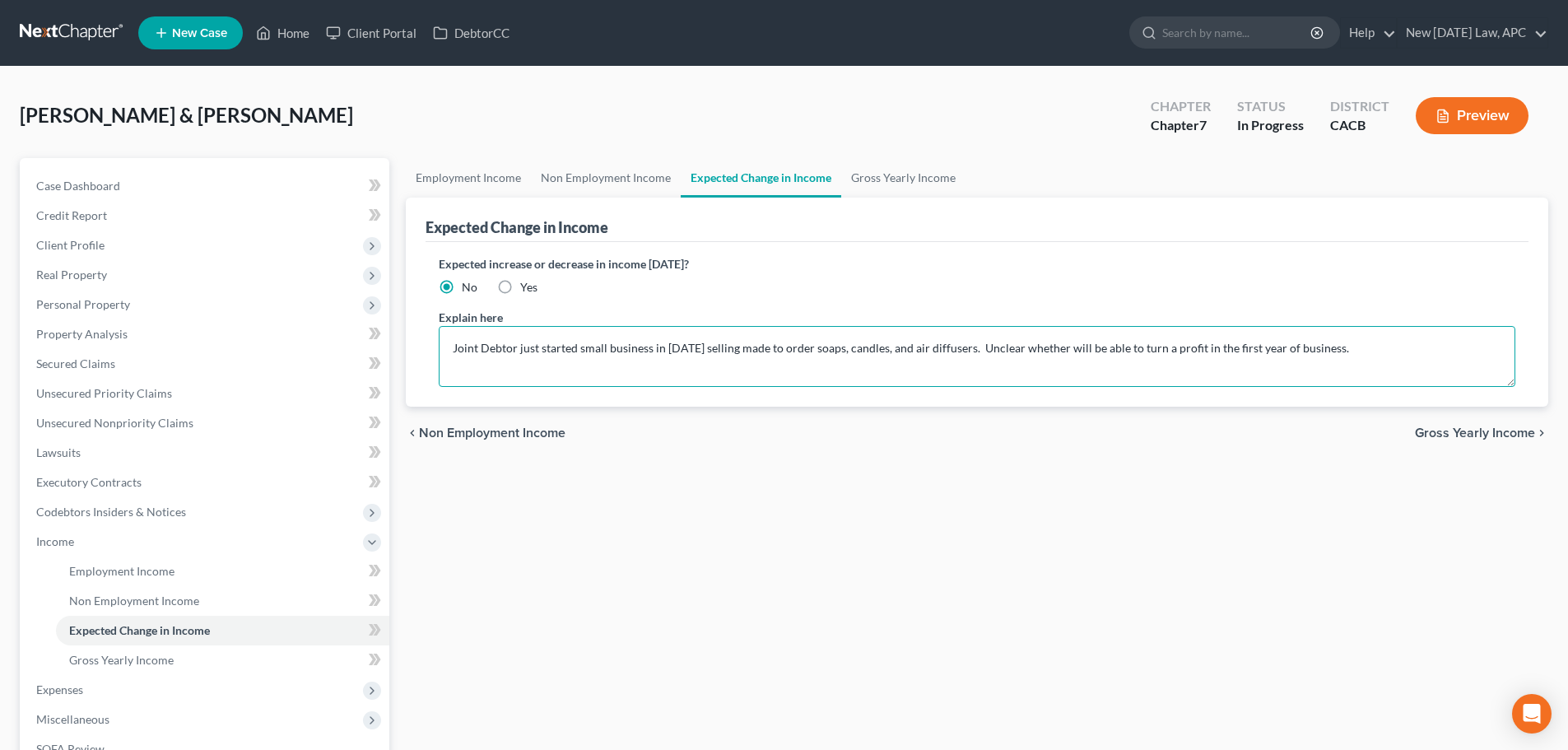
click at [1053, 350] on textarea "Joint Debtor just started small business in April 2025 selling made to order so…" at bounding box center [977, 356] width 1077 height 61
type textarea "Joint Debtor just started small business in April 2025 selling made to order so…"
click at [487, 180] on link "Employment Income" at bounding box center [469, 178] width 125 height 40
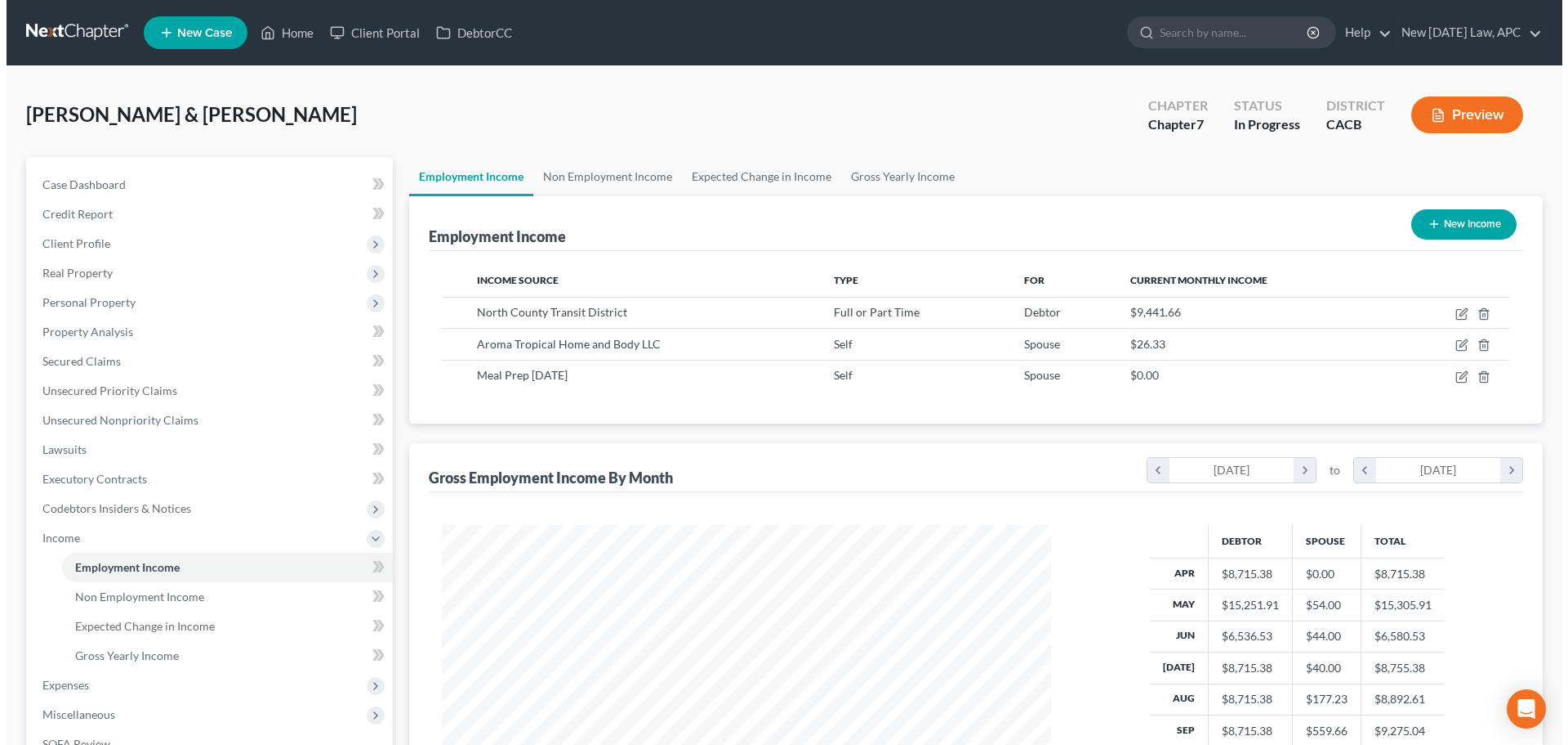
scroll to position [305, 642]
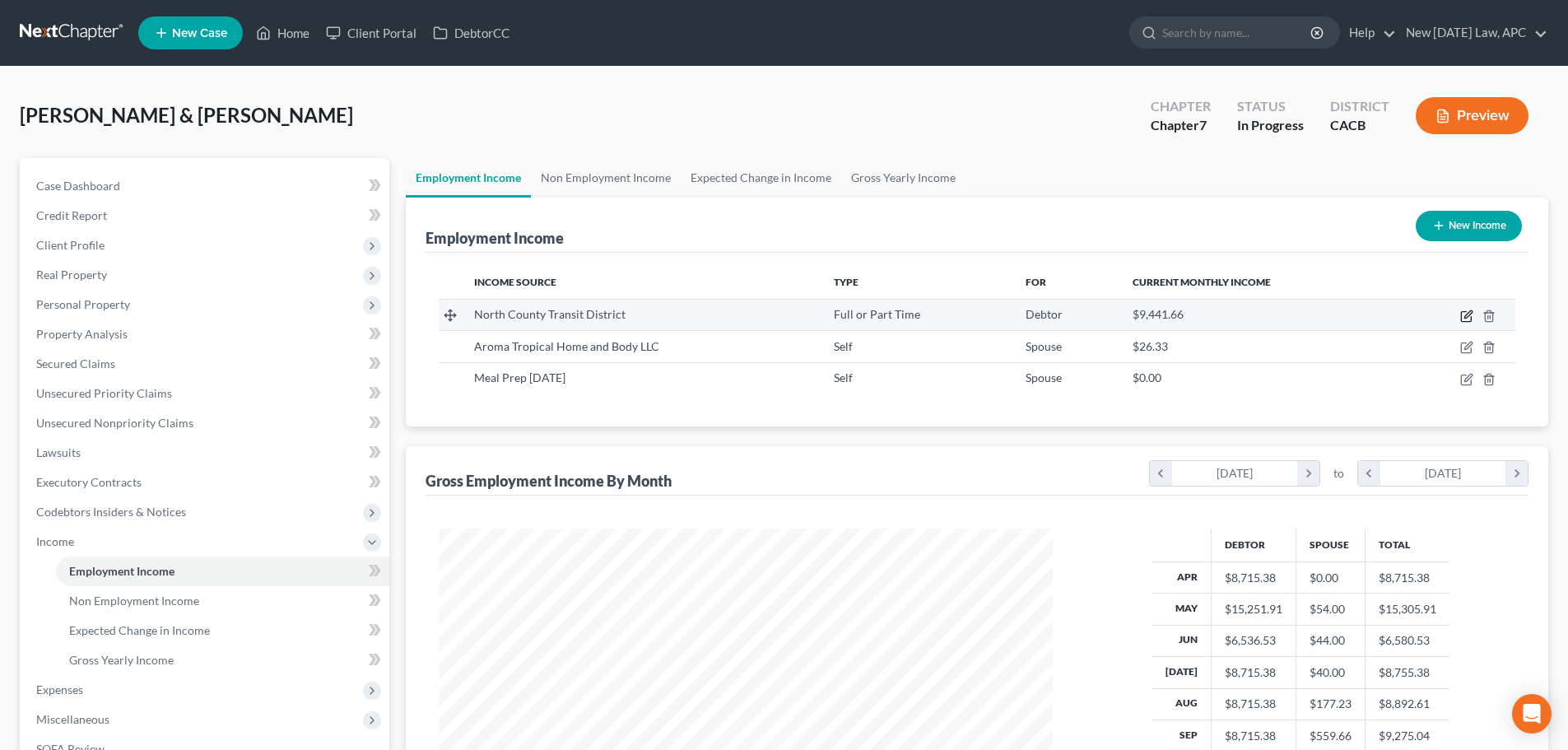
click at [1053, 314] on icon "button" at bounding box center [1466, 315] width 13 height 13
select select "0"
select select "4"
select select "2"
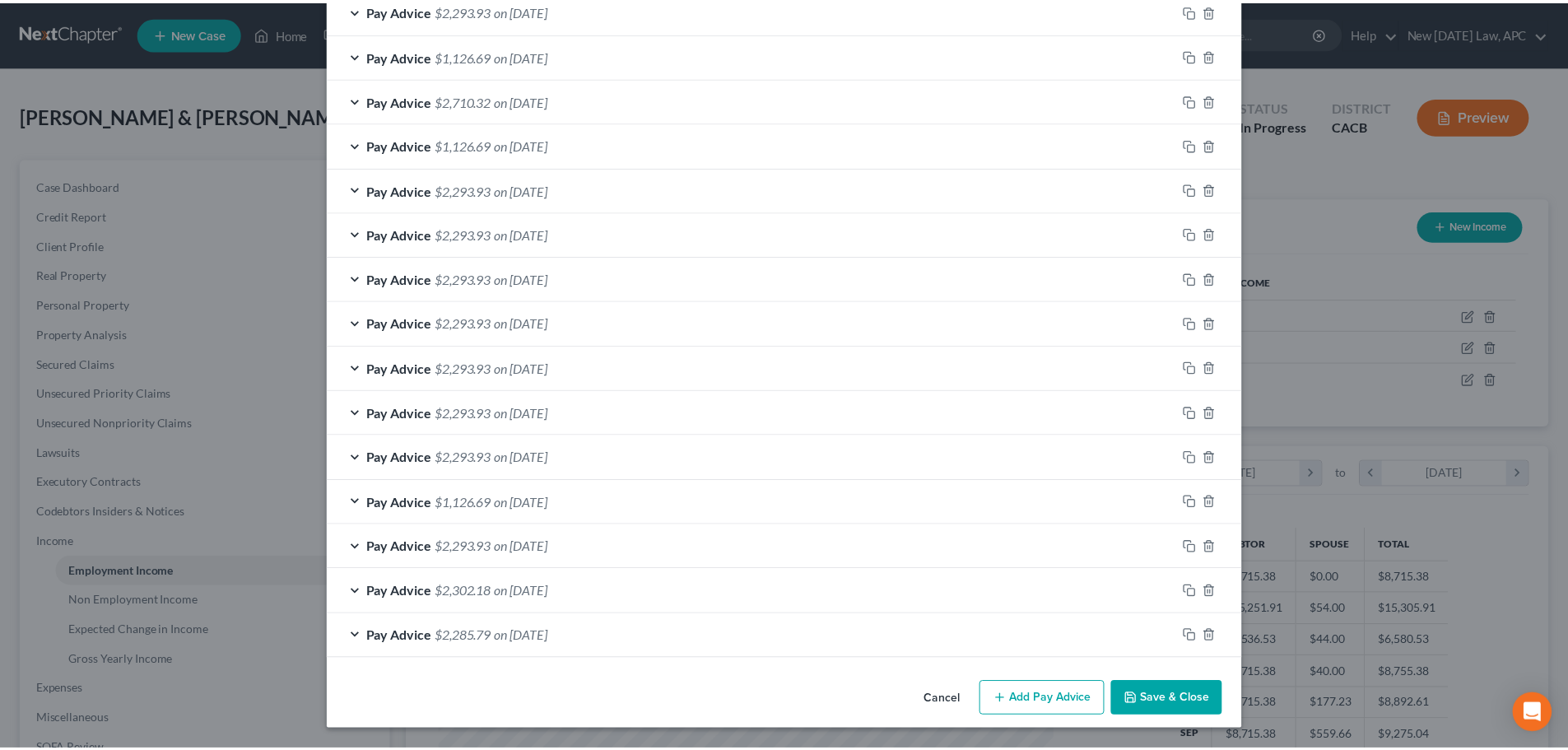
scroll to position [836, 0]
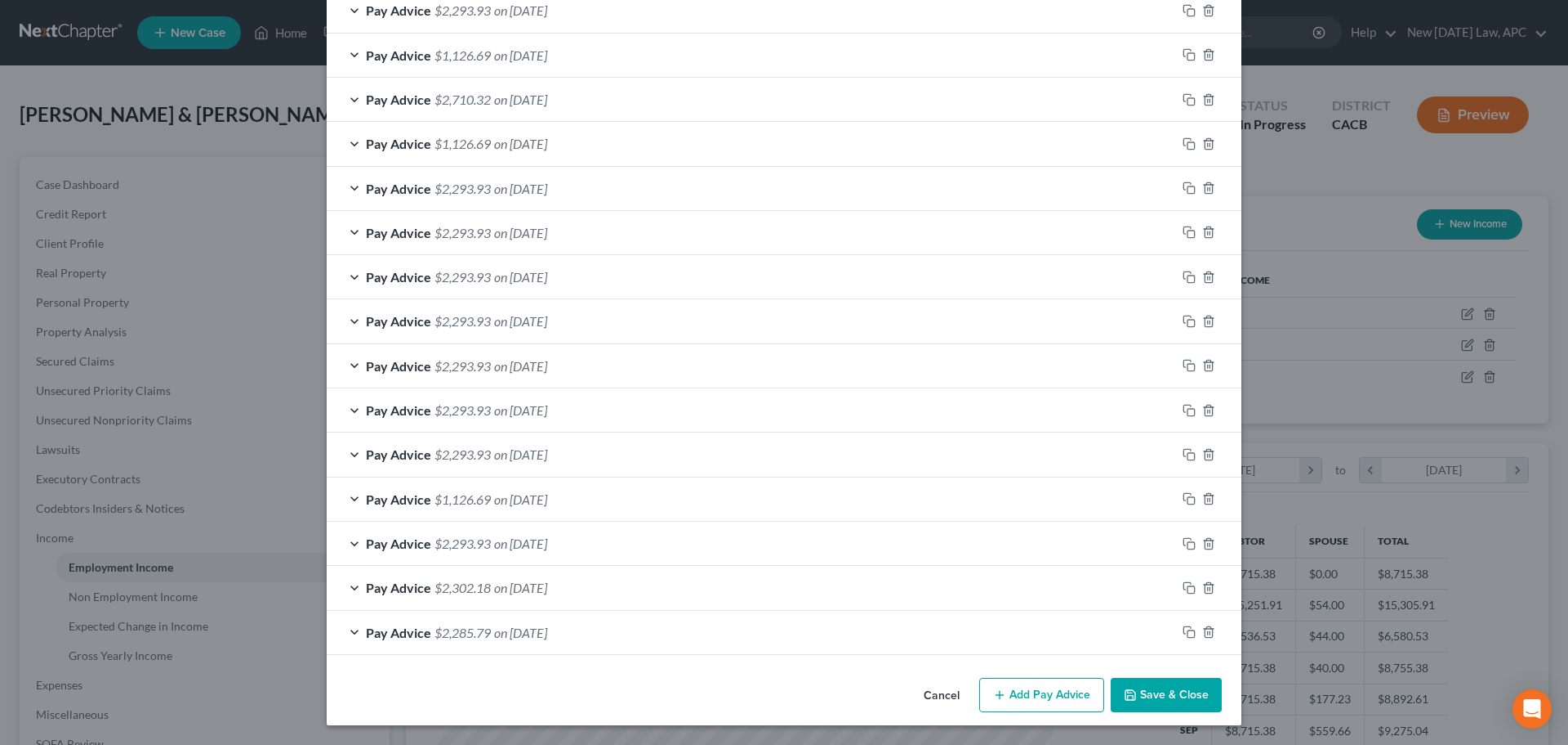
click at [926, 450] on button "Cancel" at bounding box center [941, 695] width 62 height 33
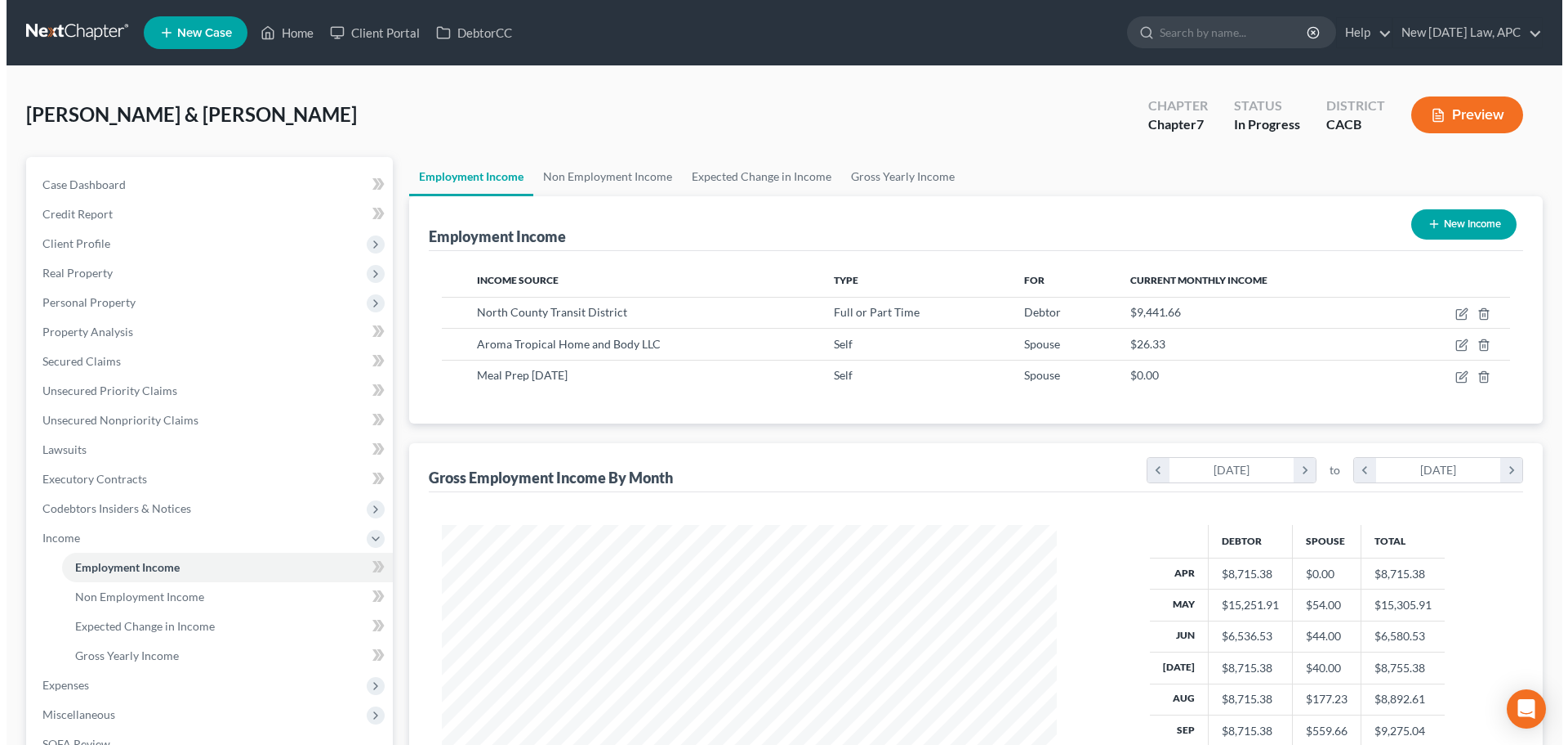
scroll to position [816954, 816073]
click at [1045, 121] on button "Preview" at bounding box center [1460, 115] width 112 height 37
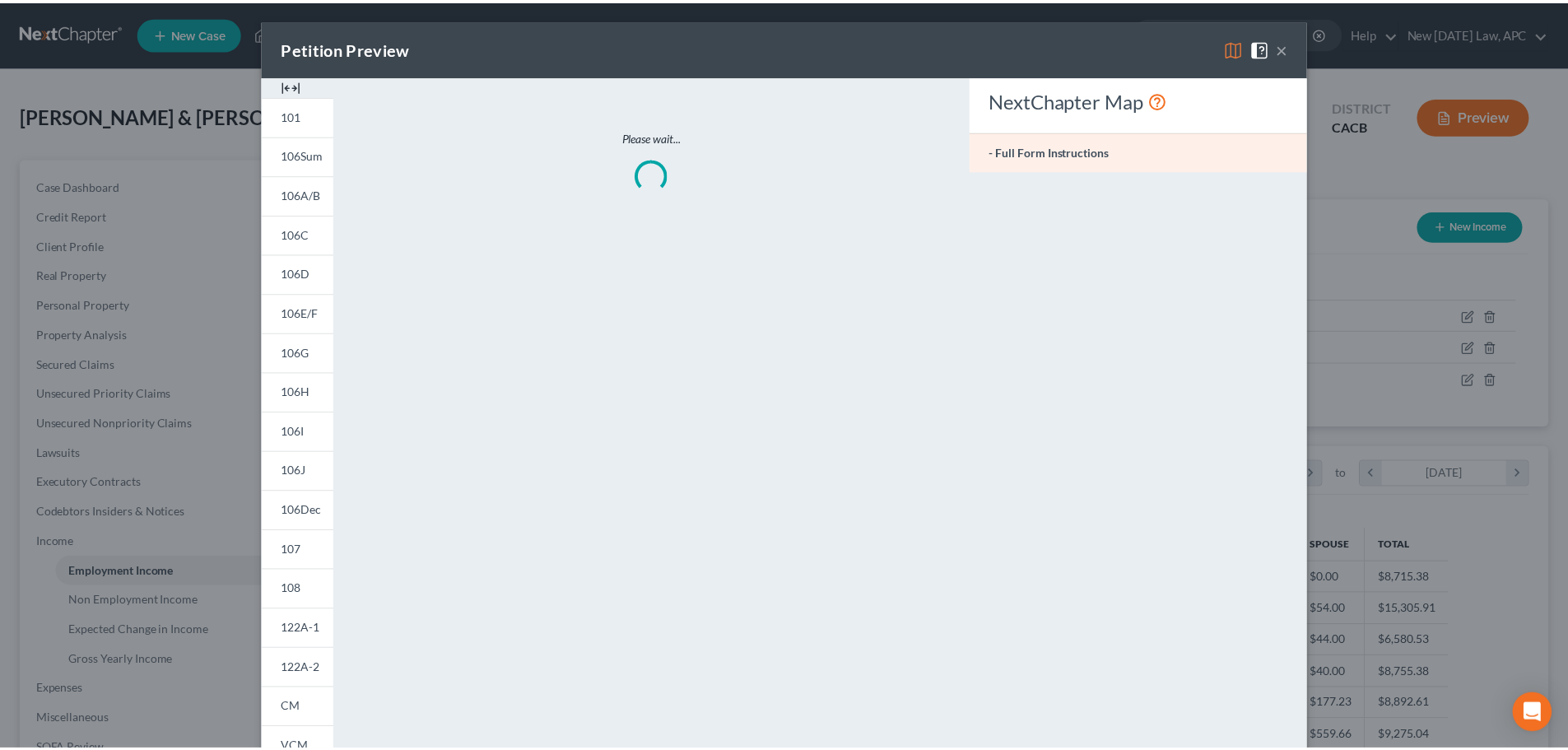
scroll to position [309, 653]
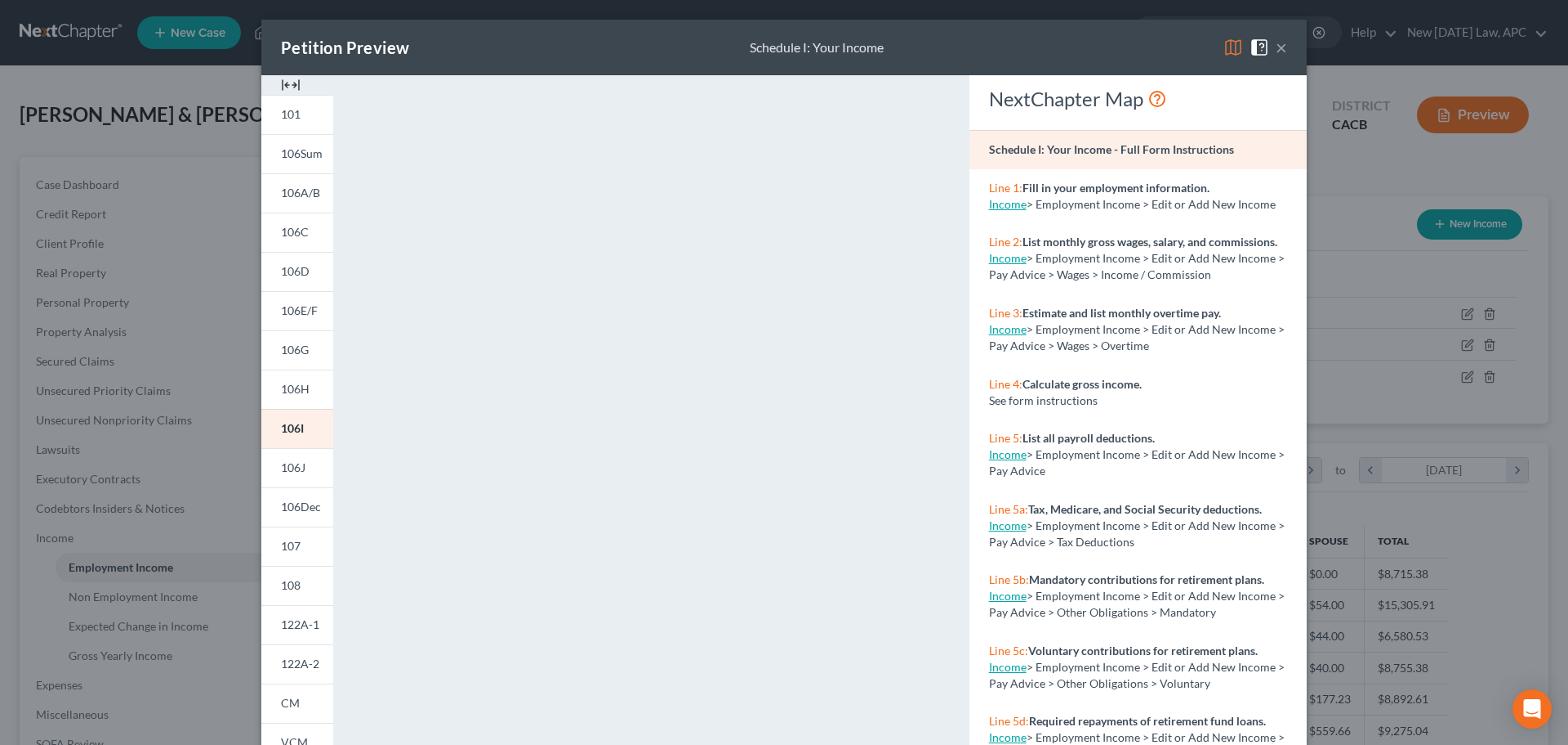
click at [1045, 41] on button "×" at bounding box center [1282, 47] width 12 height 20
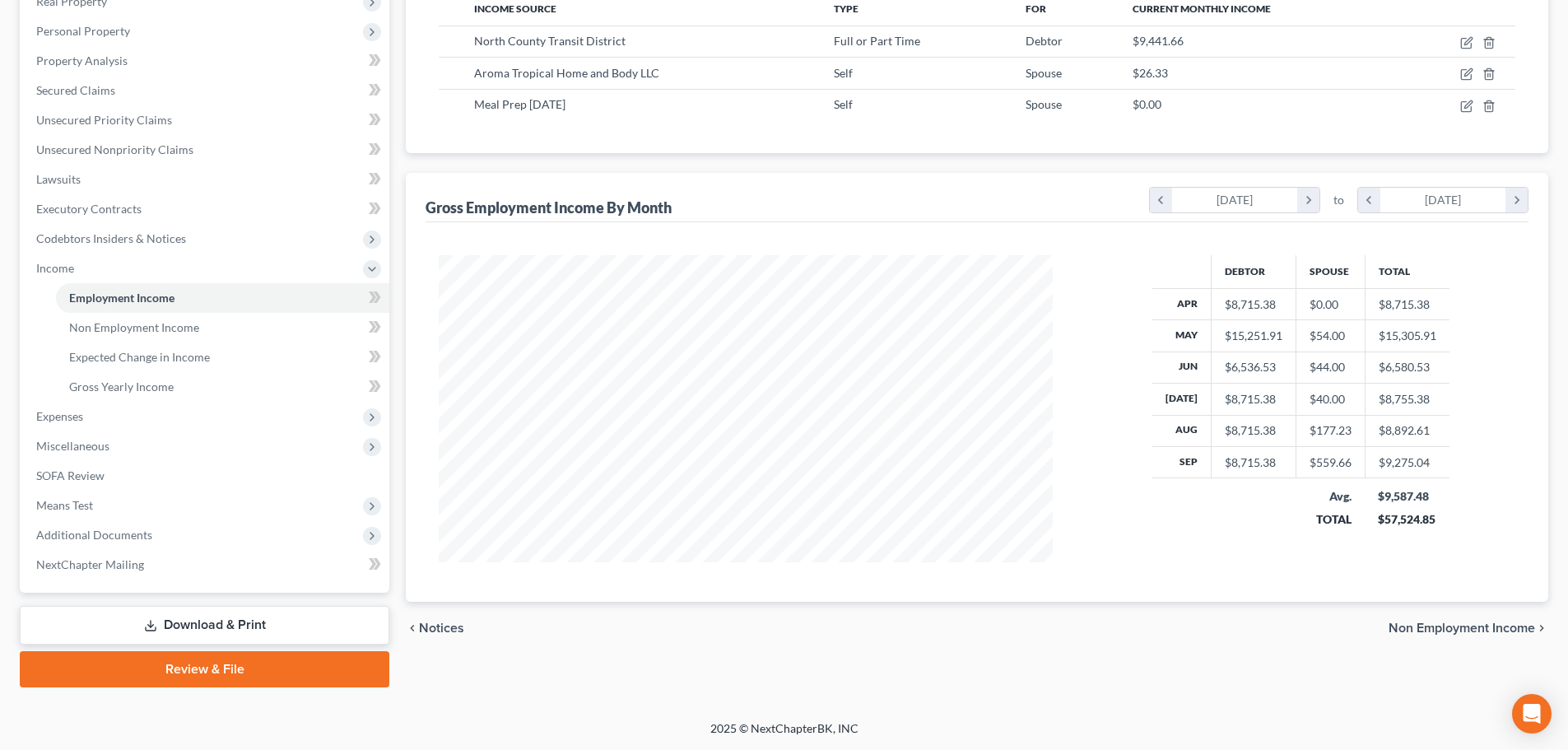
scroll to position [0, 0]
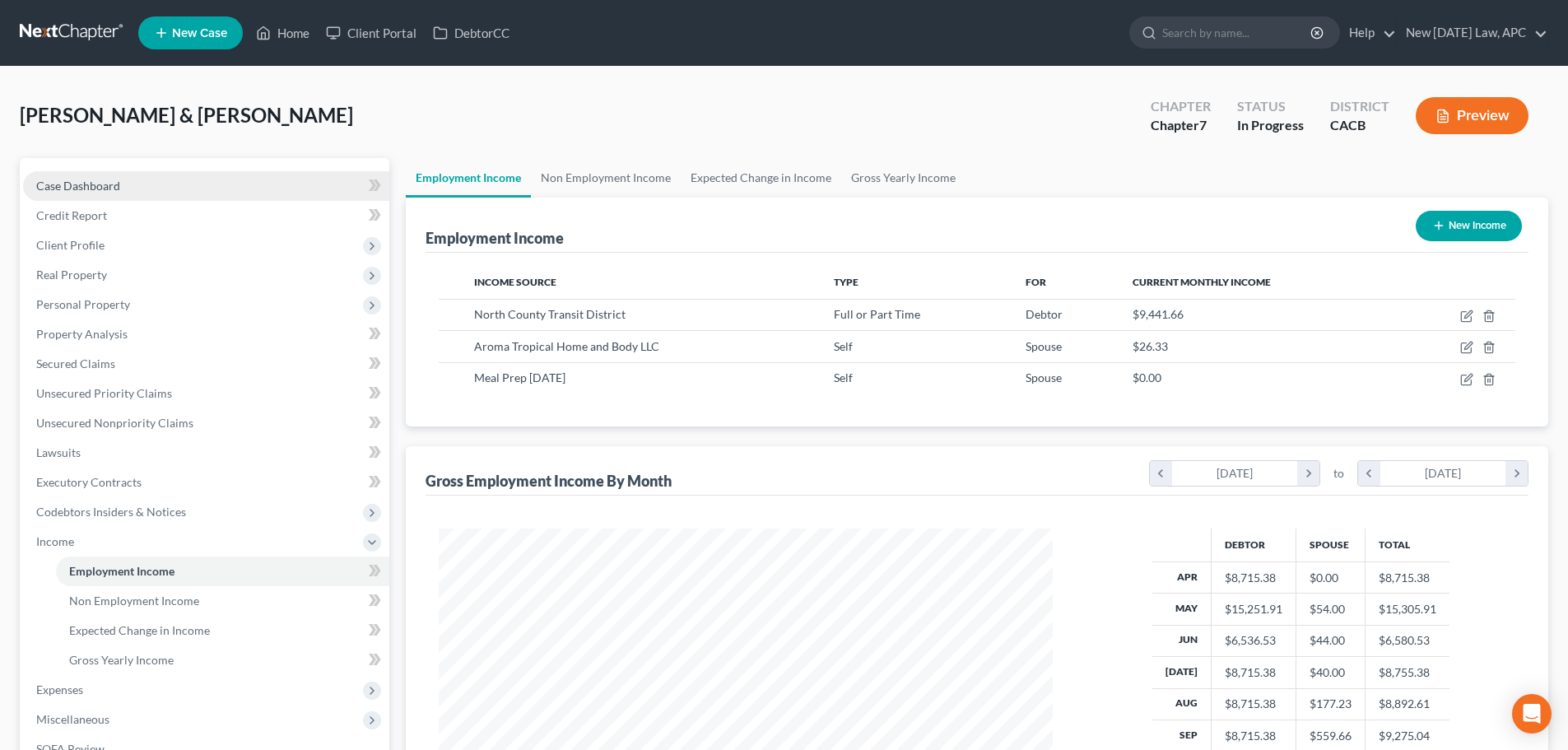
click at [127, 188] on link "Case Dashboard" at bounding box center [206, 186] width 366 height 30
select select "6"
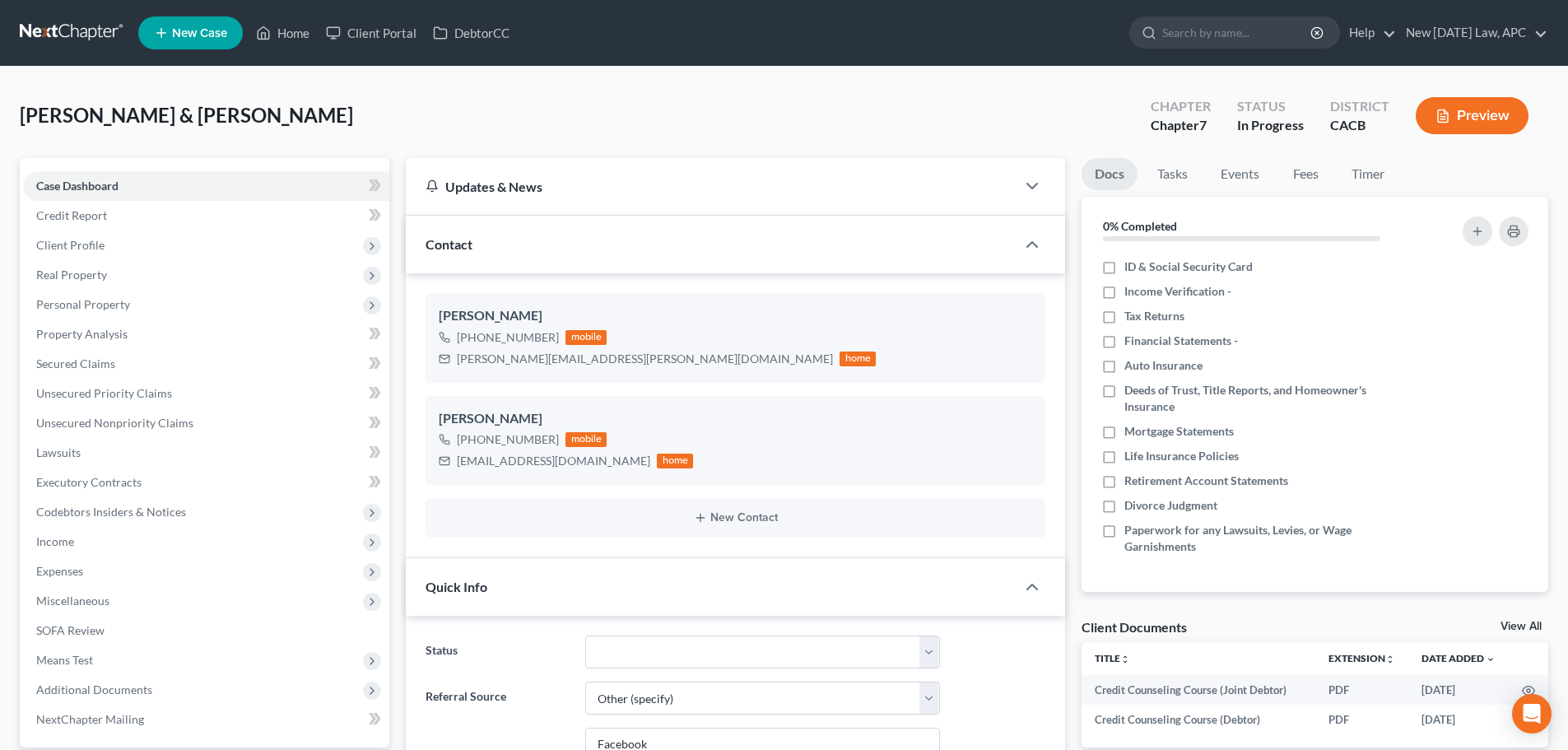
click at [60, 24] on link at bounding box center [73, 33] width 105 height 30
